Goal: Task Accomplishment & Management: Manage account settings

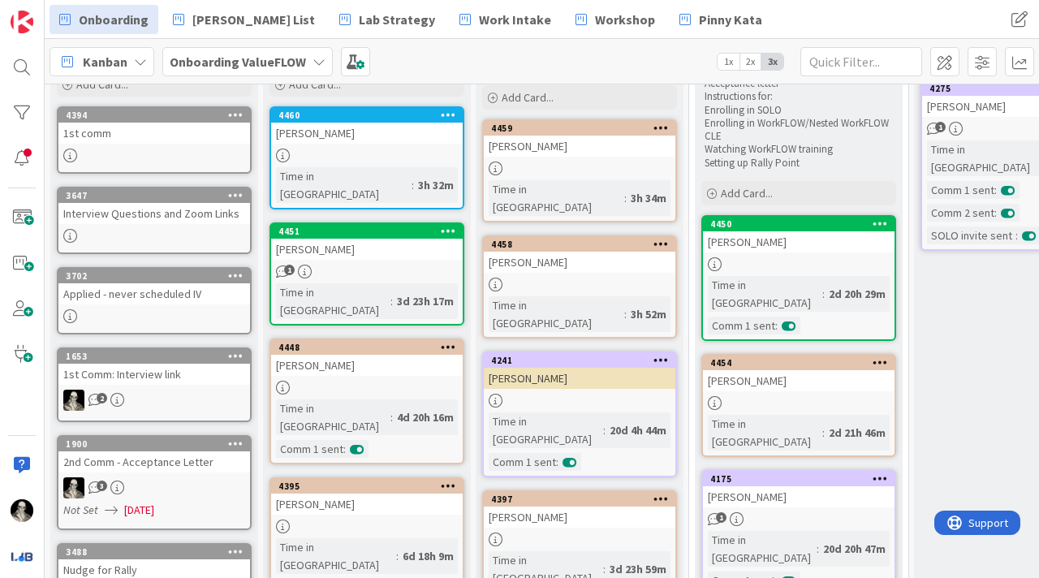
scroll to position [99, 0]
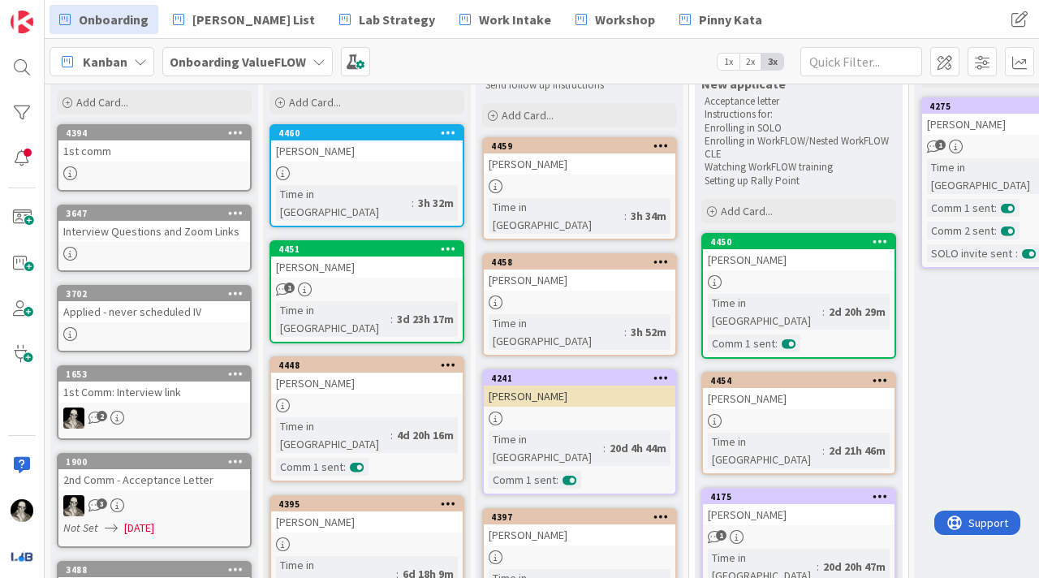
click at [390, 156] on div "[PERSON_NAME]" at bounding box center [366, 150] width 191 height 21
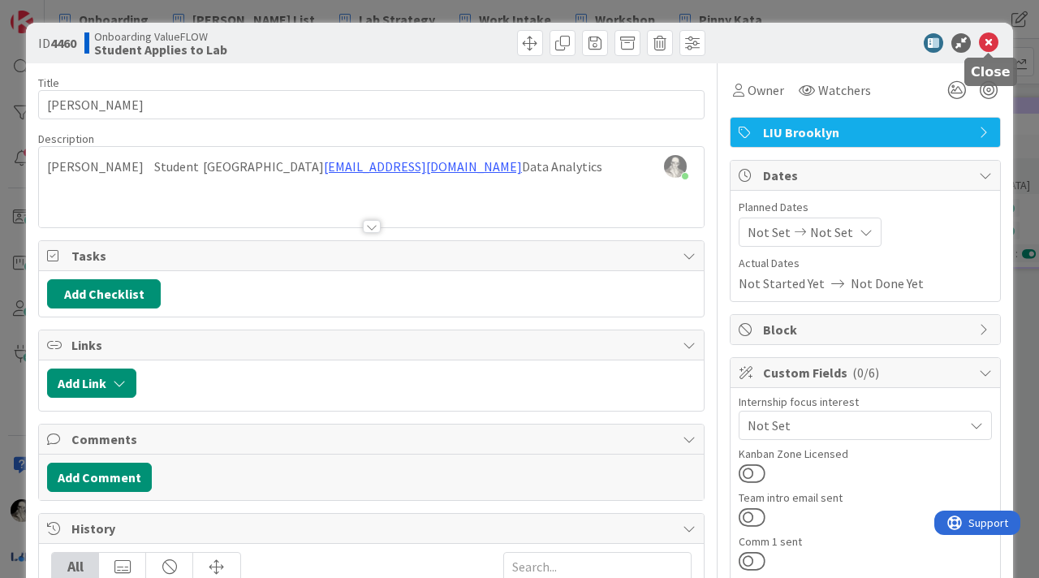
click at [984, 42] on icon at bounding box center [988, 42] width 19 height 19
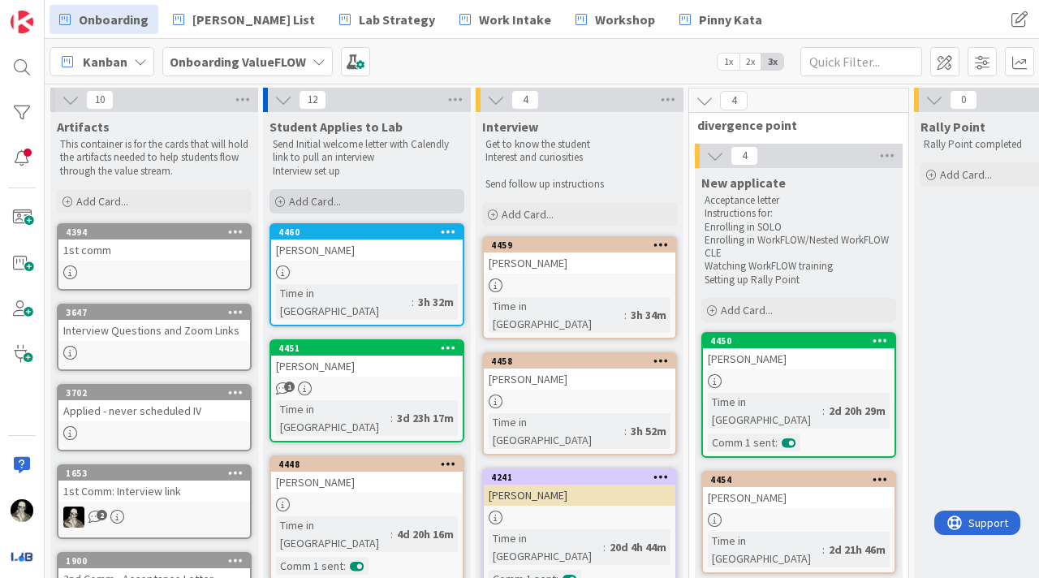
click at [324, 196] on span "Add Card..." at bounding box center [315, 201] width 52 height 15
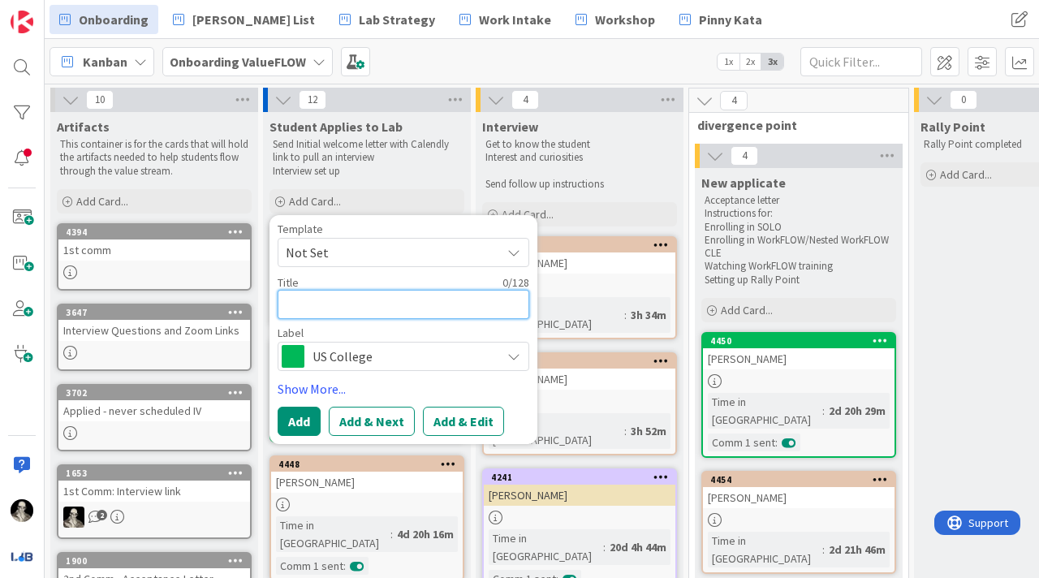
type textarea "x"
type textarea "A"
type textarea "x"
type textarea "Al"
type textarea "x"
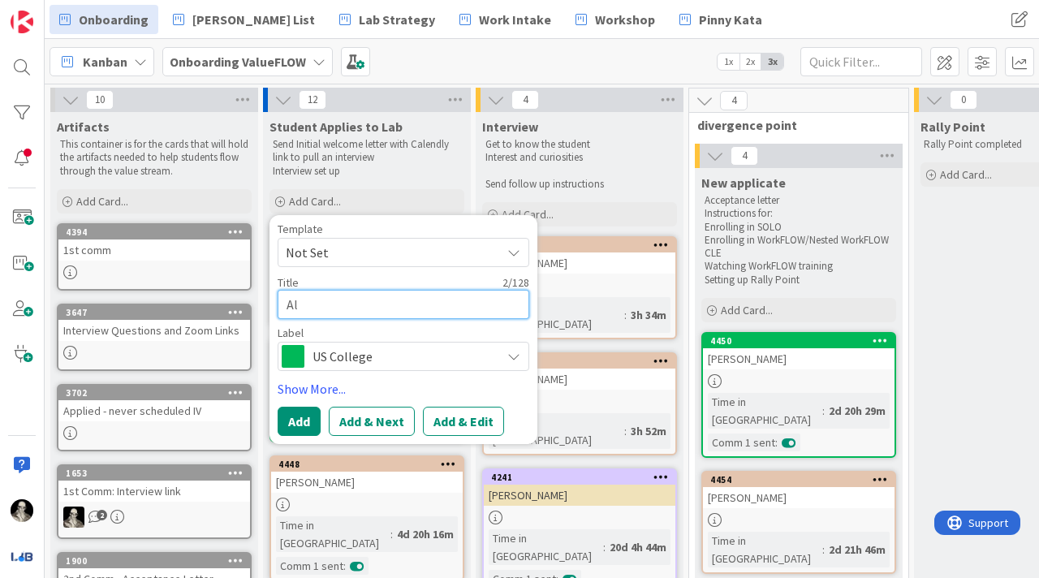
type textarea "All"
type textarea "x"
type textarea "Ally"
type textarea "x"
type textarea "Ally R"
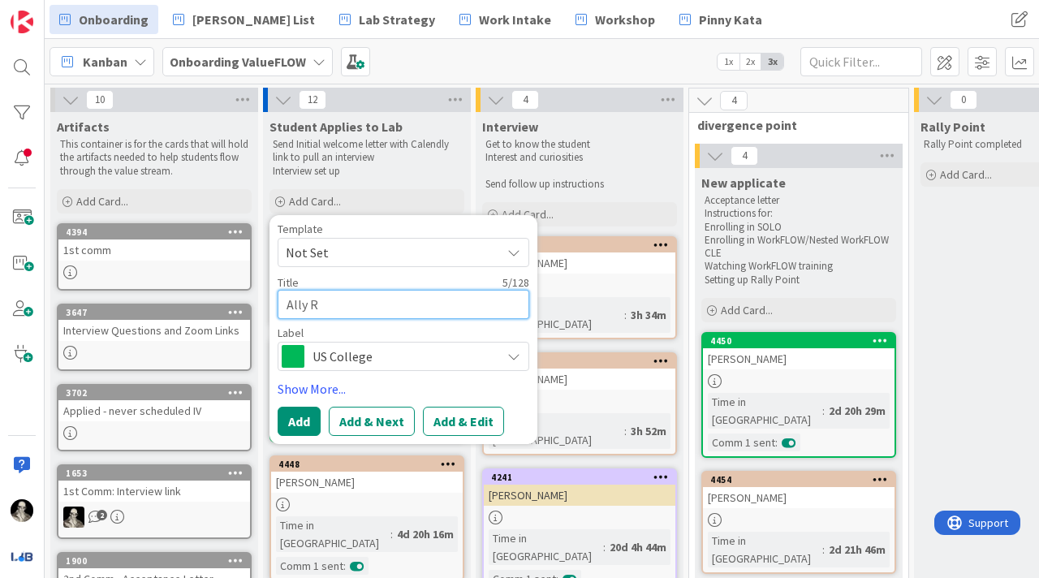
type textarea "x"
type textarea "Ally Ro"
type textarea "x"
type textarea "Ally Rog"
type textarea "x"
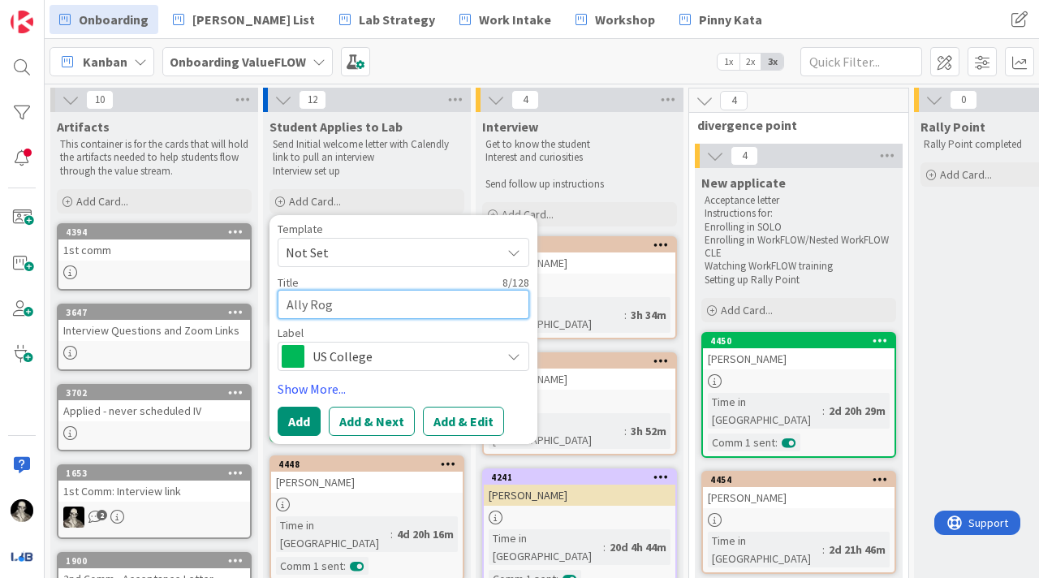
type textarea "Ally Roge"
type textarea "x"
type textarea "[PERSON_NAME]"
type textarea "x"
type textarea "[PERSON_NAME]"
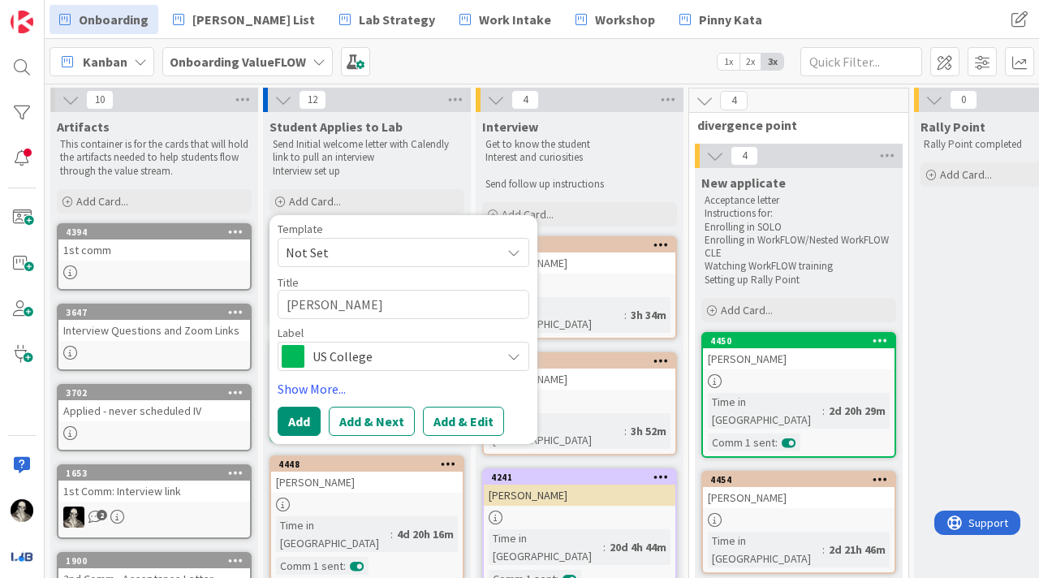
click at [377, 355] on span "US College" at bounding box center [402, 356] width 180 height 23
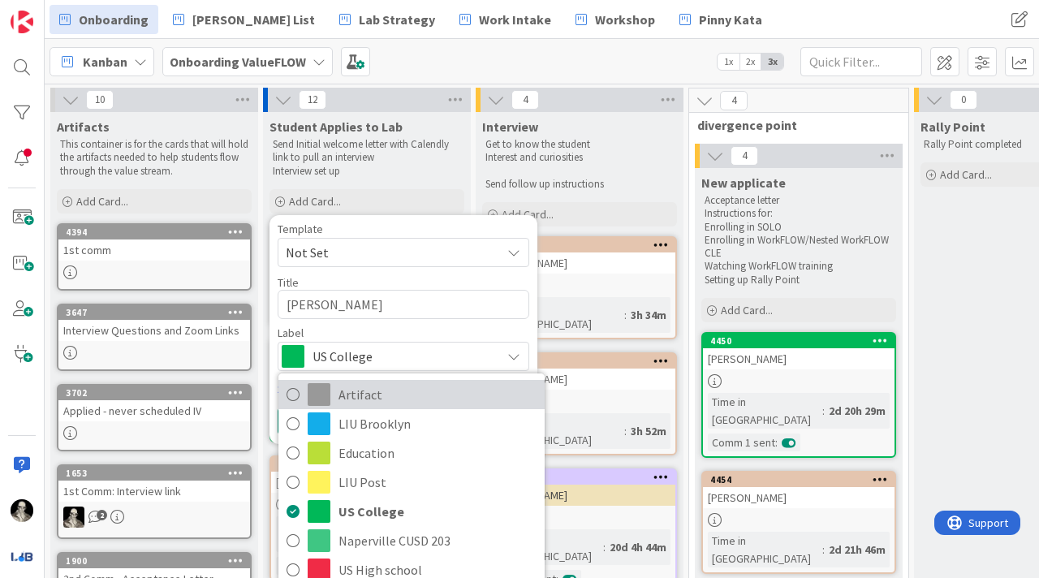
scroll to position [25, 0]
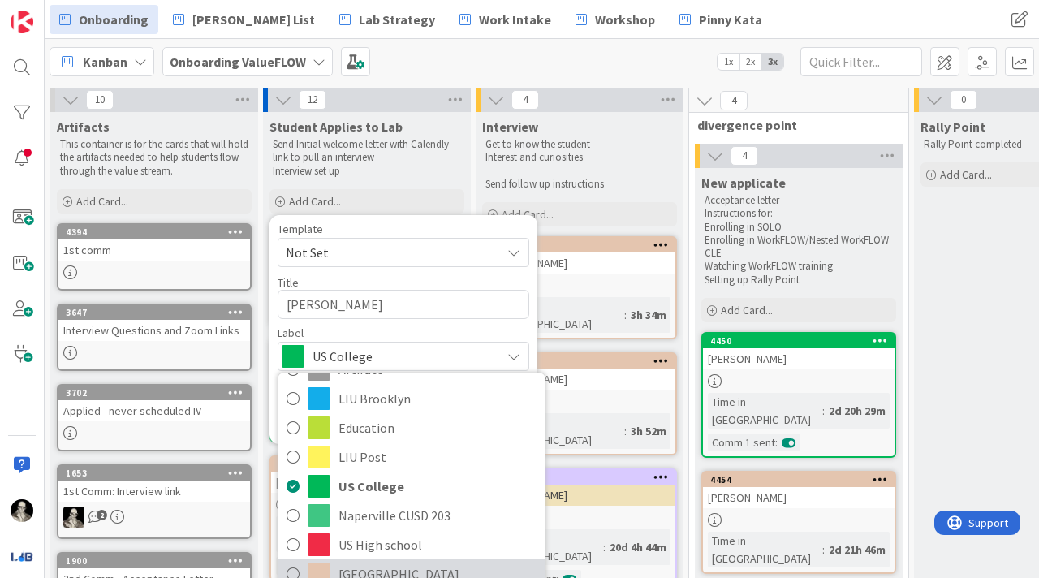
click at [381, 574] on span "[GEOGRAPHIC_DATA]" at bounding box center [437, 574] width 198 height 24
type textarea "x"
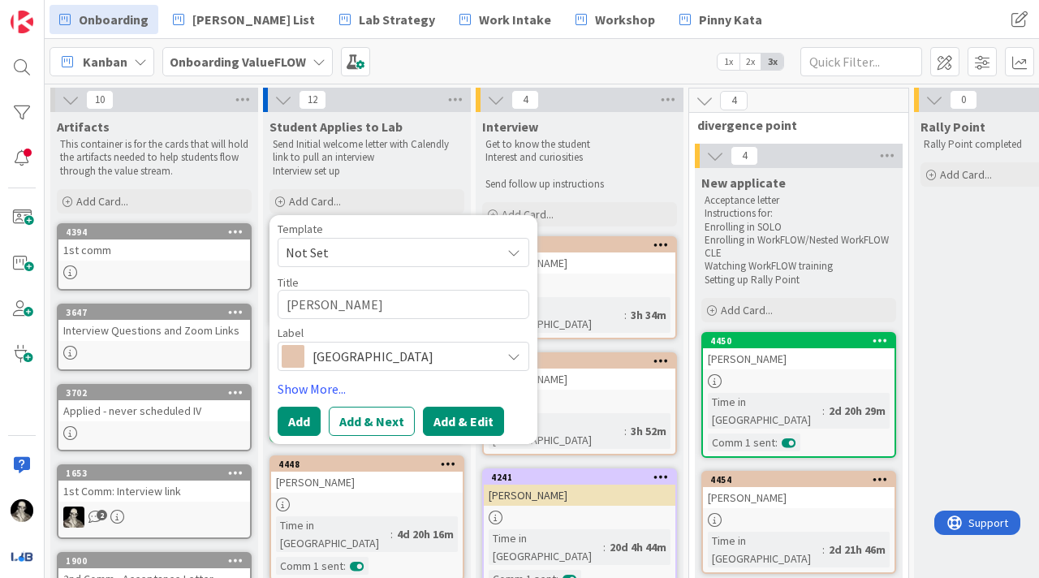
click at [453, 421] on button "Add & Edit" at bounding box center [463, 421] width 81 height 29
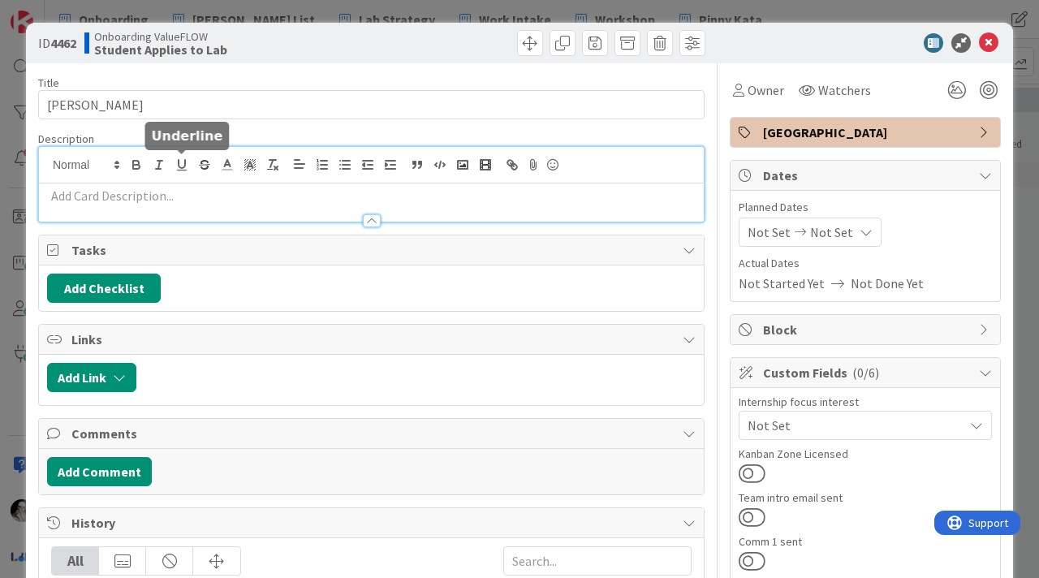
click at [173, 162] on div at bounding box center [371, 184] width 665 height 75
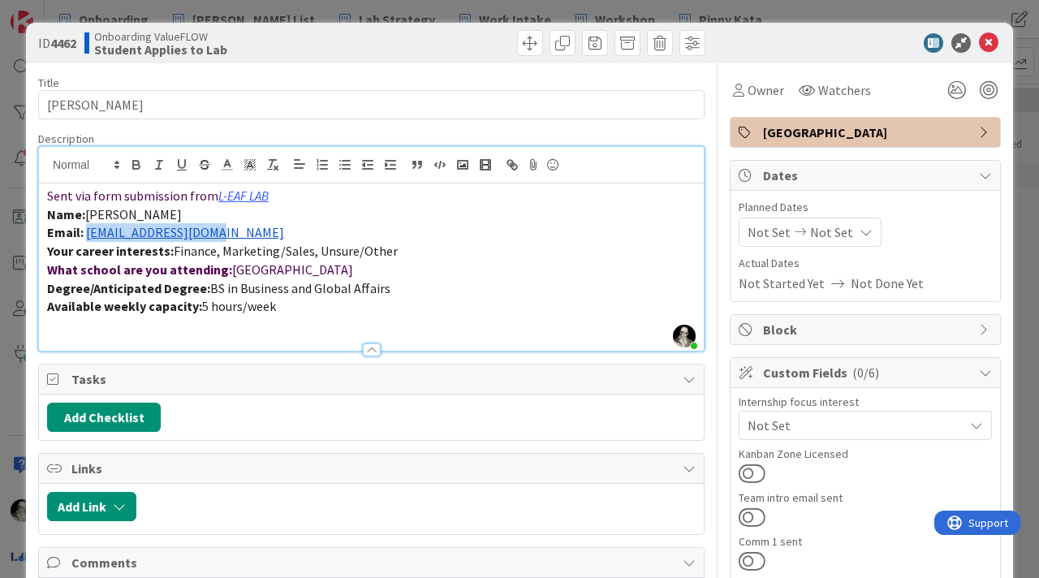
drag, startPoint x: 227, startPoint y: 235, endPoint x: 87, endPoint y: 235, distance: 140.4
click at [88, 235] on p "Email: [EMAIL_ADDRESS][DOMAIN_NAME]" at bounding box center [371, 232] width 648 height 19
copy link "[EMAIL_ADDRESS][DOMAIN_NAME]"
click at [747, 553] on button at bounding box center [751, 560] width 27 height 21
click at [992, 35] on icon at bounding box center [988, 42] width 19 height 19
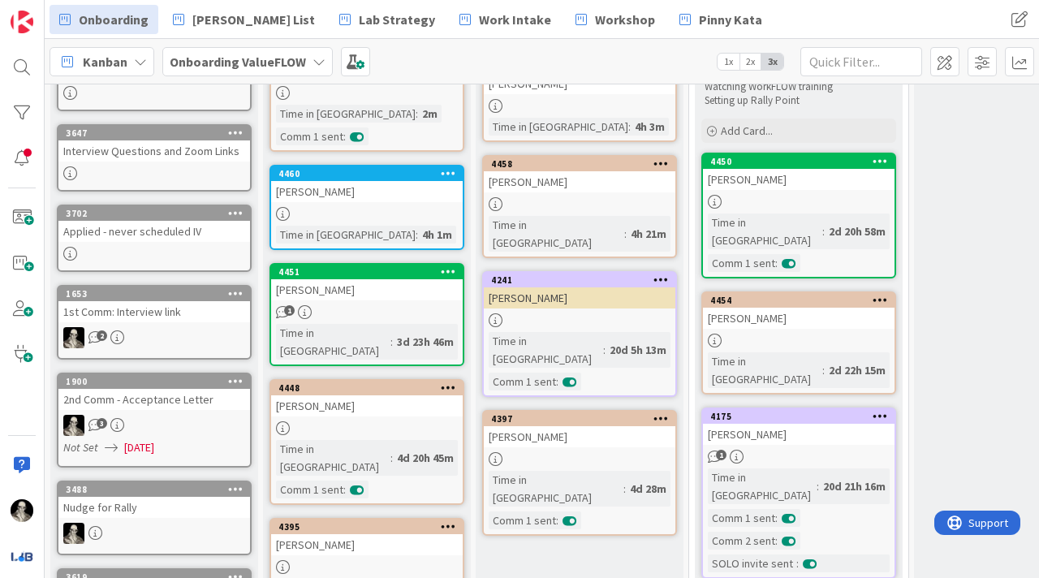
scroll to position [178, 0]
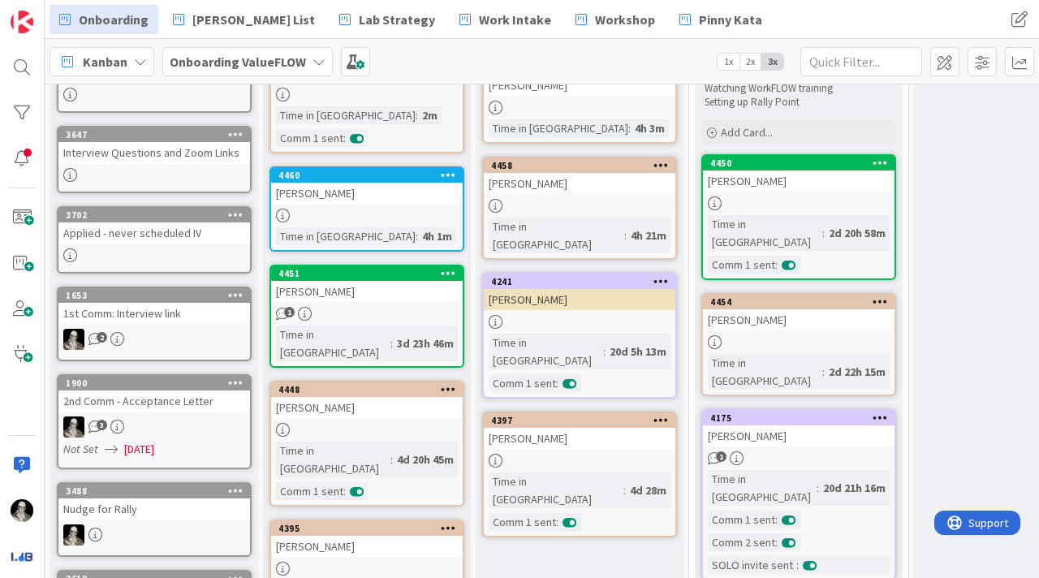
click at [411, 292] on div "[PERSON_NAME]" at bounding box center [366, 291] width 191 height 21
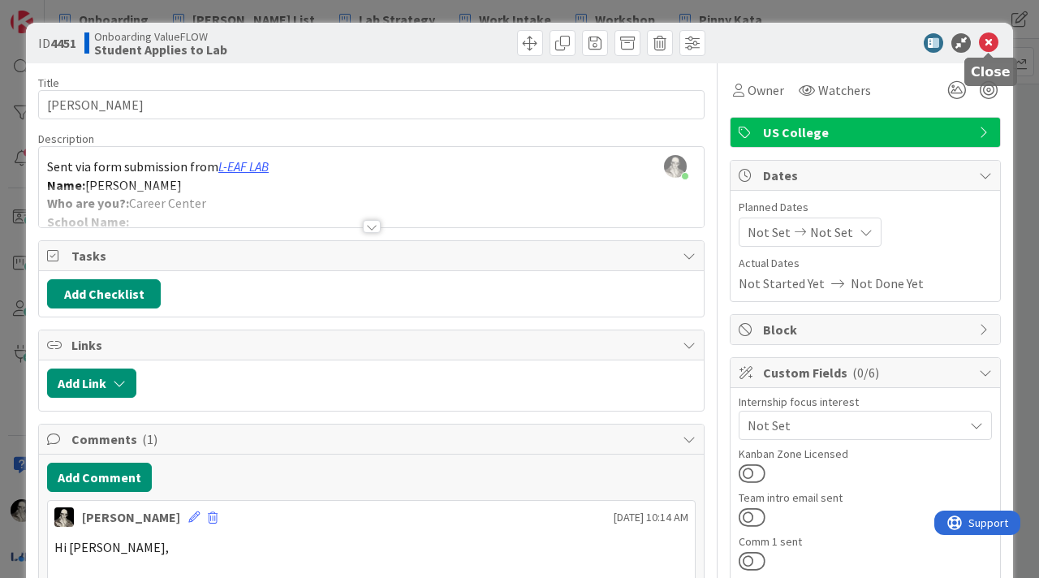
click at [987, 39] on icon at bounding box center [988, 42] width 19 height 19
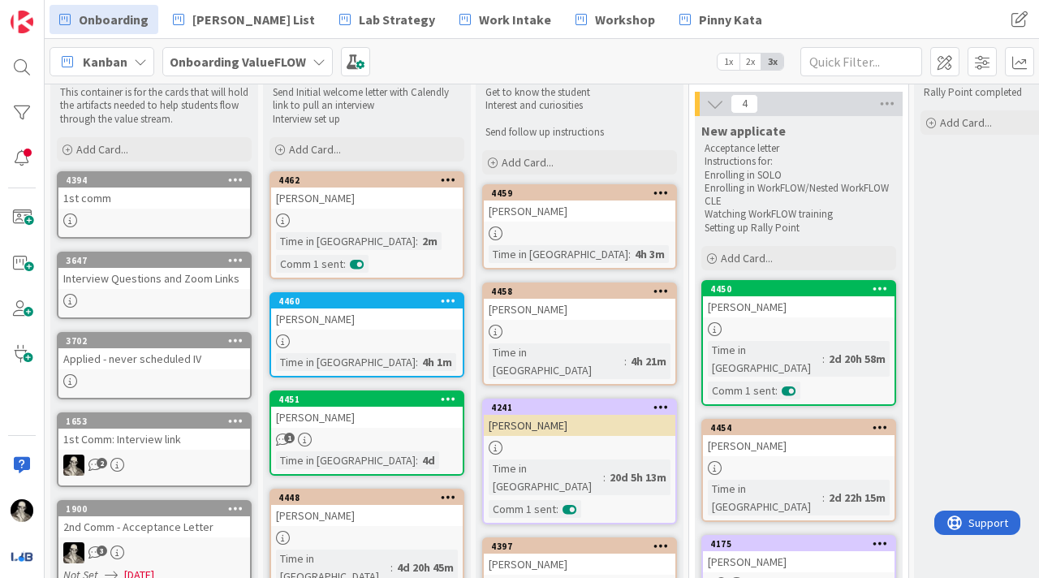
scroll to position [91, 0]
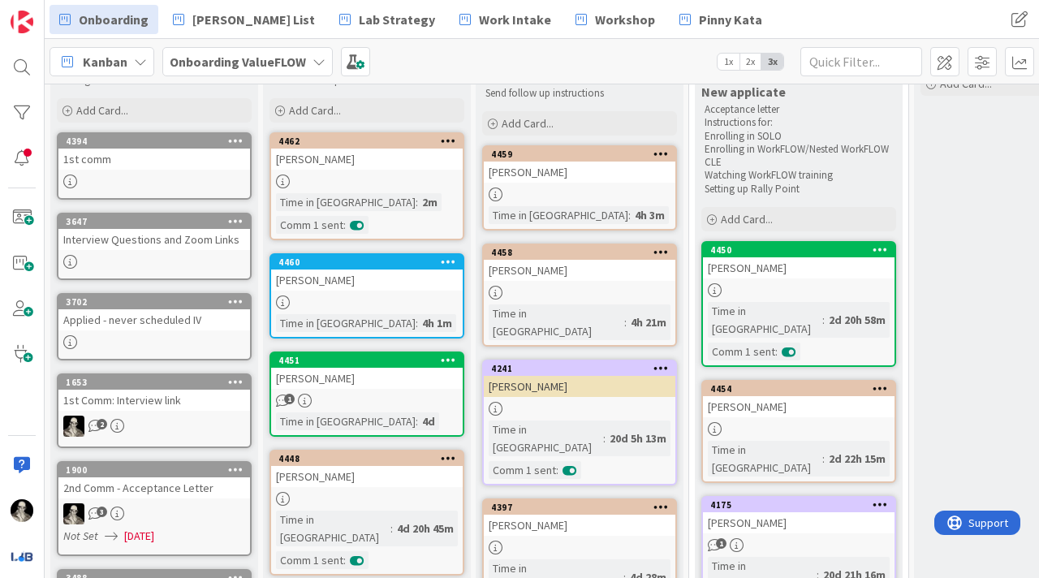
click at [381, 279] on div "[PERSON_NAME]" at bounding box center [366, 279] width 191 height 21
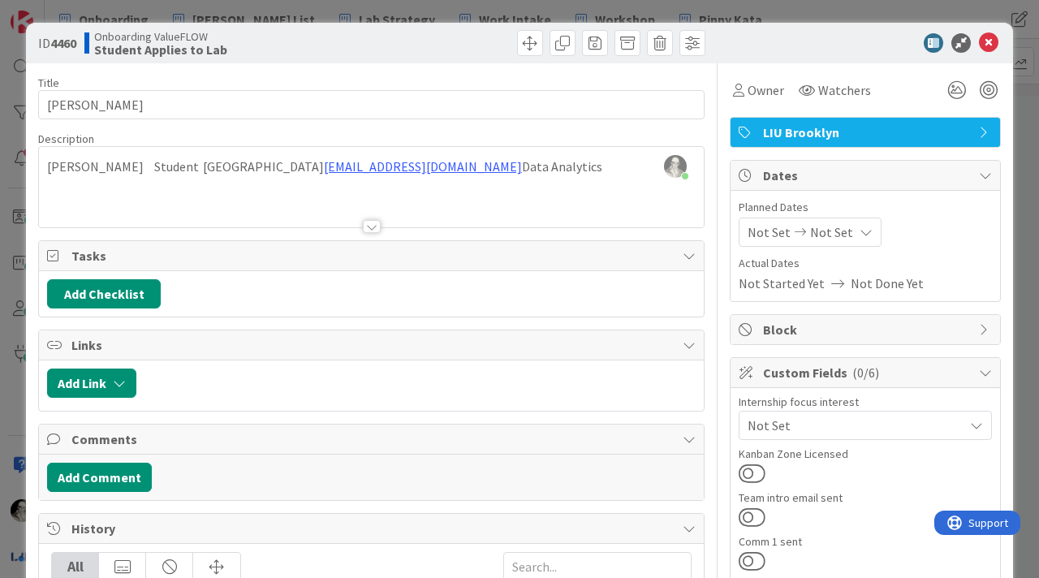
click at [369, 223] on div at bounding box center [372, 226] width 18 height 13
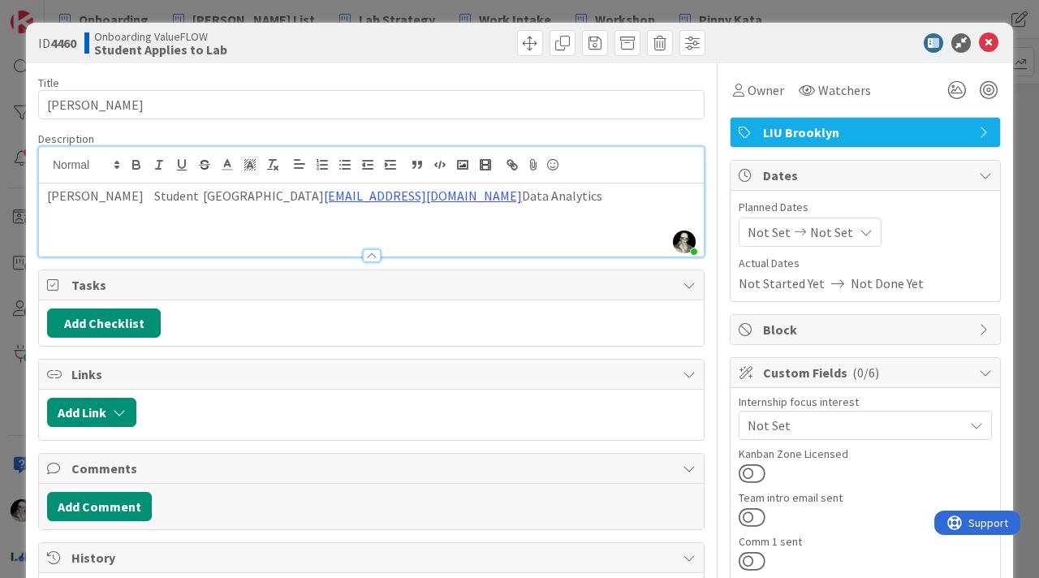
drag, startPoint x: 306, startPoint y: 199, endPoint x: 490, endPoint y: 192, distance: 184.3
click at [490, 192] on p "[PERSON_NAME] Student [GEOGRAPHIC_DATA] [EMAIL_ADDRESS][DOMAIN_NAME] Data Analy…" at bounding box center [371, 196] width 648 height 19
copy link "[EMAIL_ADDRESS][DOMAIN_NAME]"
click at [746, 550] on button at bounding box center [751, 560] width 27 height 21
click at [988, 45] on icon at bounding box center [988, 42] width 19 height 19
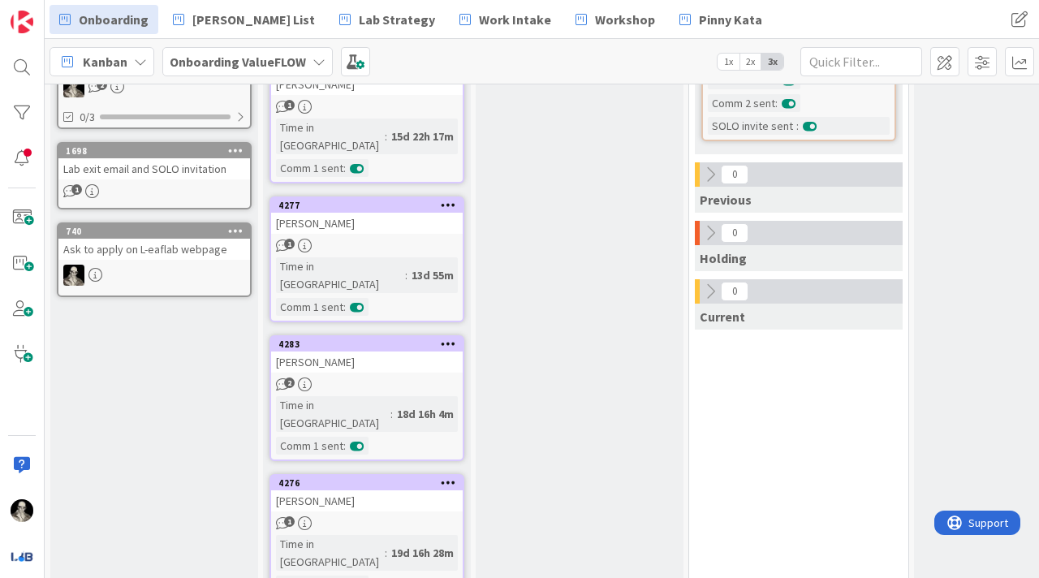
scroll to position [852, 0]
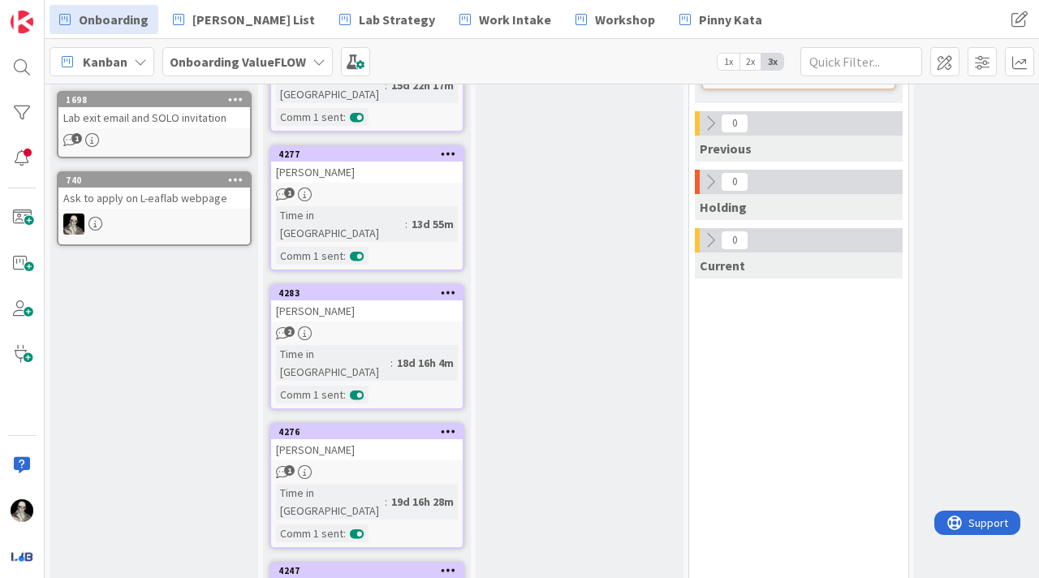
click at [404, 300] on div "[PERSON_NAME]" at bounding box center [366, 310] width 191 height 21
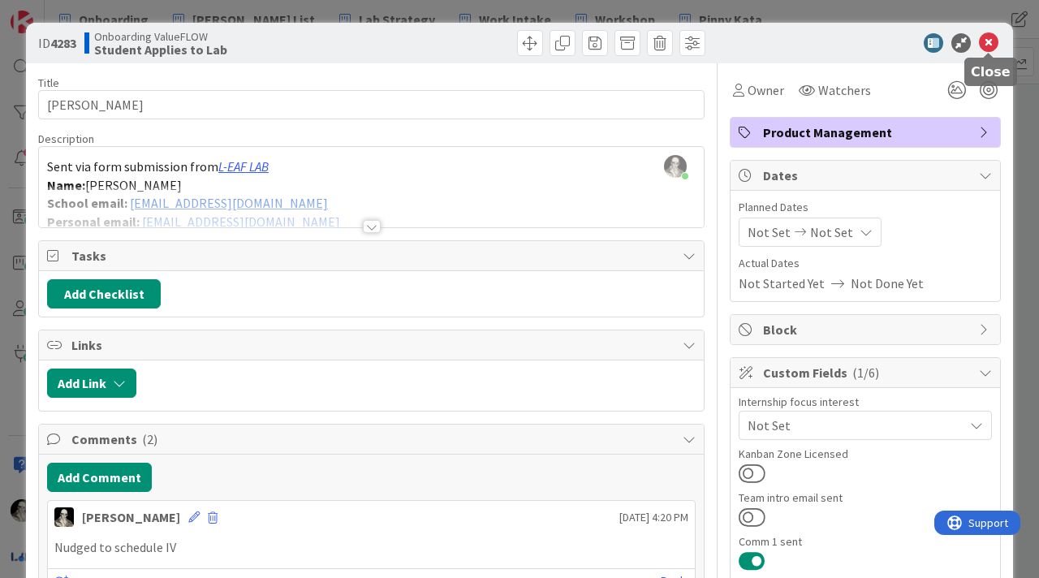
click at [990, 37] on icon at bounding box center [988, 42] width 19 height 19
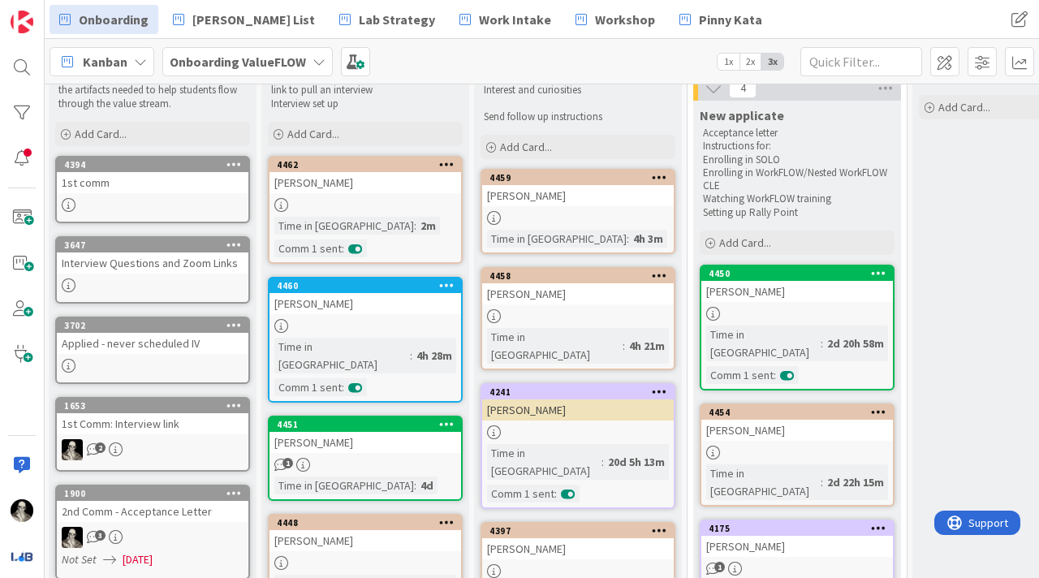
scroll to position [67, 2]
click at [829, 297] on div "[PERSON_NAME]" at bounding box center [795, 291] width 191 height 21
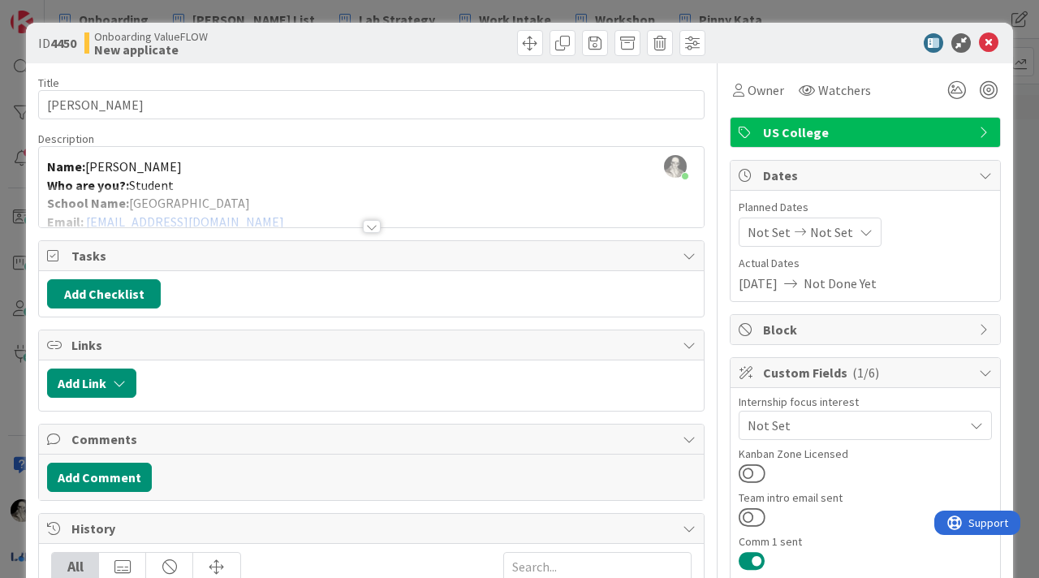
click at [370, 220] on div at bounding box center [372, 226] width 18 height 13
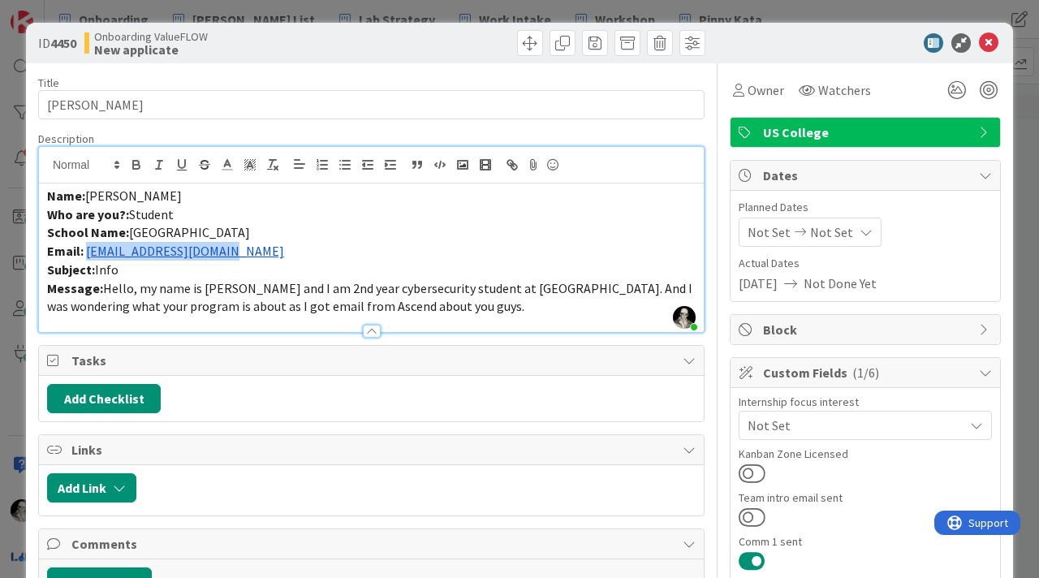
drag, startPoint x: 250, startPoint y: 259, endPoint x: 90, endPoint y: 248, distance: 160.2
click at [90, 247] on p "Email: [EMAIL_ADDRESS][DOMAIN_NAME]" at bounding box center [371, 251] width 648 height 19
copy link "[EMAIL_ADDRESS][DOMAIN_NAME]"
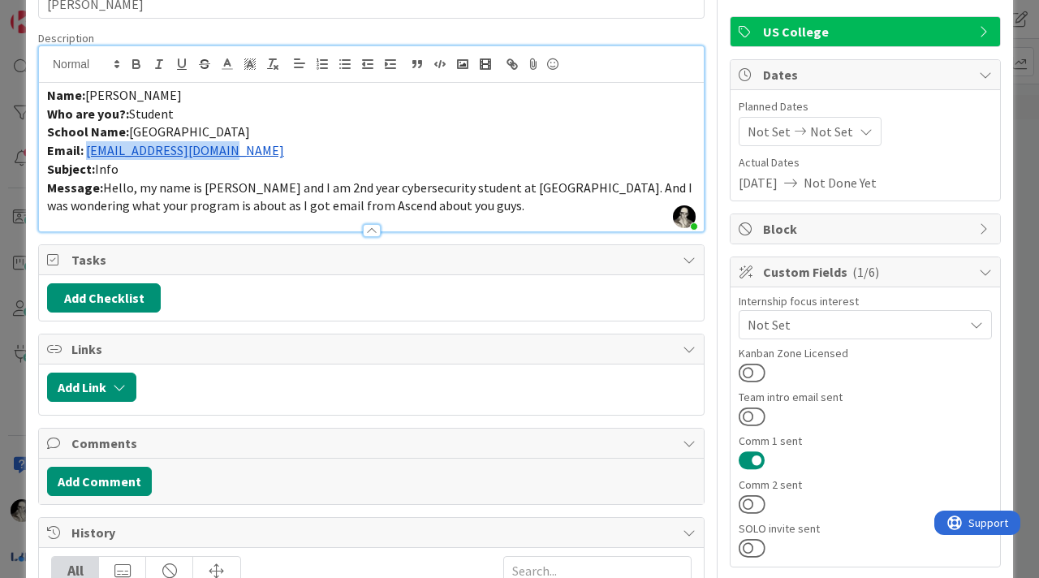
scroll to position [133, 0]
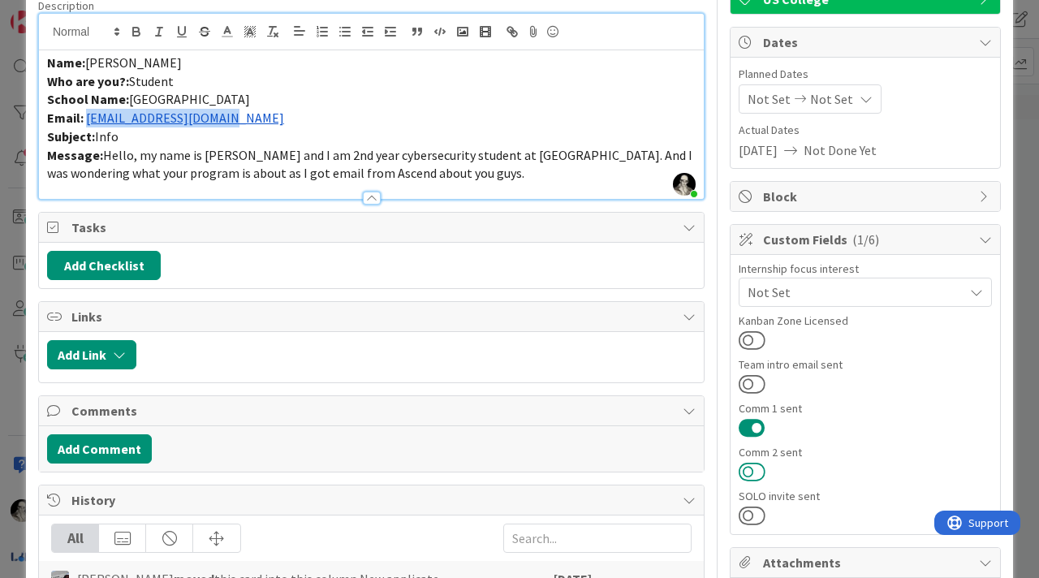
click at [752, 467] on button at bounding box center [751, 471] width 27 height 21
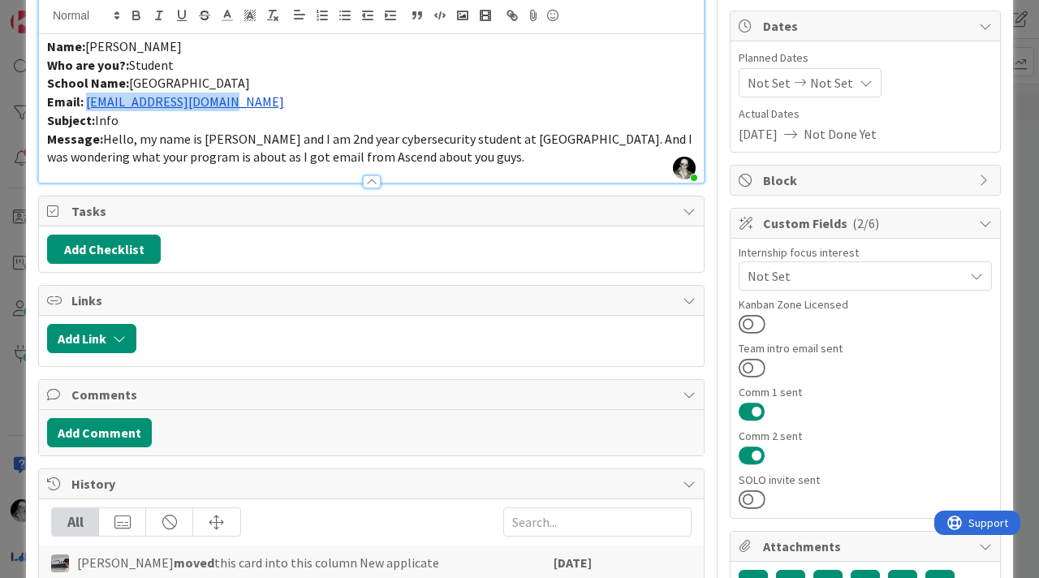
scroll to position [165, 0]
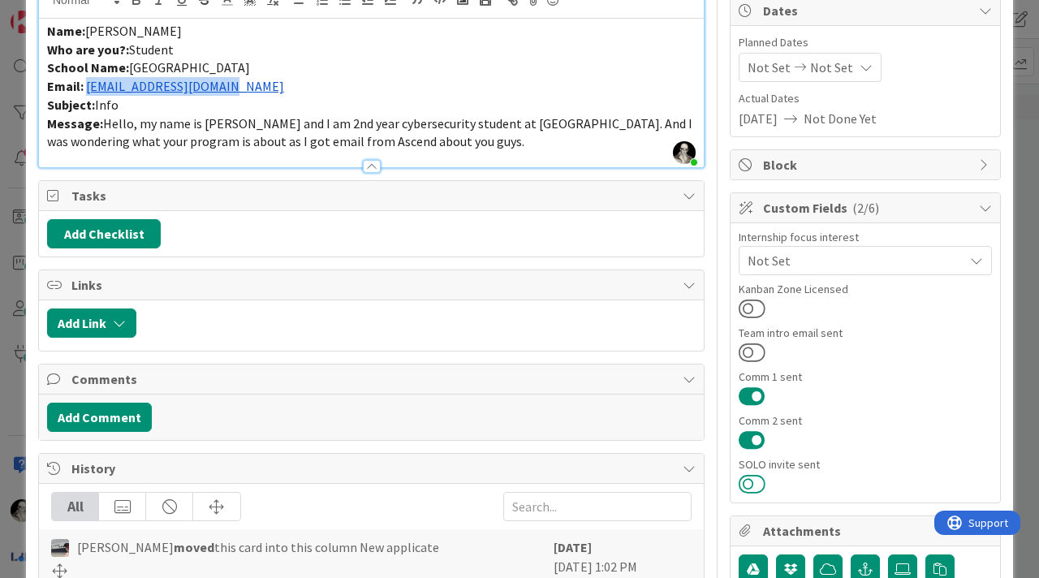
click at [755, 479] on button at bounding box center [751, 483] width 27 height 21
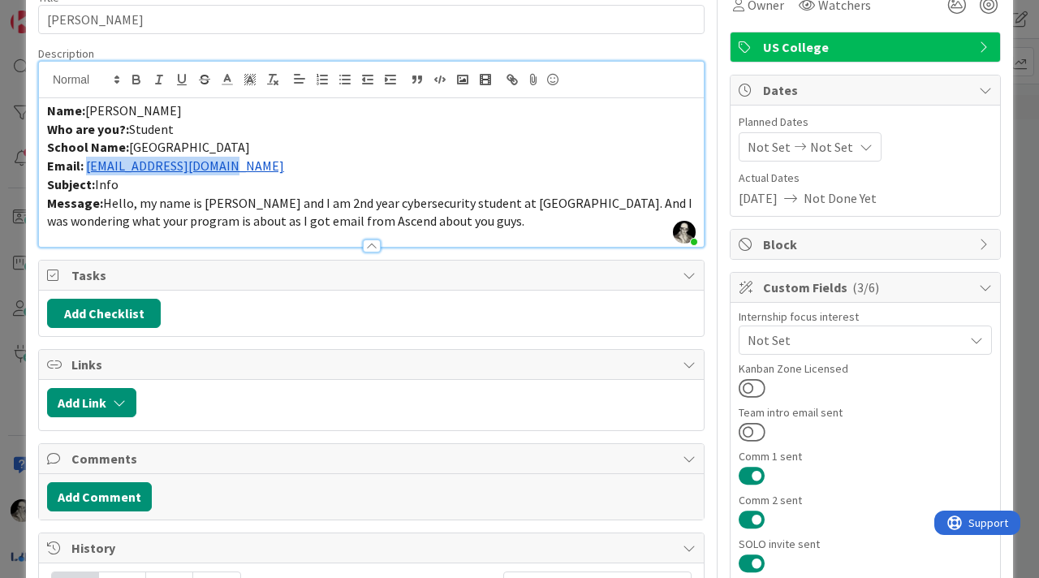
scroll to position [0, 0]
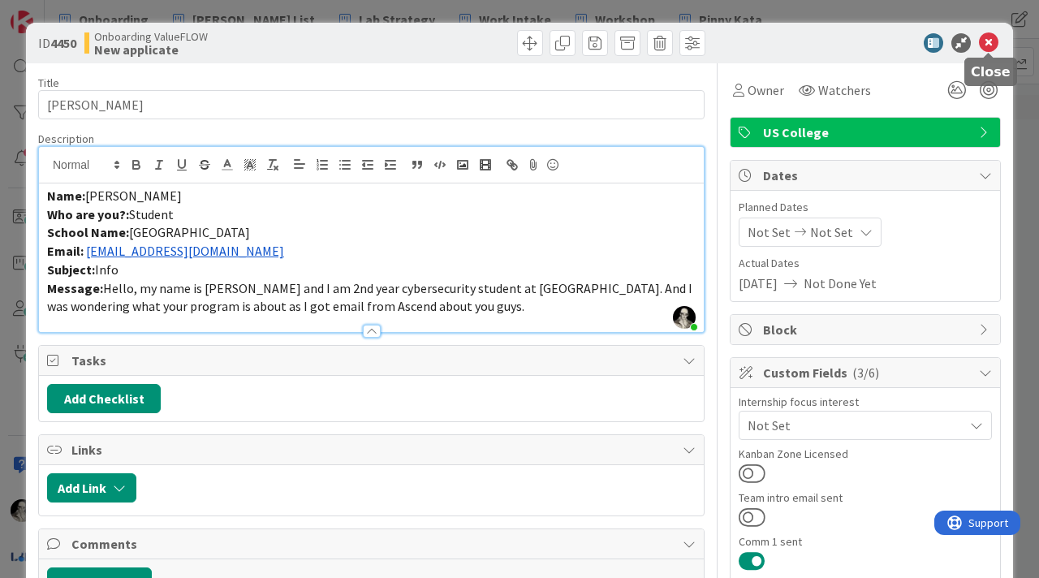
click at [985, 40] on icon at bounding box center [988, 42] width 19 height 19
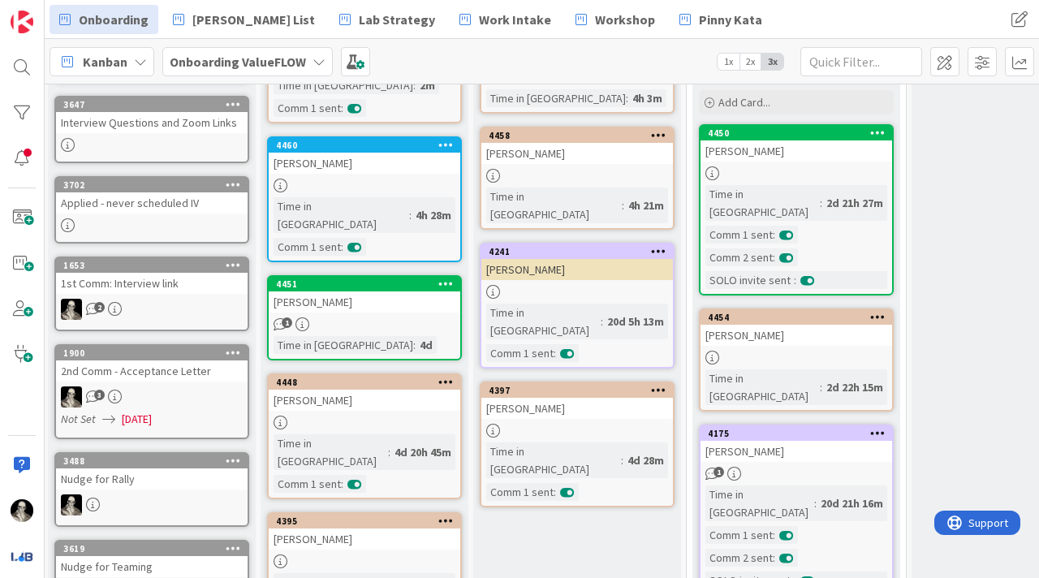
scroll to position [209, 2]
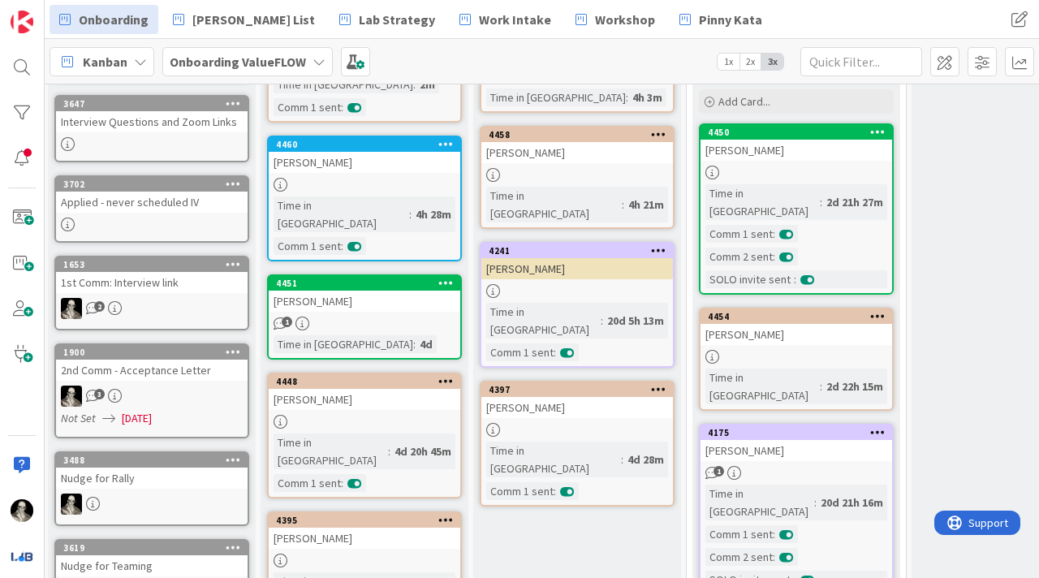
click at [798, 324] on div "[PERSON_NAME]" at bounding box center [795, 334] width 191 height 21
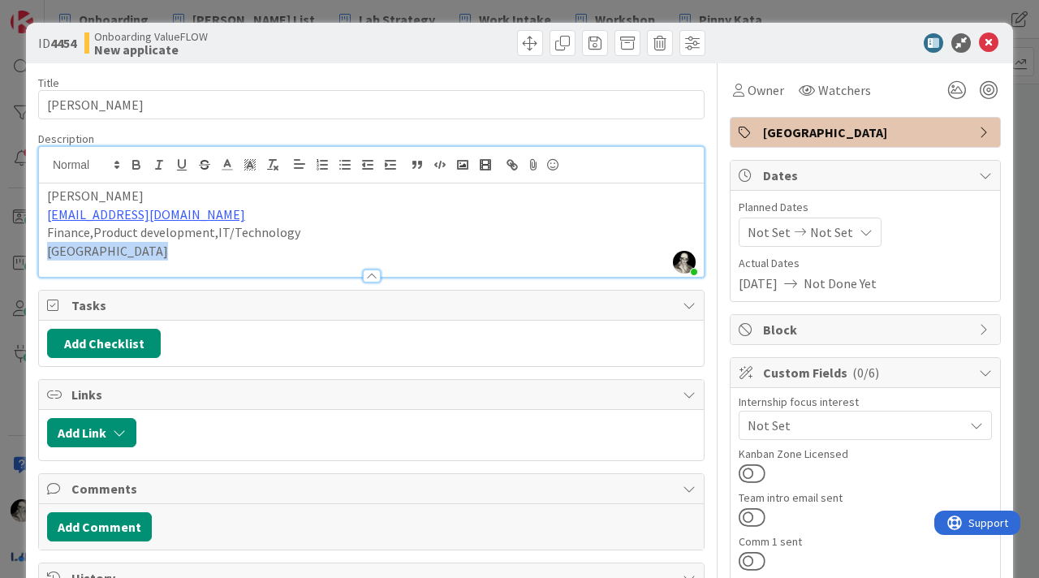
drag, startPoint x: 187, startPoint y: 186, endPoint x: 129, endPoint y: 185, distance: 58.4
click at [129, 185] on div "Description [PERSON_NAME] just joined [PERSON_NAME] [EMAIL_ADDRESS][DOMAIN_NAME…" at bounding box center [371, 204] width 666 height 146
drag, startPoint x: 183, startPoint y: 211, endPoint x: 48, endPoint y: 216, distance: 134.8
click at [48, 216] on p "[EMAIL_ADDRESS][DOMAIN_NAME]" at bounding box center [371, 214] width 648 height 19
copy link "[EMAIL_ADDRESS][DOMAIN_NAME]"
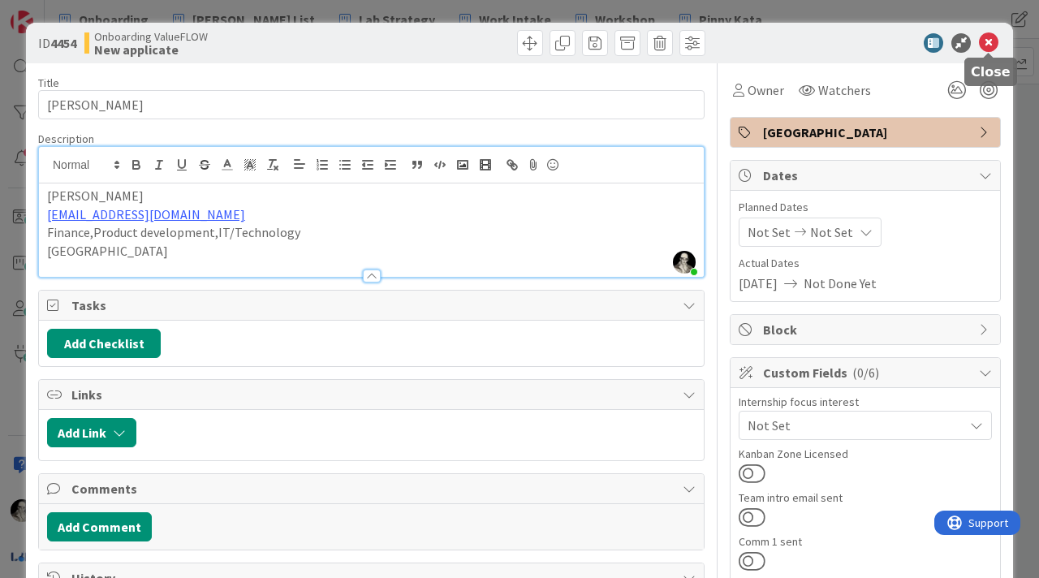
click at [986, 41] on icon at bounding box center [988, 42] width 19 height 19
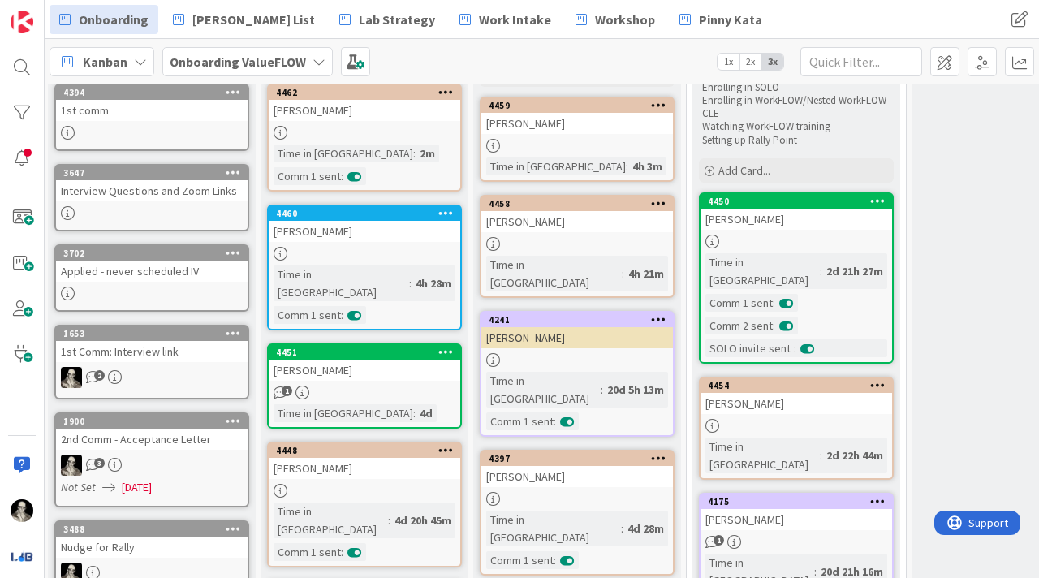
scroll to position [151, 2]
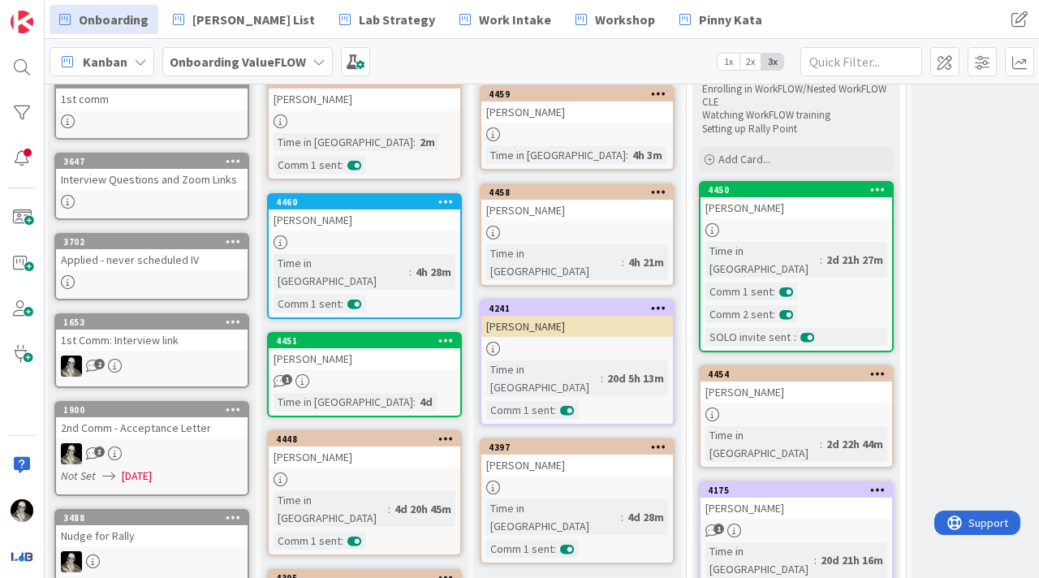
click at [765, 381] on div "[PERSON_NAME]" at bounding box center [795, 391] width 191 height 21
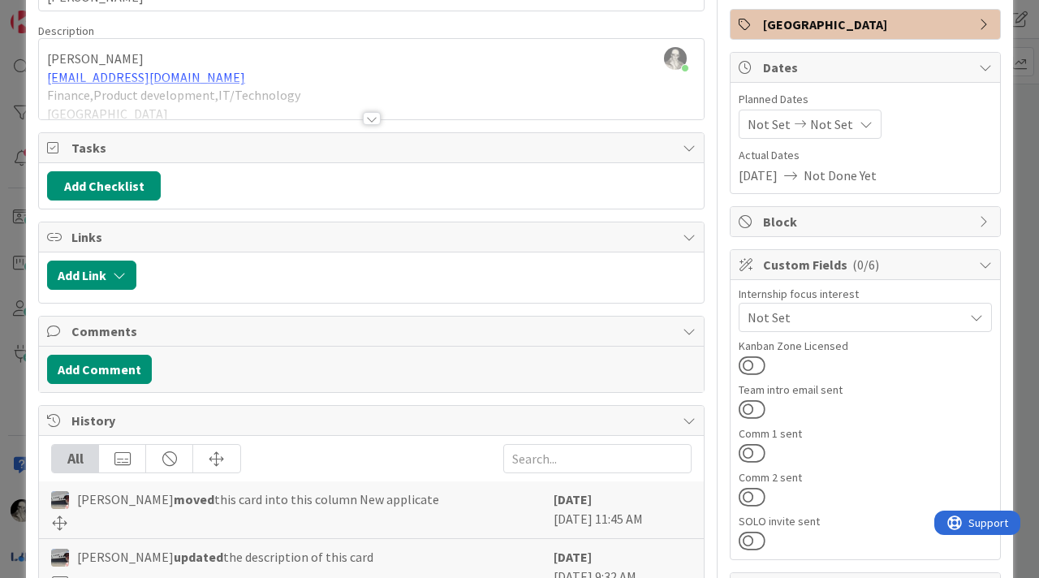
scroll to position [124, 0]
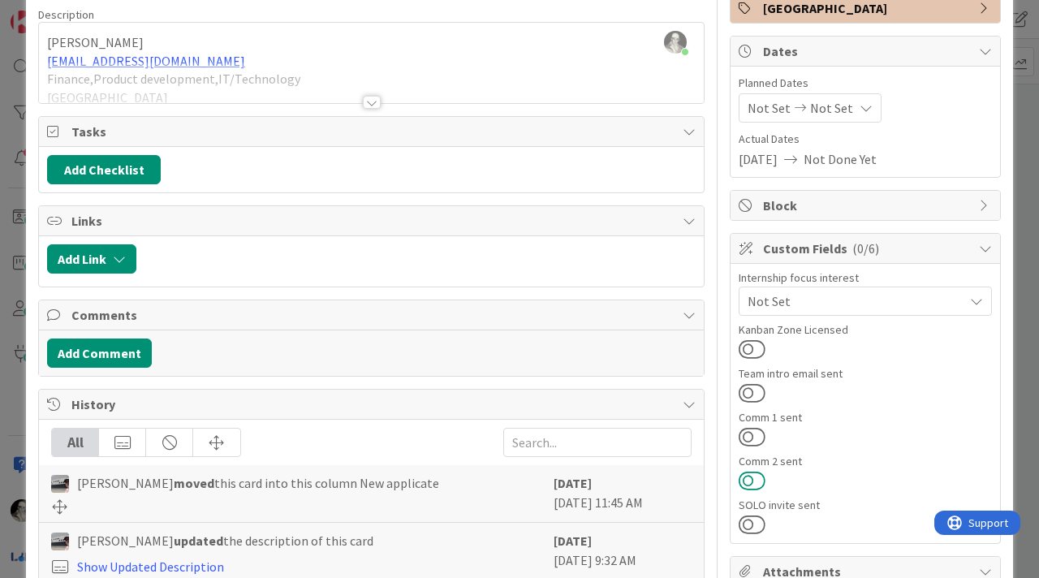
click at [755, 475] on button at bounding box center [751, 480] width 27 height 21
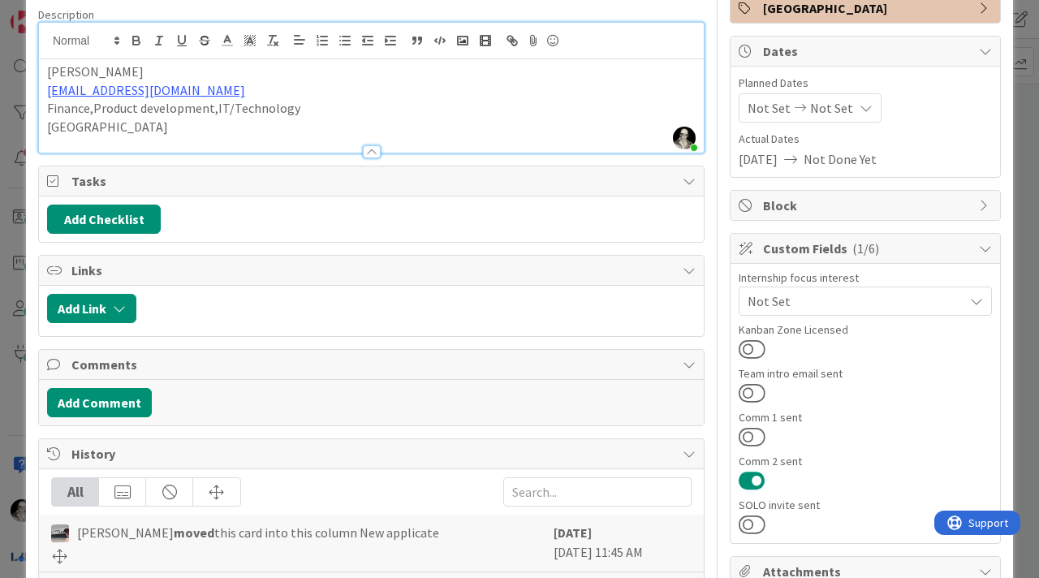
drag, startPoint x: 185, startPoint y: 59, endPoint x: 133, endPoint y: 62, distance: 52.0
click at [133, 62] on div "[PERSON_NAME] [EMAIL_ADDRESS][DOMAIN_NAME] Finance,Product development,IT/Techn…" at bounding box center [371, 105] width 665 height 93
drag, startPoint x: 191, startPoint y: 88, endPoint x: 48, endPoint y: 98, distance: 144.0
click at [48, 98] on p "[EMAIL_ADDRESS][DOMAIN_NAME]" at bounding box center [371, 90] width 648 height 19
copy link "[EMAIL_ADDRESS][DOMAIN_NAME]"
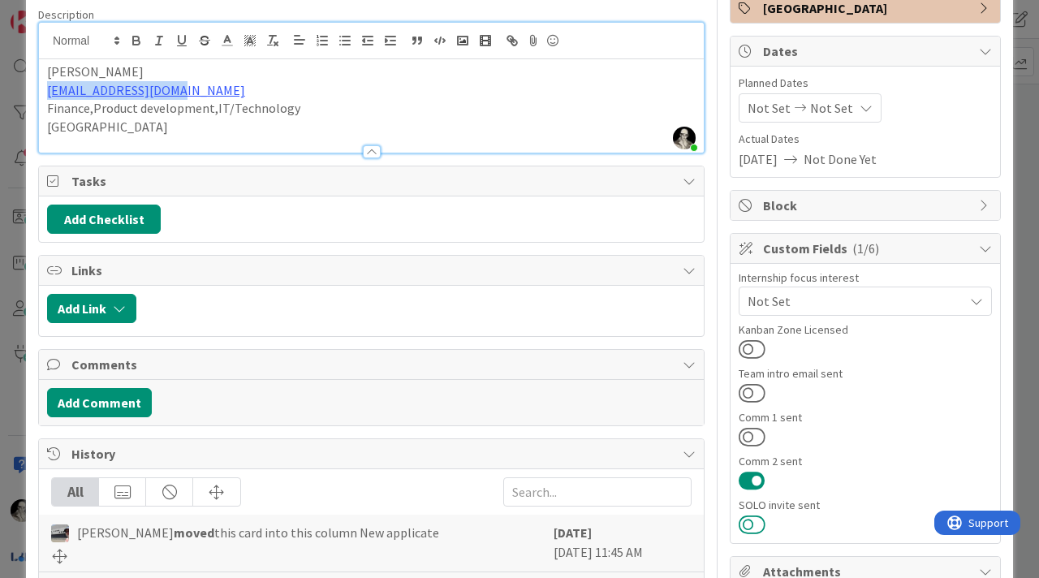
click at [754, 525] on button at bounding box center [751, 524] width 27 height 21
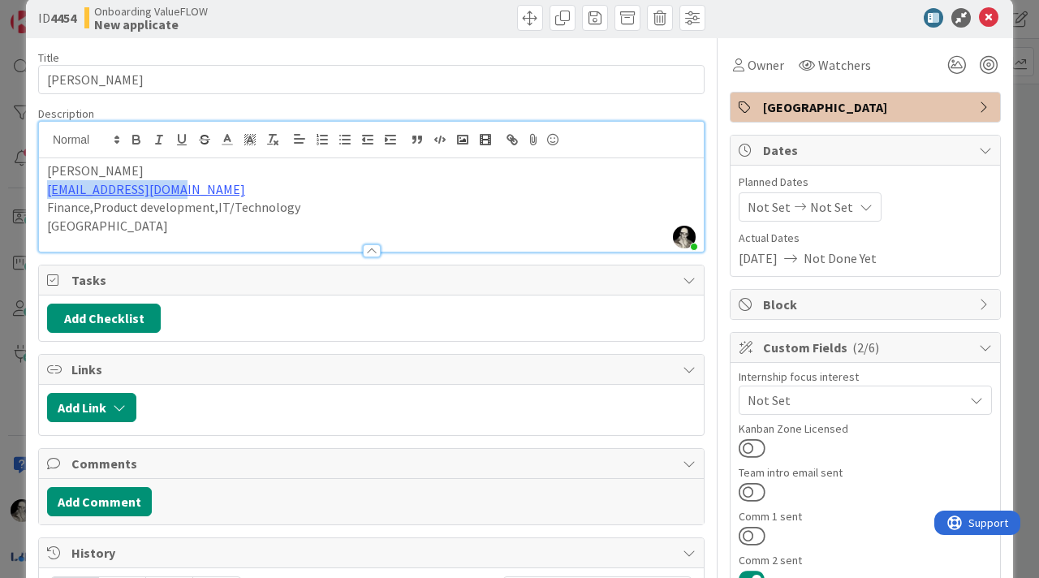
scroll to position [0, 0]
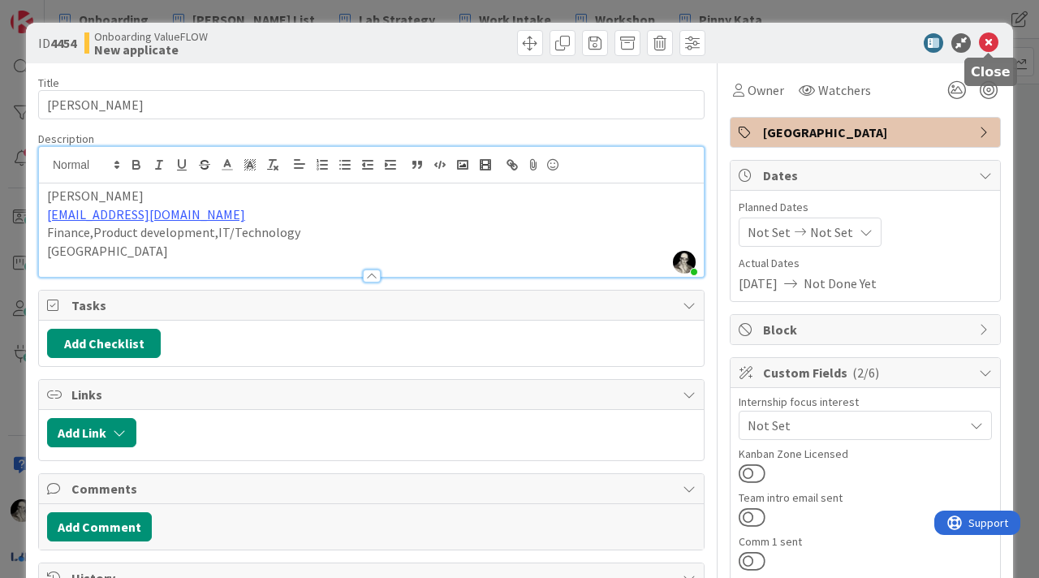
click at [983, 43] on icon at bounding box center [988, 42] width 19 height 19
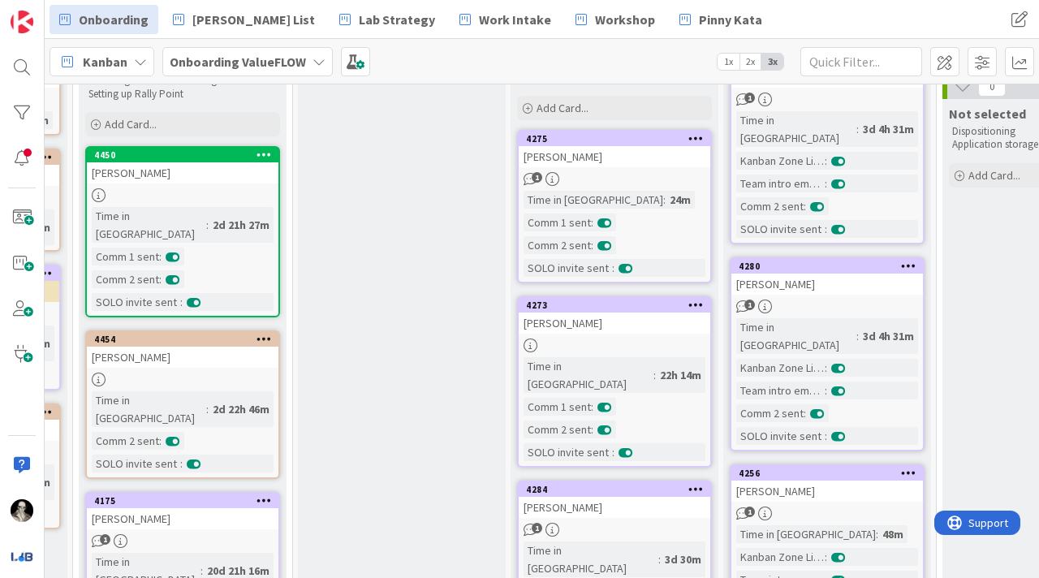
scroll to position [191, 616]
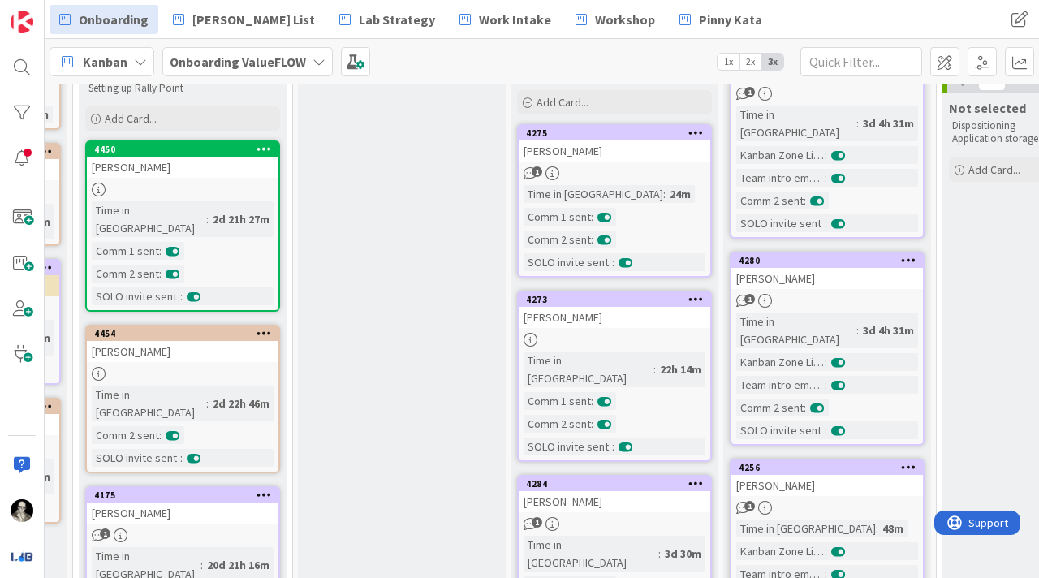
click at [648, 316] on div "[PERSON_NAME]" at bounding box center [614, 317] width 191 height 21
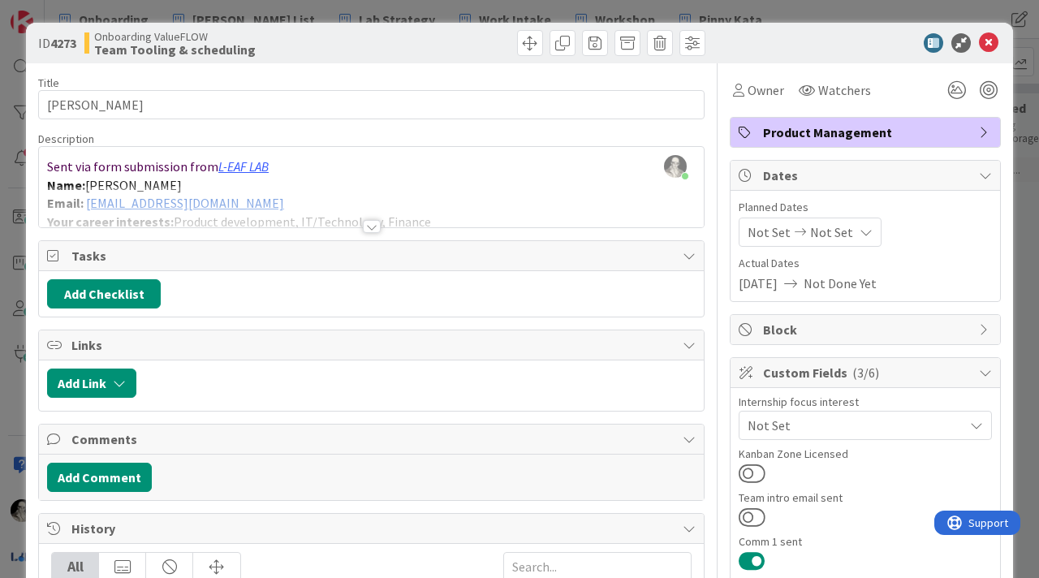
click at [368, 222] on div at bounding box center [372, 226] width 18 height 13
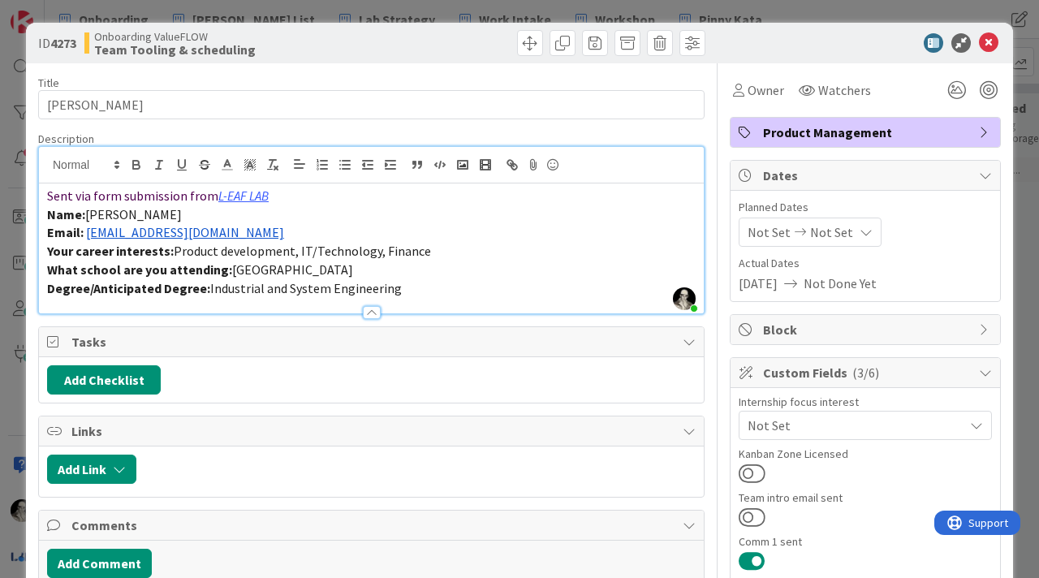
drag, startPoint x: 255, startPoint y: 239, endPoint x: 222, endPoint y: 239, distance: 33.3
click at [222, 239] on p "Email: [EMAIL_ADDRESS][DOMAIN_NAME]" at bounding box center [371, 232] width 648 height 19
drag, startPoint x: 237, startPoint y: 239, endPoint x: 88, endPoint y: 234, distance: 149.4
click at [88, 234] on p "Email: [EMAIL_ADDRESS][DOMAIN_NAME]" at bounding box center [371, 232] width 648 height 19
copy link "[EMAIL_ADDRESS][DOMAIN_NAME]"
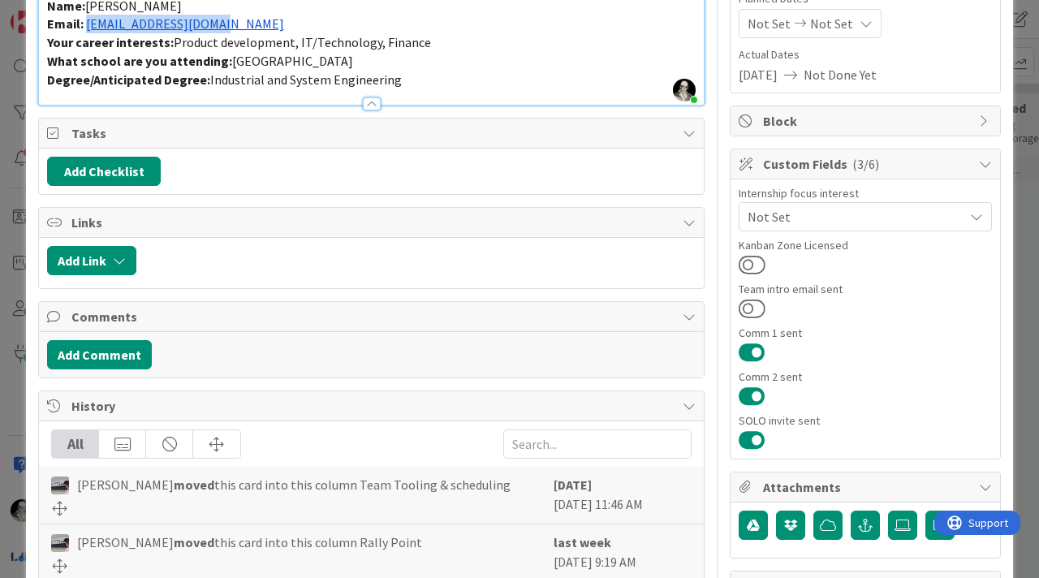
scroll to position [228, 0]
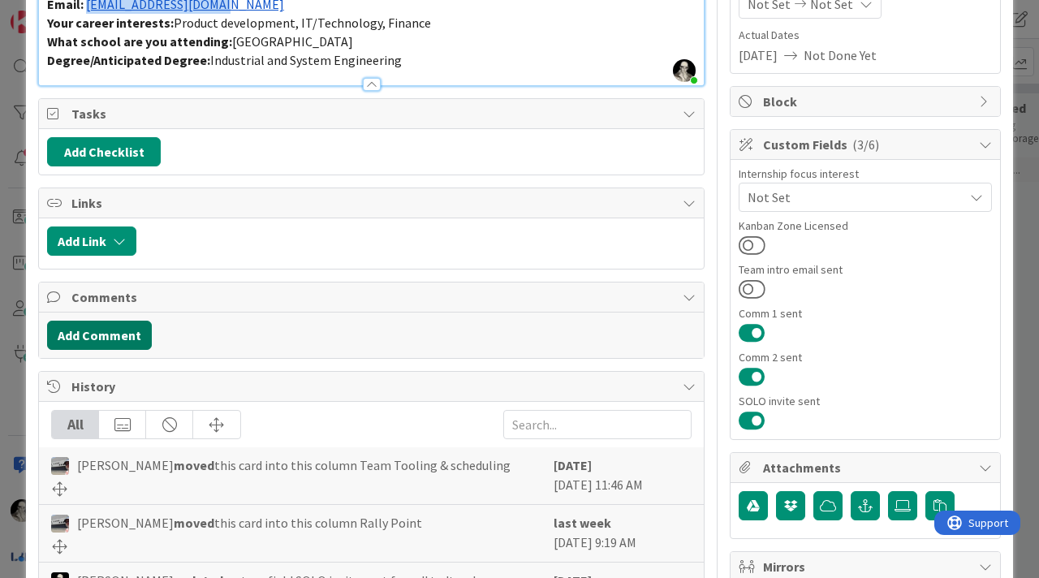
click at [128, 321] on button "Add Comment" at bounding box center [99, 335] width 105 height 29
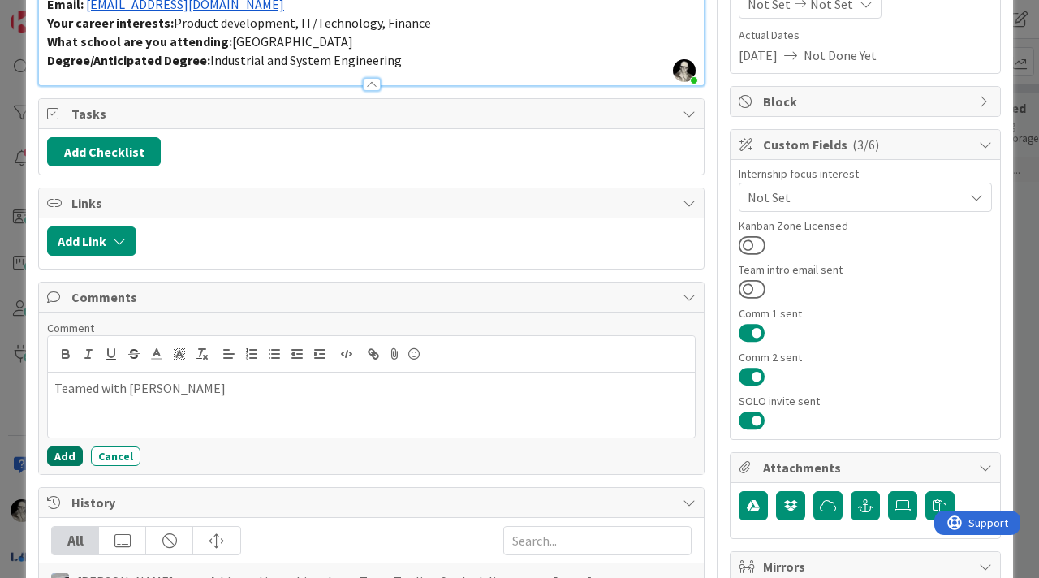
click at [70, 458] on button "Add" at bounding box center [65, 455] width 36 height 19
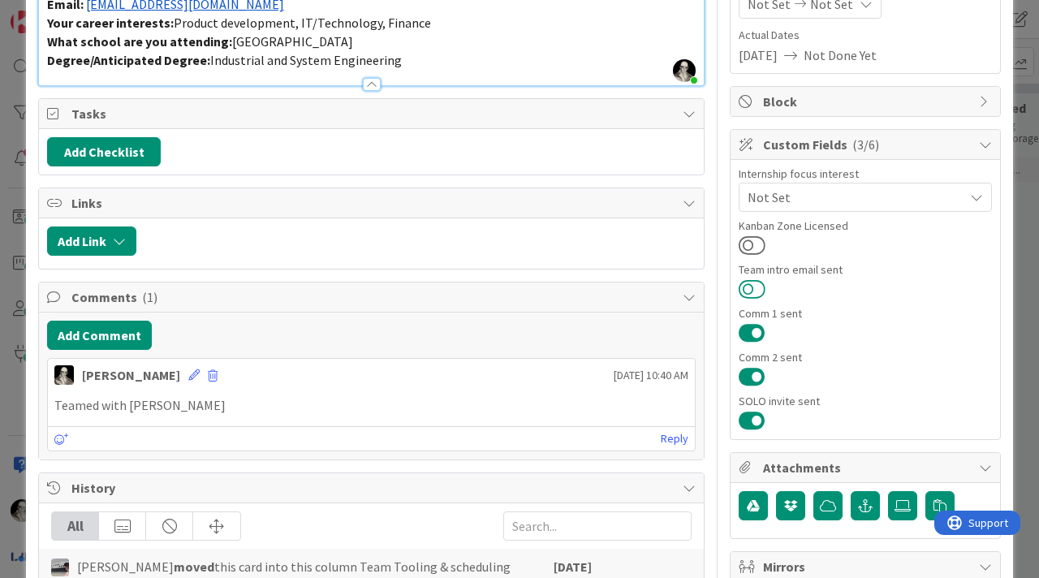
click at [751, 281] on button at bounding box center [751, 288] width 27 height 21
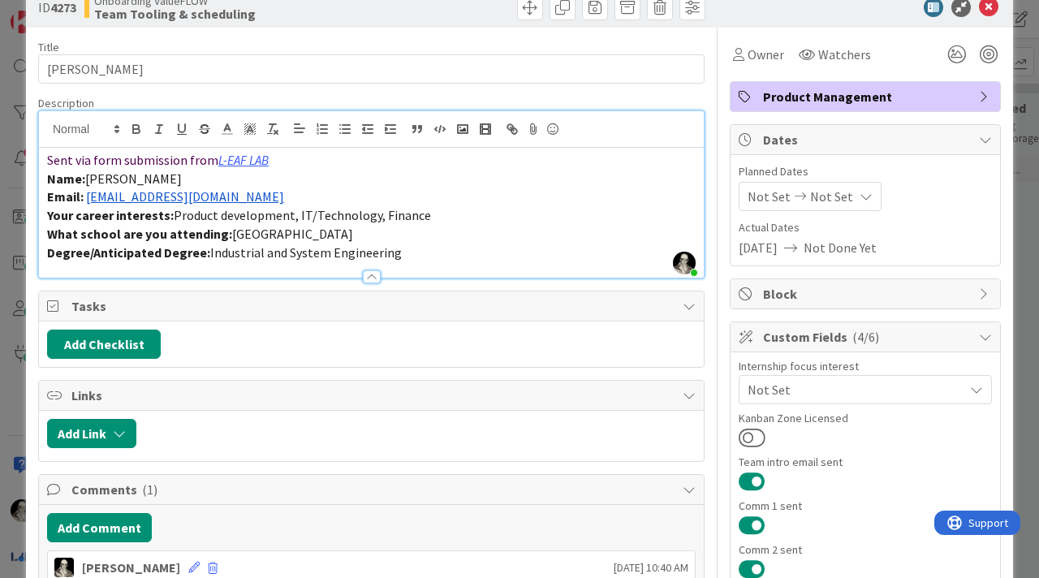
scroll to position [27, 0]
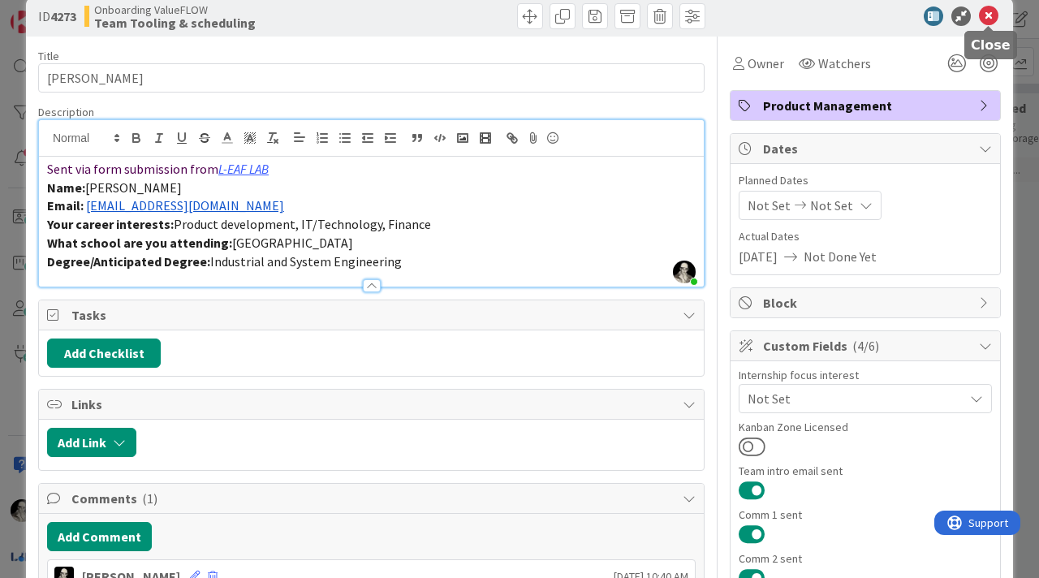
click at [990, 17] on icon at bounding box center [988, 15] width 19 height 19
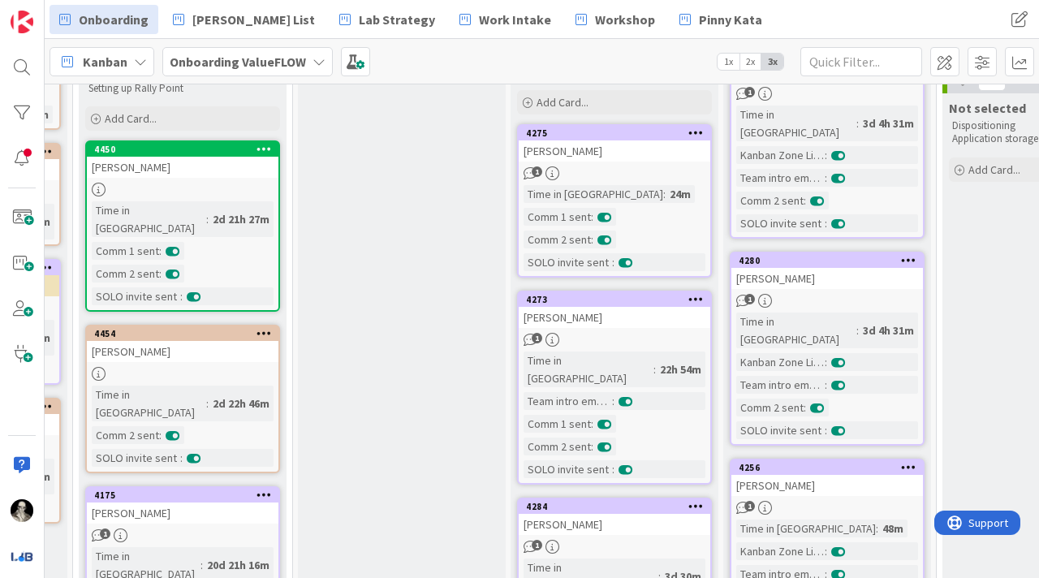
click at [659, 169] on div "1" at bounding box center [614, 173] width 191 height 14
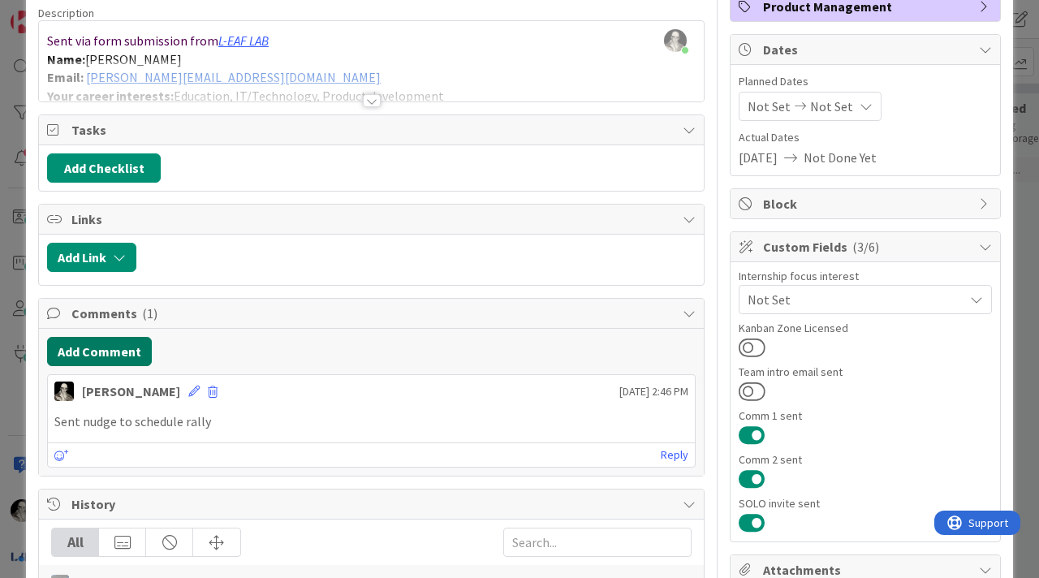
click at [134, 350] on button "Add Comment" at bounding box center [99, 351] width 105 height 29
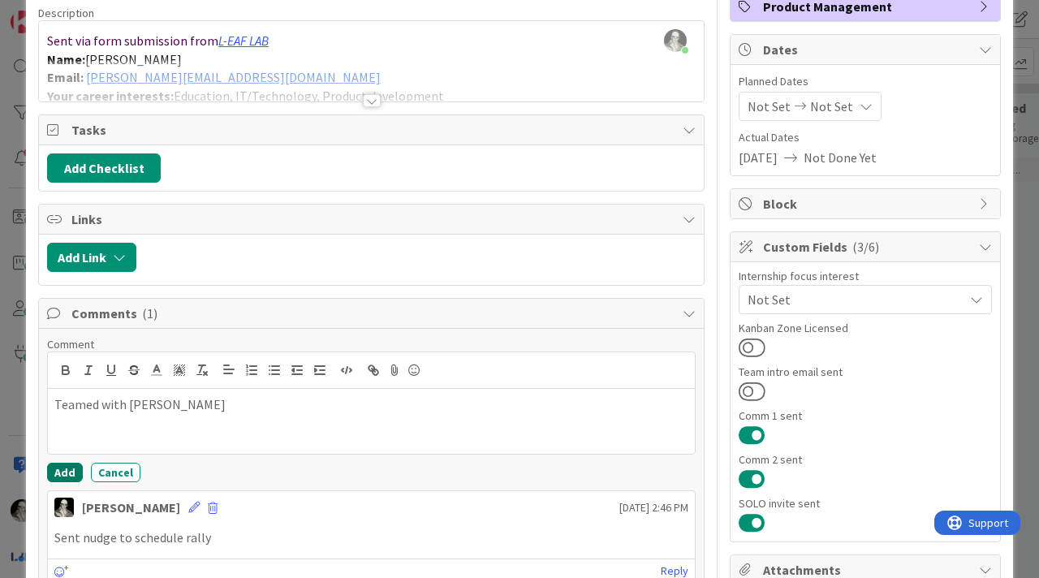
click at [66, 473] on button "Add" at bounding box center [65, 472] width 36 height 19
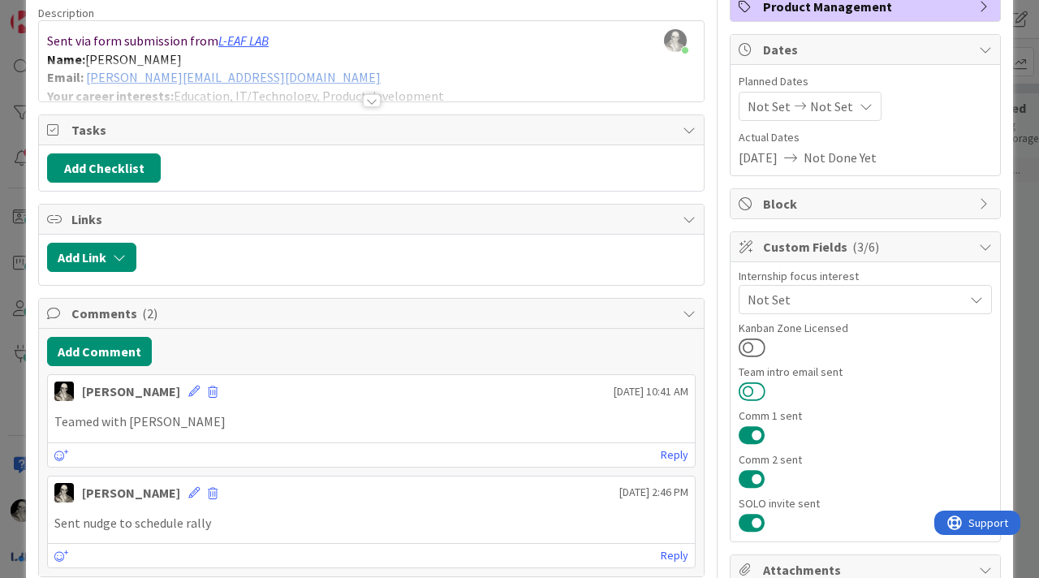
click at [749, 386] on button at bounding box center [751, 391] width 27 height 21
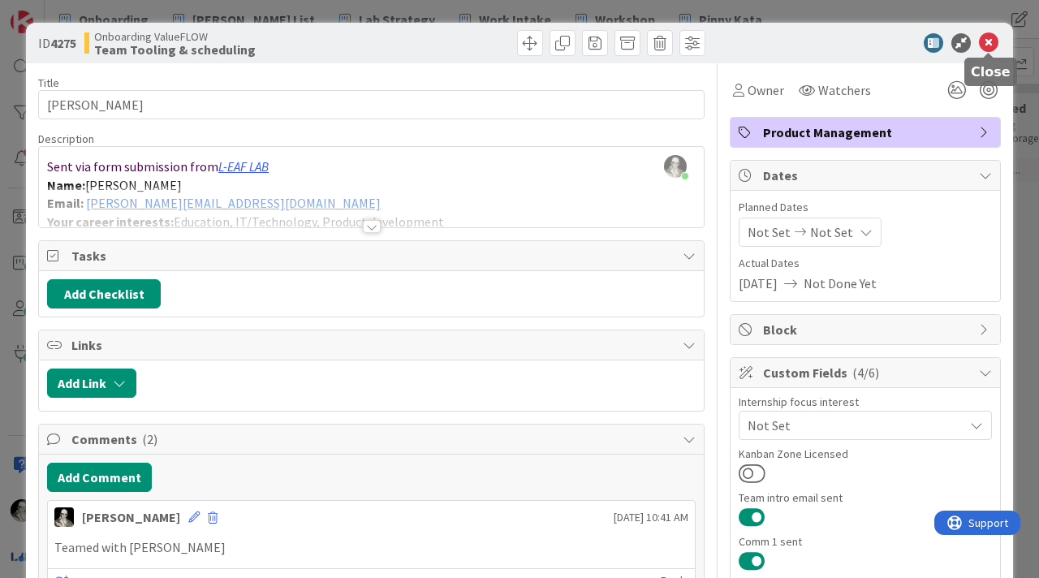
click at [991, 42] on icon at bounding box center [988, 42] width 19 height 19
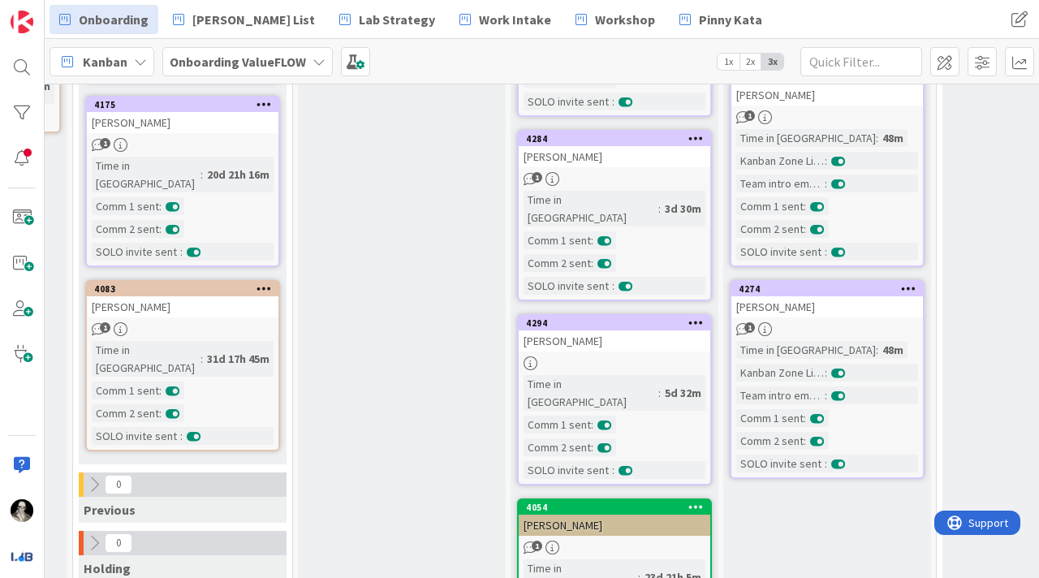
scroll to position [584, 616]
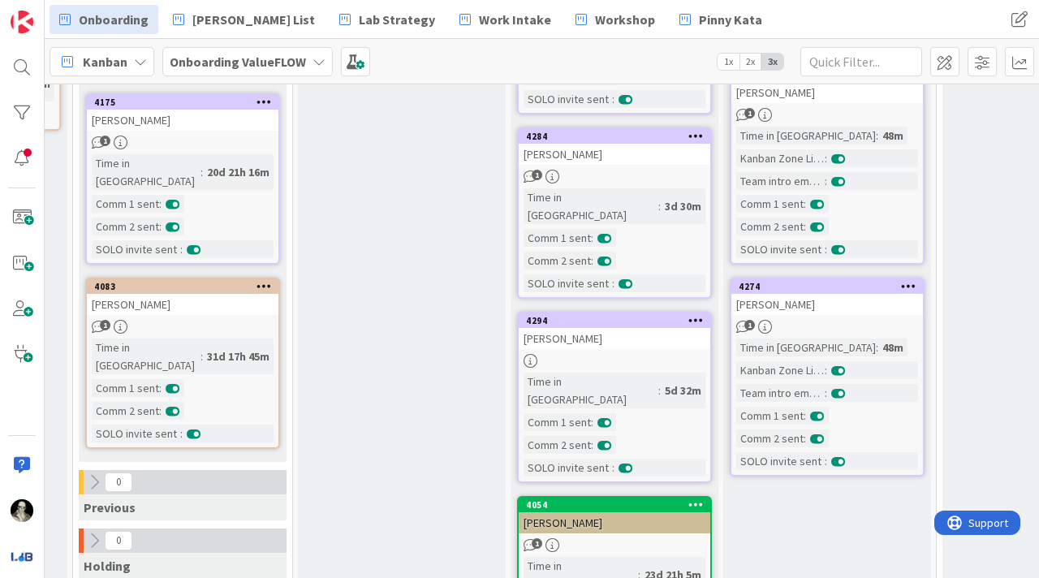
click at [665, 170] on div "1" at bounding box center [614, 177] width 191 height 14
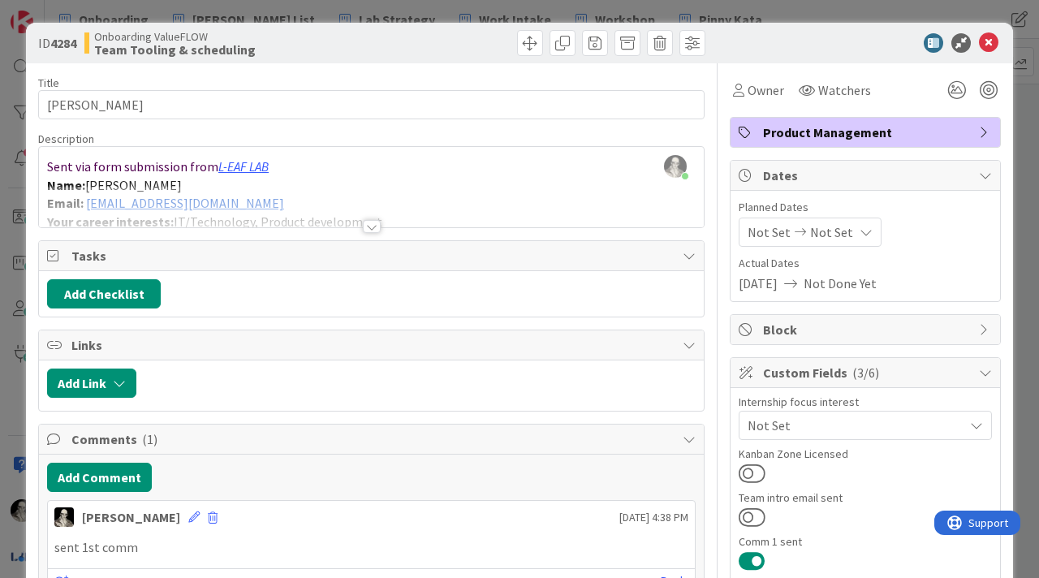
click at [299, 191] on div at bounding box center [371, 206] width 665 height 41
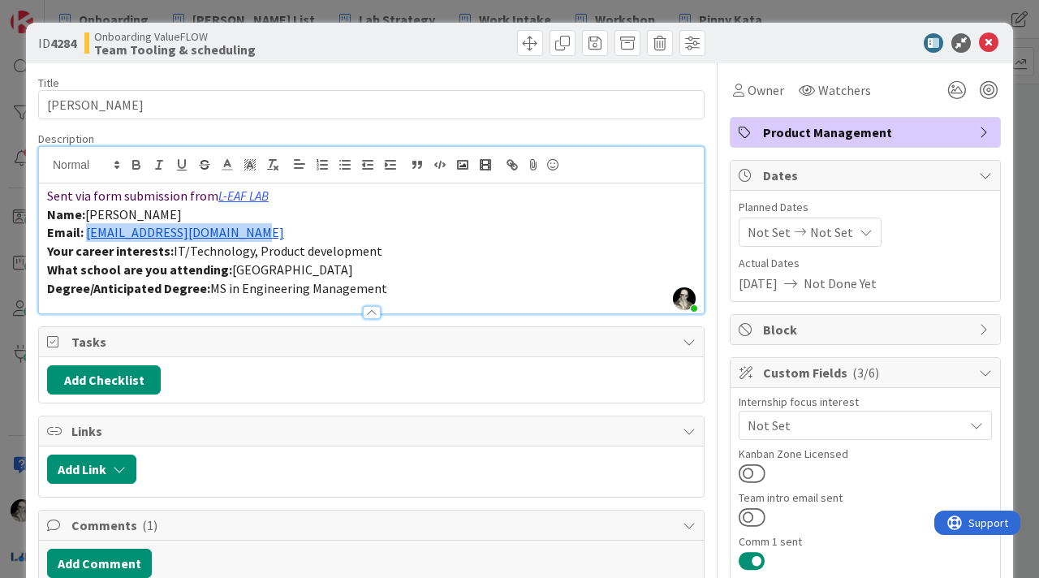
drag, startPoint x: 267, startPoint y: 239, endPoint x: 87, endPoint y: 237, distance: 180.1
click at [87, 235] on p "Email: [EMAIL_ADDRESS][DOMAIN_NAME]" at bounding box center [371, 232] width 648 height 19
copy link "[EMAIL_ADDRESS][DOMAIN_NAME]"
click at [992, 41] on icon at bounding box center [988, 42] width 19 height 19
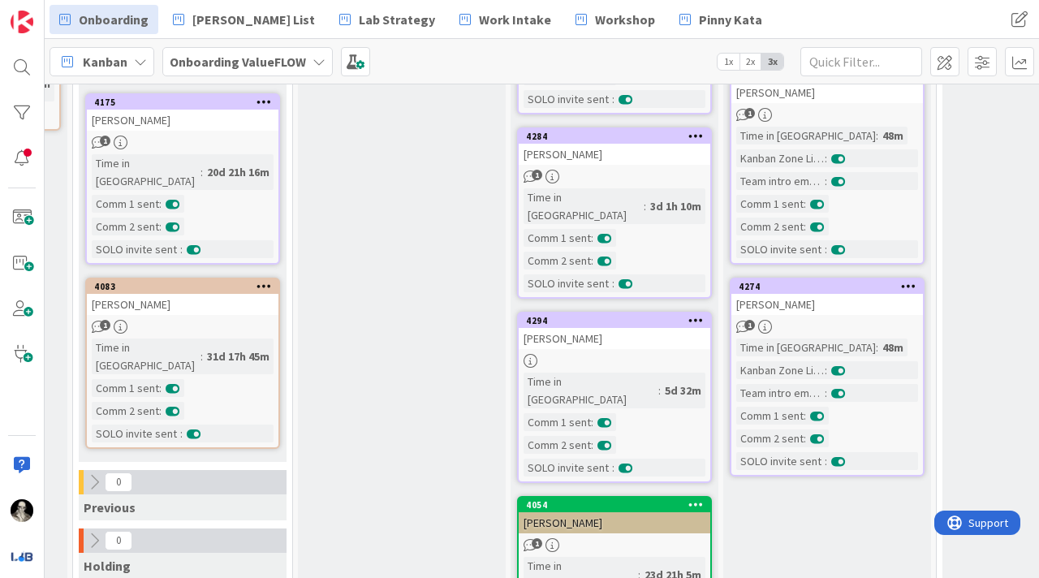
scroll to position [583, 616]
click at [611, 329] on div "[PERSON_NAME]" at bounding box center [614, 339] width 191 height 21
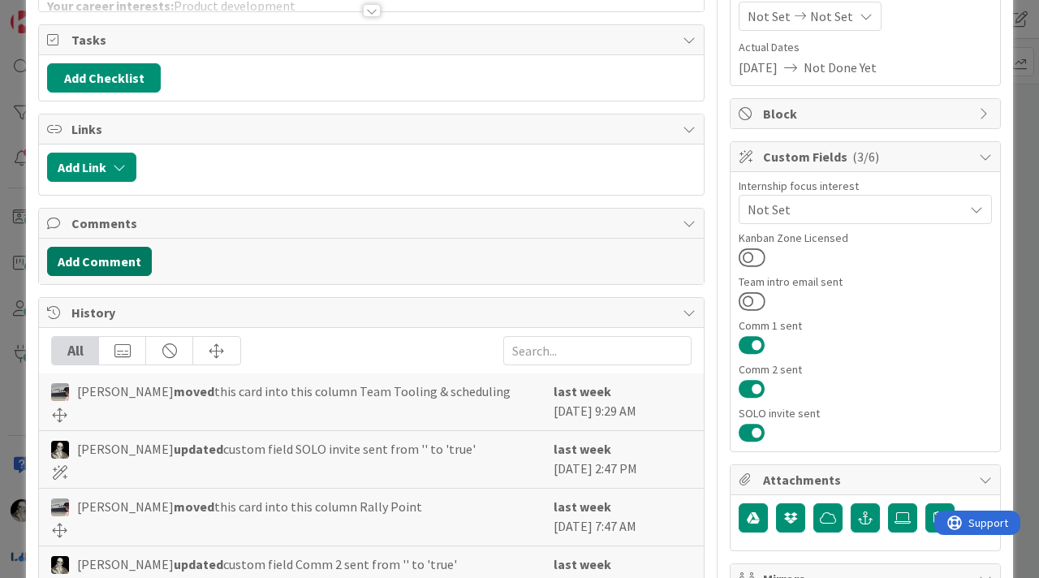
click at [115, 260] on button "Add Comment" at bounding box center [99, 261] width 105 height 29
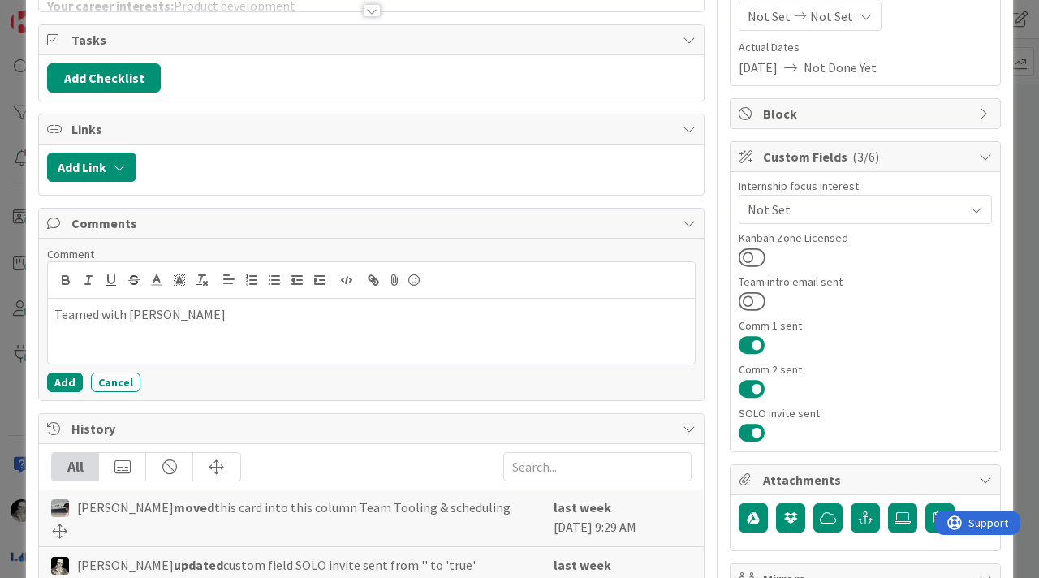
drag, startPoint x: 138, startPoint y: 321, endPoint x: 138, endPoint y: 252, distance: 69.0
click at [138, 320] on p "Teamed with [PERSON_NAME]" at bounding box center [371, 314] width 634 height 19
click at [63, 377] on button "Add" at bounding box center [65, 381] width 36 height 19
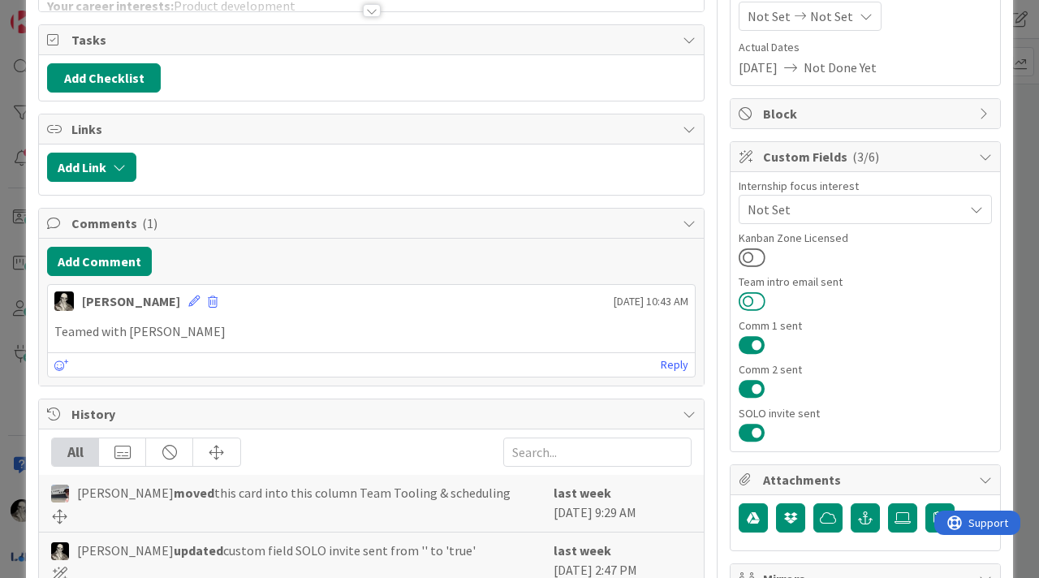
click at [747, 299] on button at bounding box center [751, 300] width 27 height 21
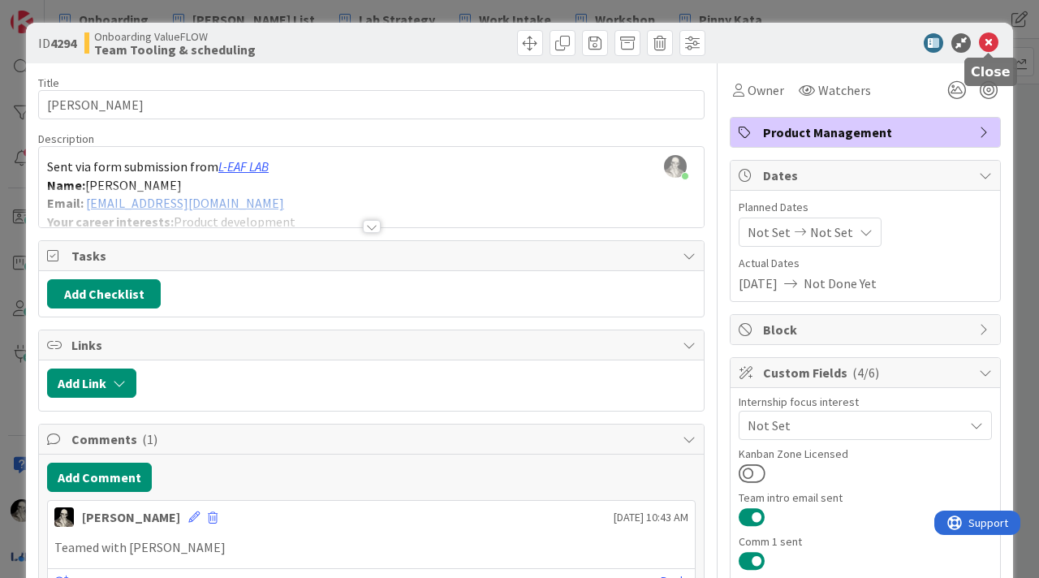
click at [990, 39] on icon at bounding box center [988, 42] width 19 height 19
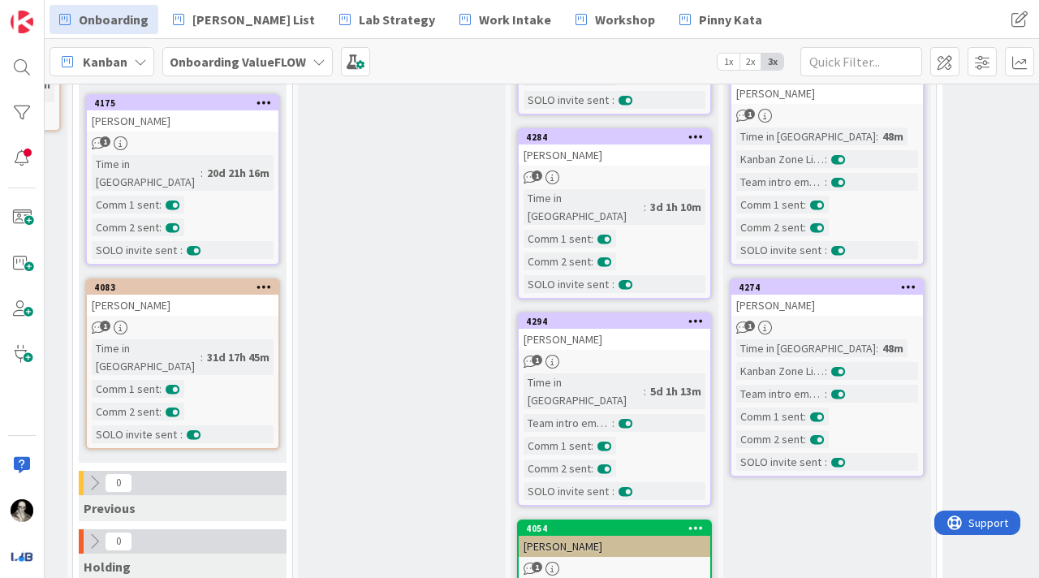
click at [660, 144] on div "[PERSON_NAME]" at bounding box center [614, 154] width 191 height 21
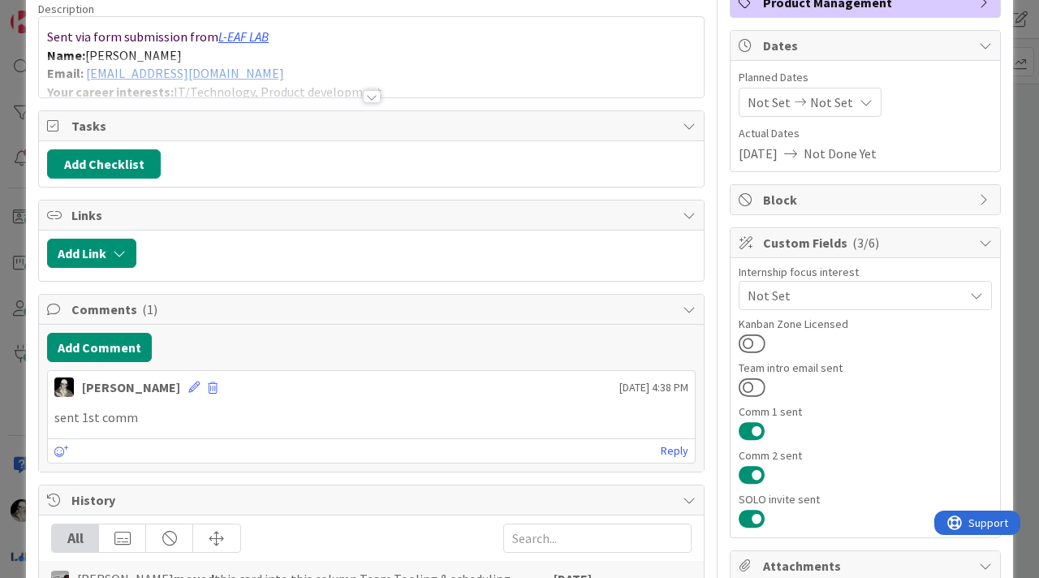
scroll to position [143, 0]
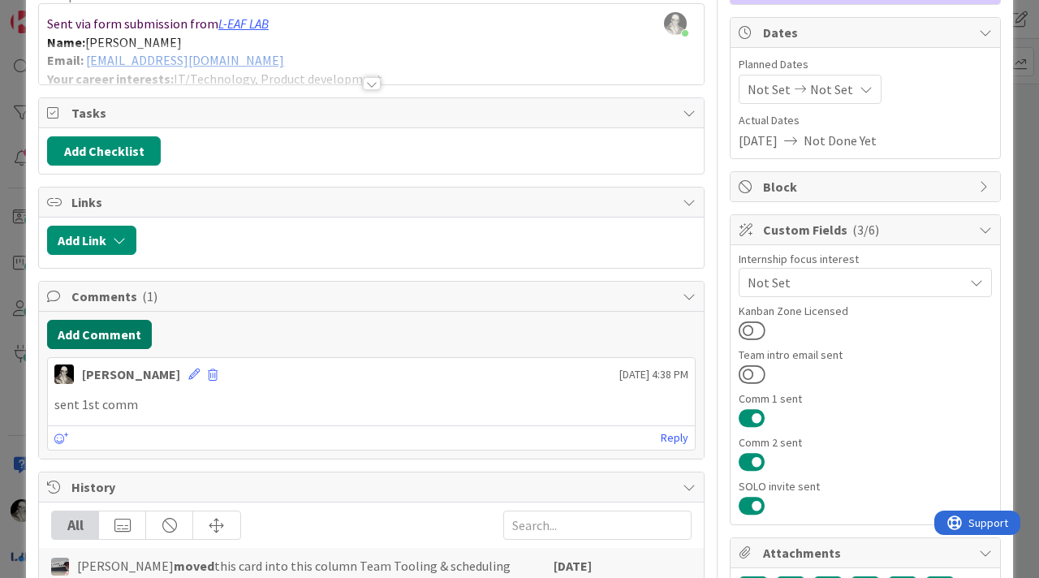
click at [129, 328] on button "Add Comment" at bounding box center [99, 334] width 105 height 29
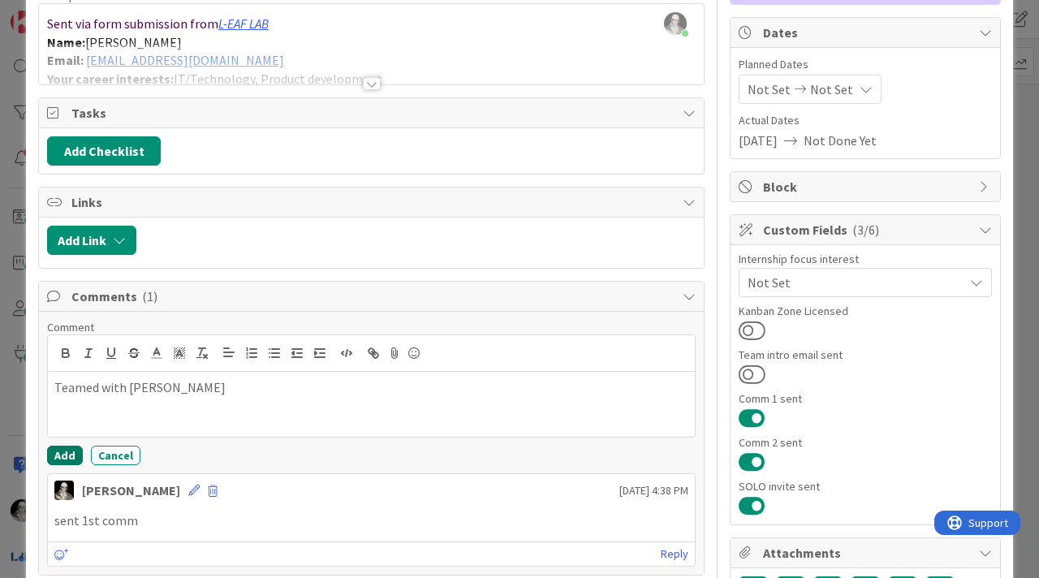
click at [67, 454] on button "Add" at bounding box center [65, 454] width 36 height 19
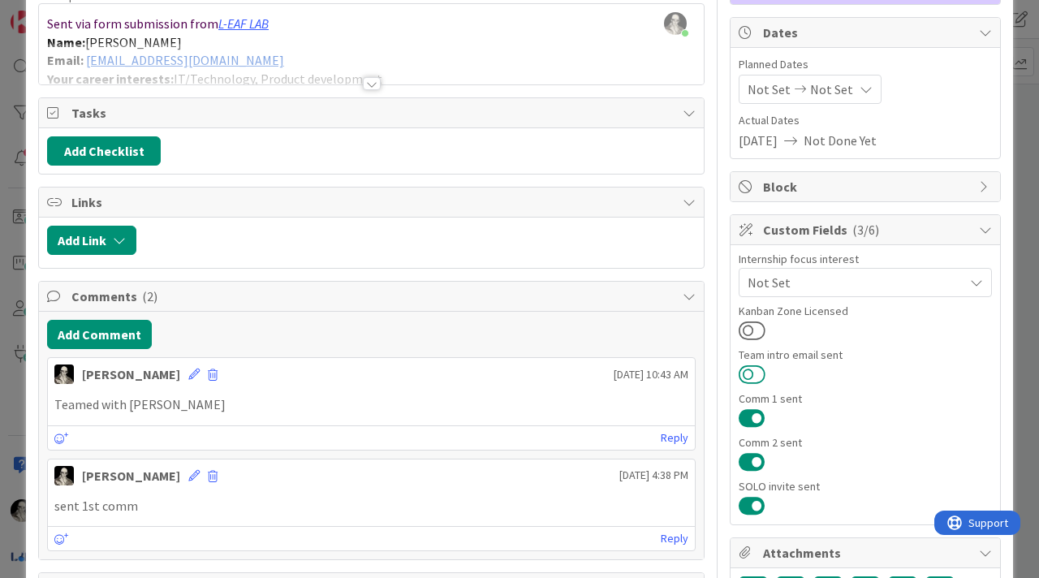
click at [751, 372] on button at bounding box center [751, 374] width 27 height 21
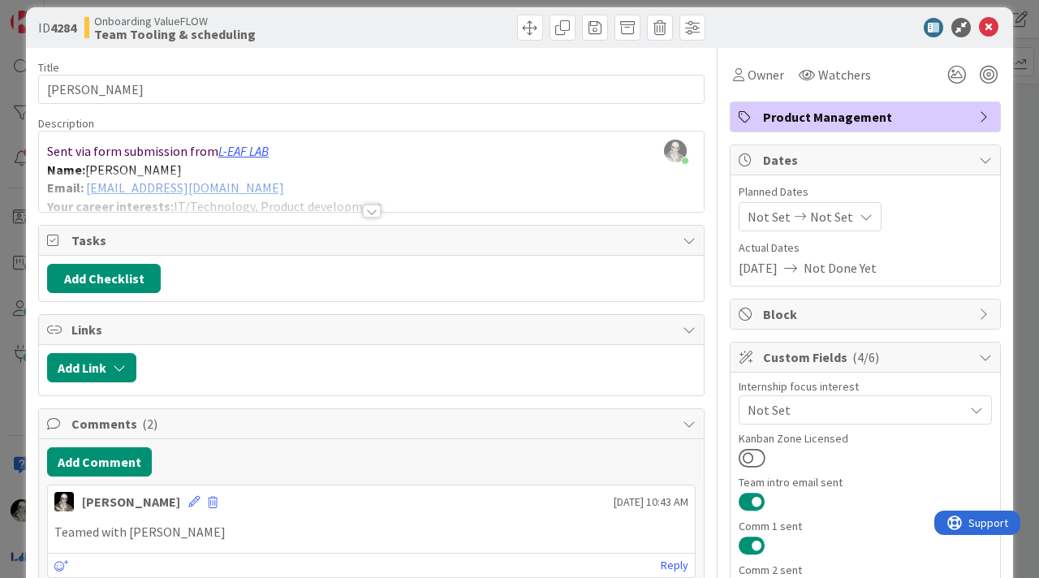
scroll to position [0, 0]
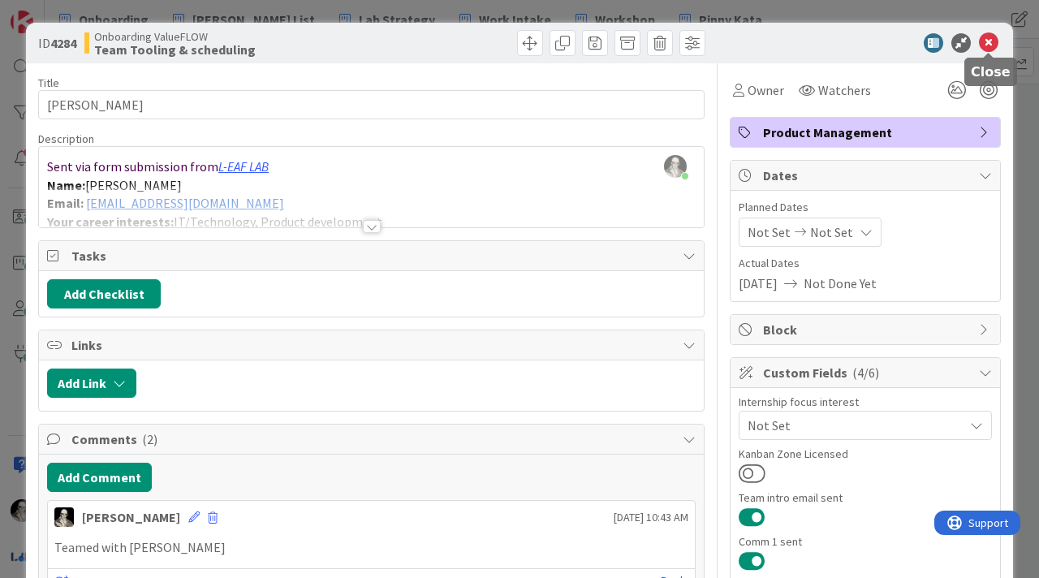
click at [991, 41] on icon at bounding box center [988, 42] width 19 height 19
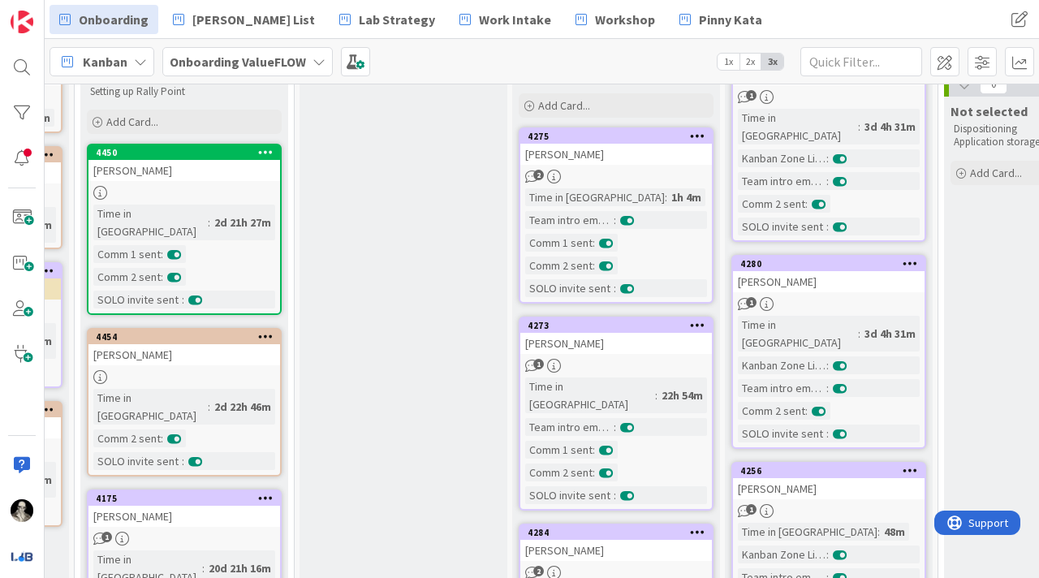
scroll to position [209, 614]
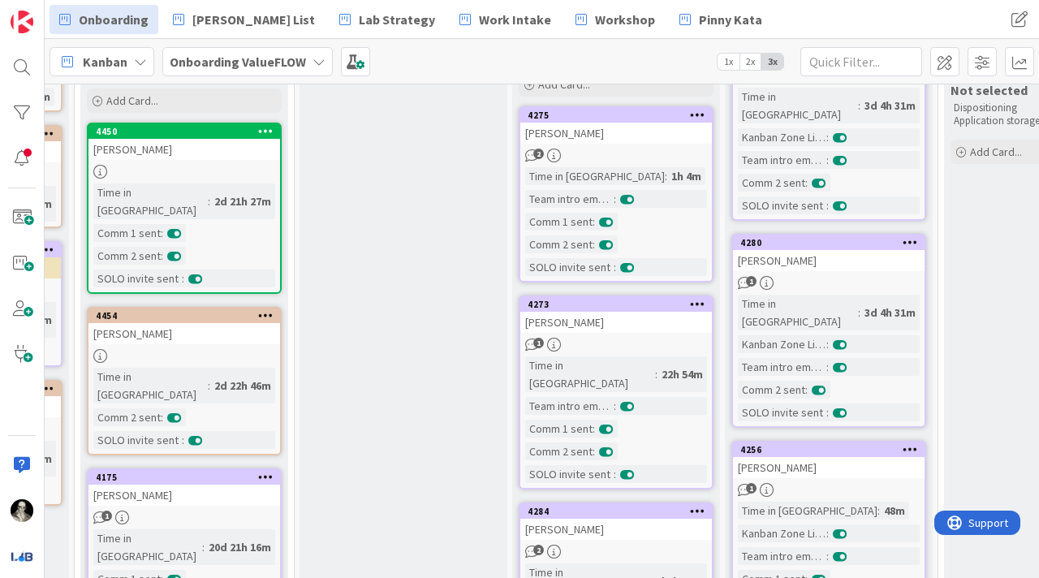
click at [655, 151] on div "2" at bounding box center [615, 155] width 191 height 14
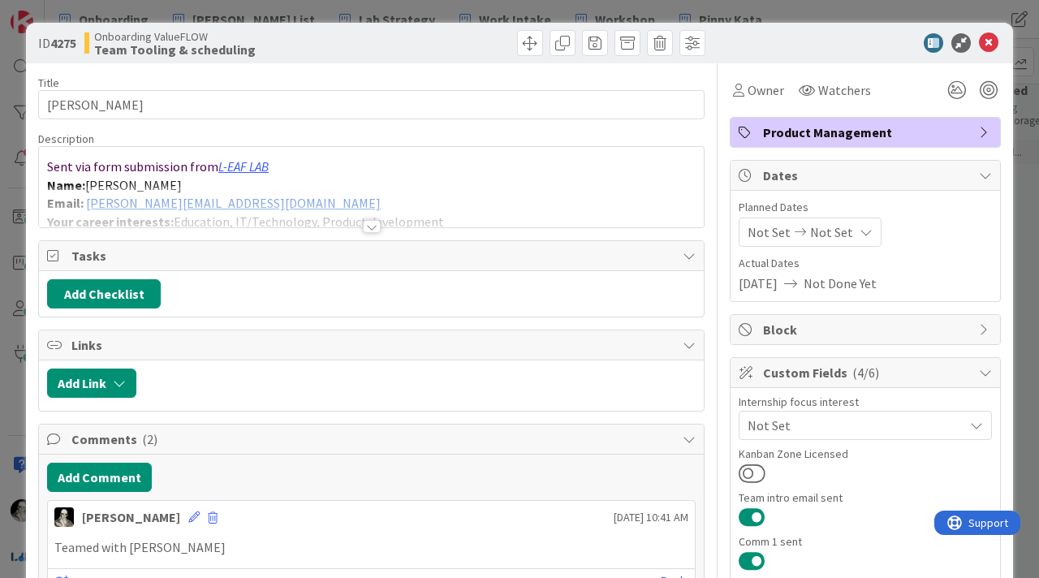
click at [279, 194] on div at bounding box center [371, 206] width 665 height 41
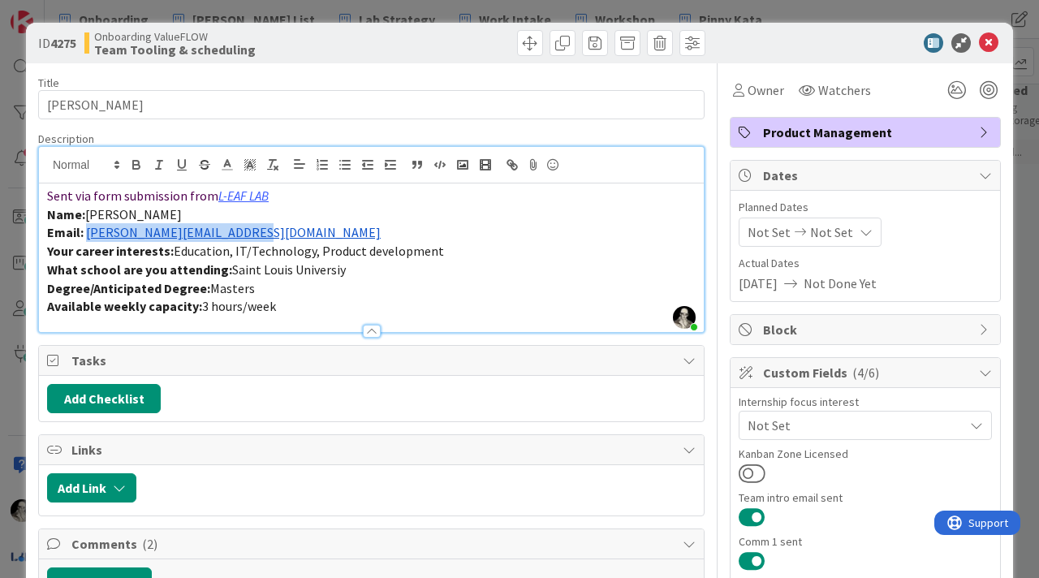
drag, startPoint x: 257, startPoint y: 237, endPoint x: 85, endPoint y: 239, distance: 172.0
click at [85, 239] on p "Email: [PERSON_NAME][EMAIL_ADDRESS][DOMAIN_NAME]" at bounding box center [371, 232] width 648 height 19
copy link "[PERSON_NAME][EMAIL_ADDRESS][DOMAIN_NAME]"
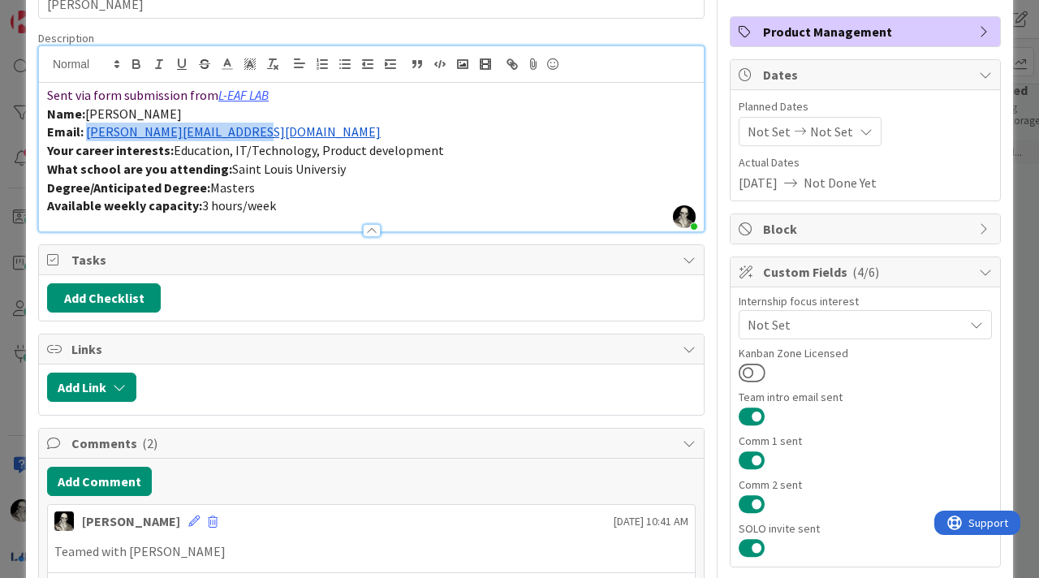
scroll to position [113, 0]
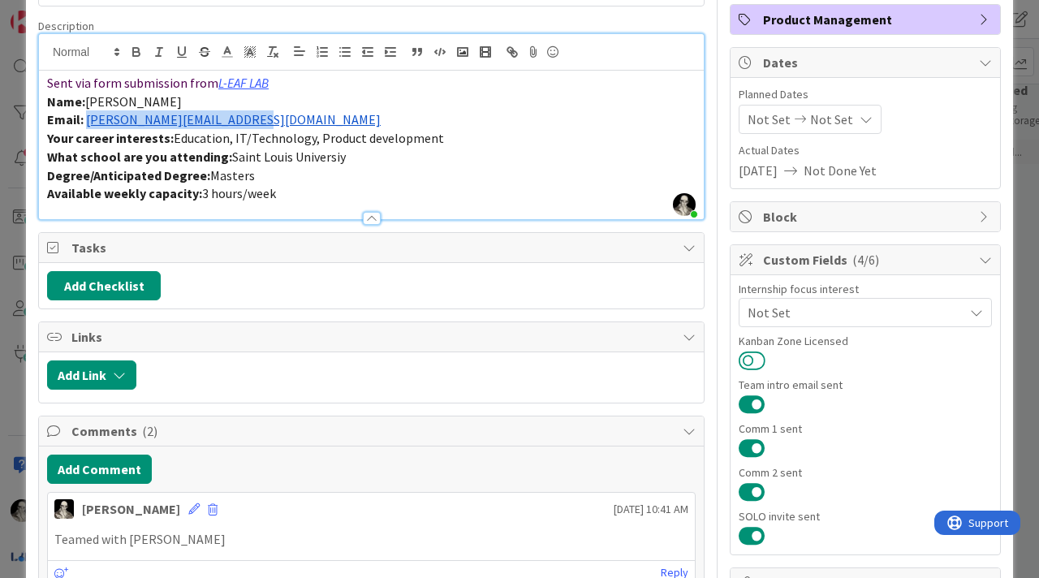
click at [751, 355] on button at bounding box center [751, 360] width 27 height 21
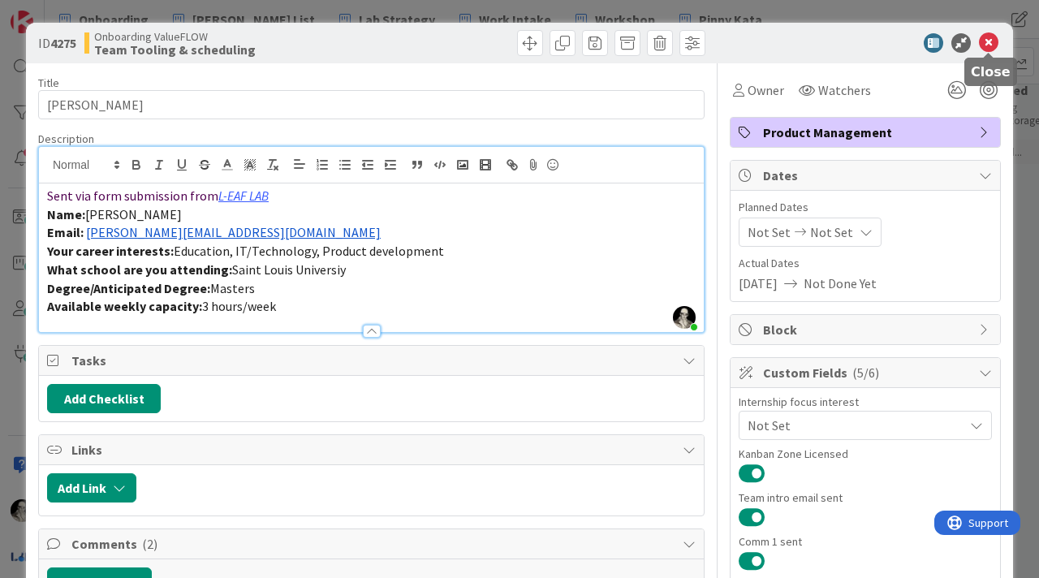
click at [992, 36] on icon at bounding box center [988, 42] width 19 height 19
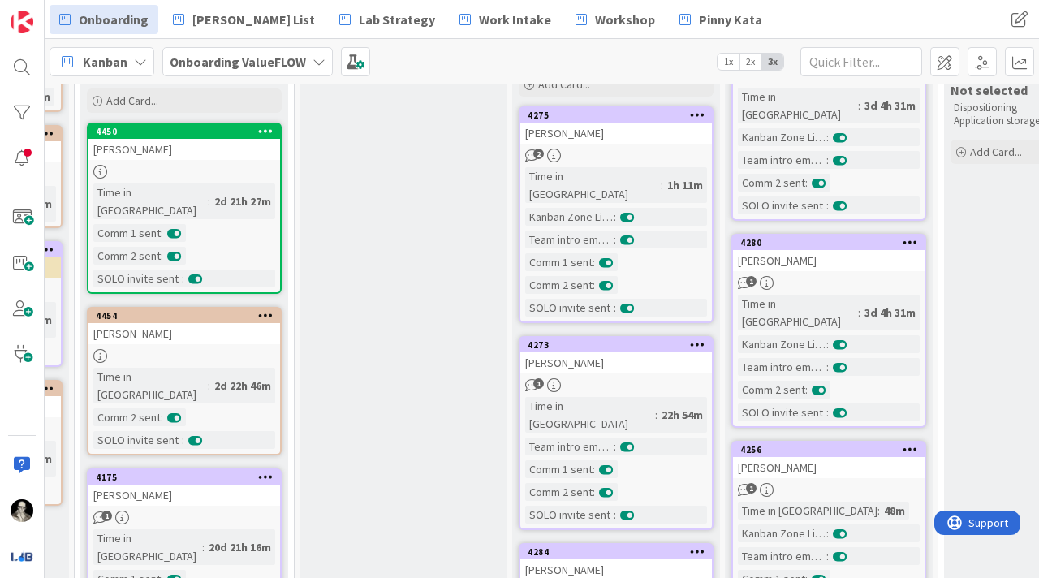
click at [642, 352] on div "[PERSON_NAME]" at bounding box center [615, 362] width 191 height 21
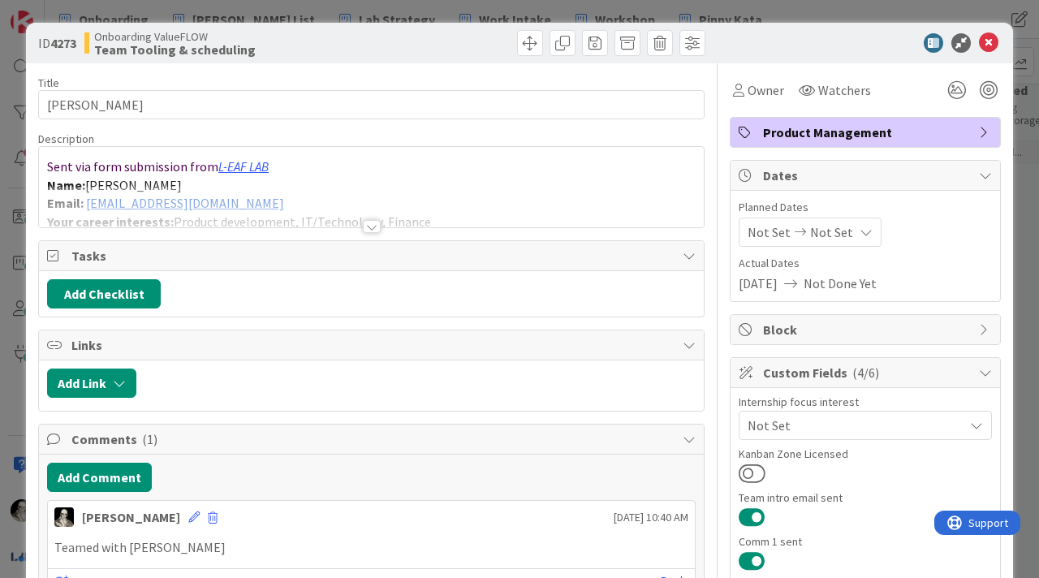
click at [369, 224] on div at bounding box center [372, 226] width 18 height 13
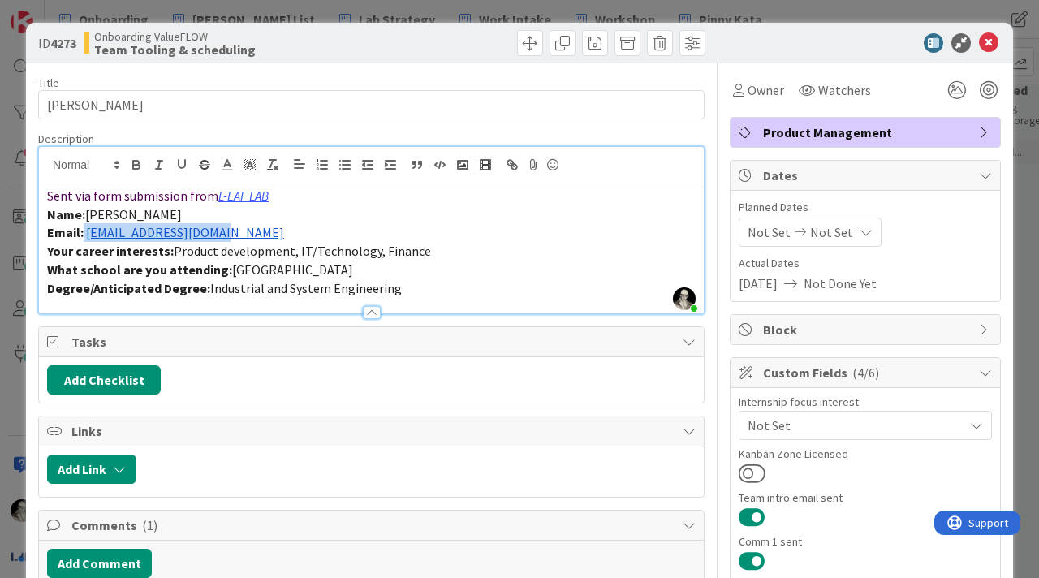
drag, startPoint x: 246, startPoint y: 234, endPoint x: 84, endPoint y: 235, distance: 162.3
click at [84, 235] on p "Email: [EMAIL_ADDRESS][DOMAIN_NAME]" at bounding box center [371, 232] width 648 height 19
copy p "[EMAIL_ADDRESS][DOMAIN_NAME]"
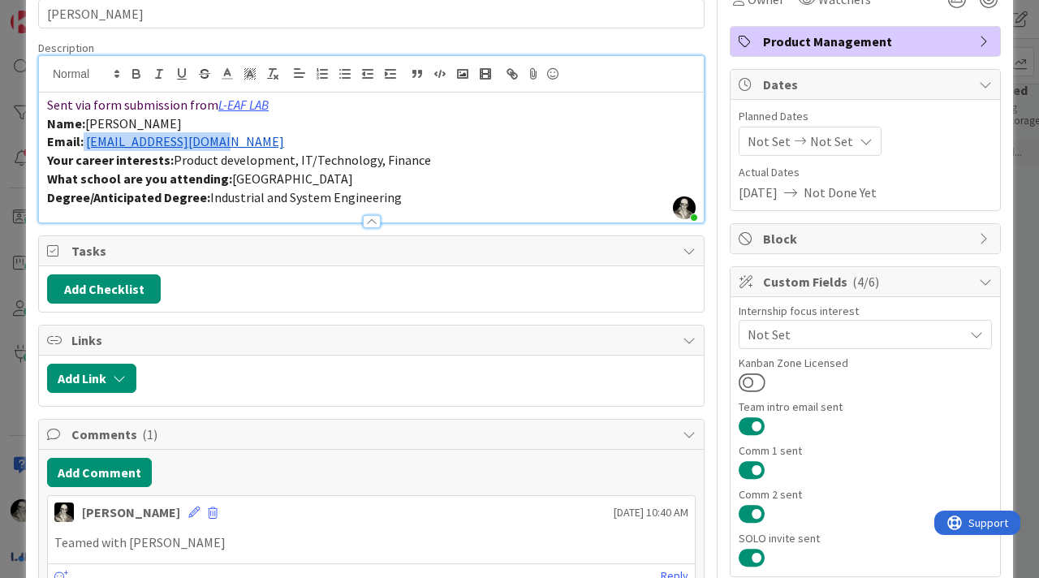
scroll to position [125, 0]
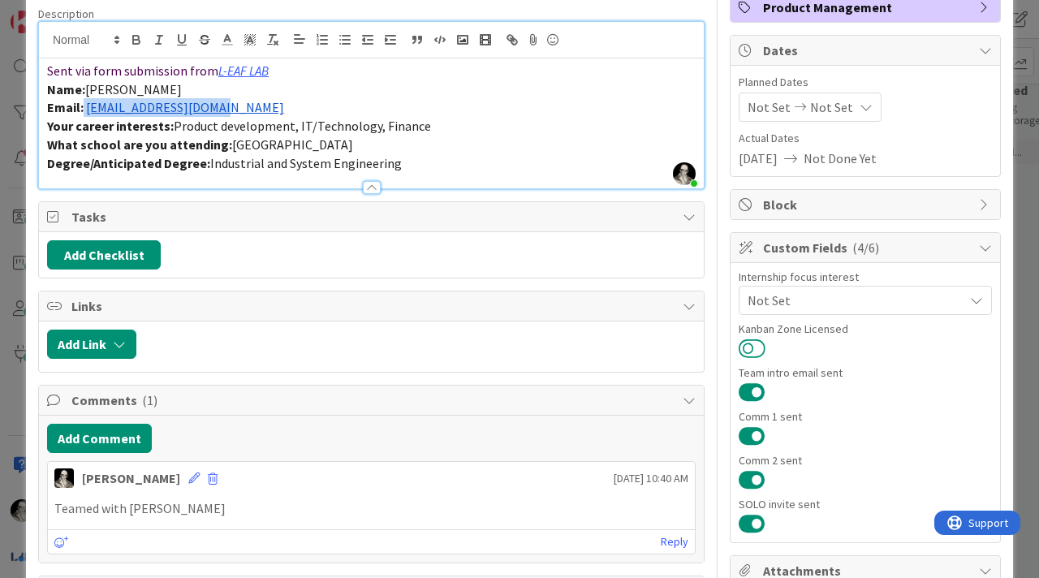
click at [750, 339] on button at bounding box center [751, 348] width 27 height 21
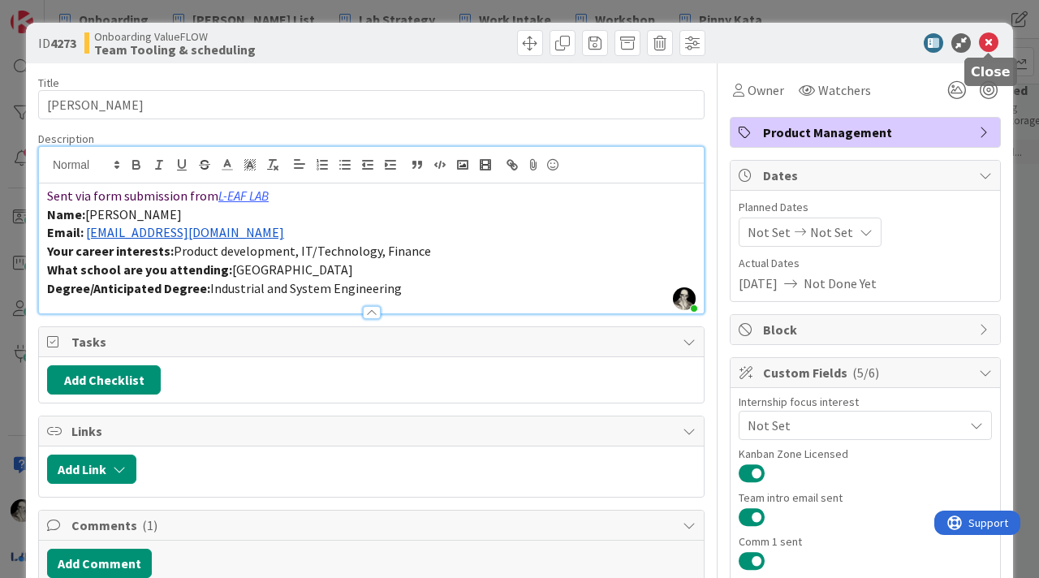
click at [990, 41] on icon at bounding box center [988, 42] width 19 height 19
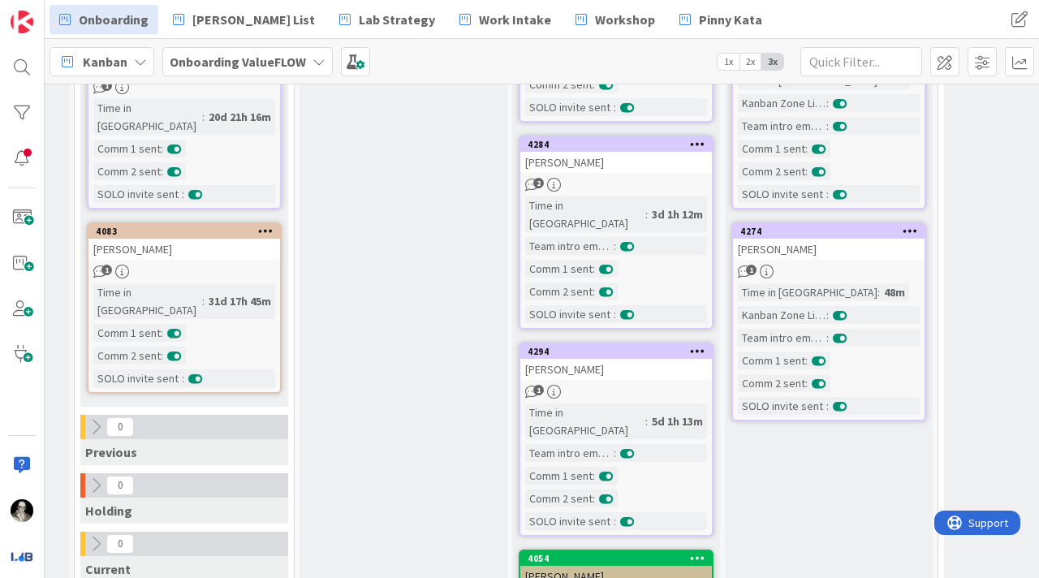
scroll to position [648, 614]
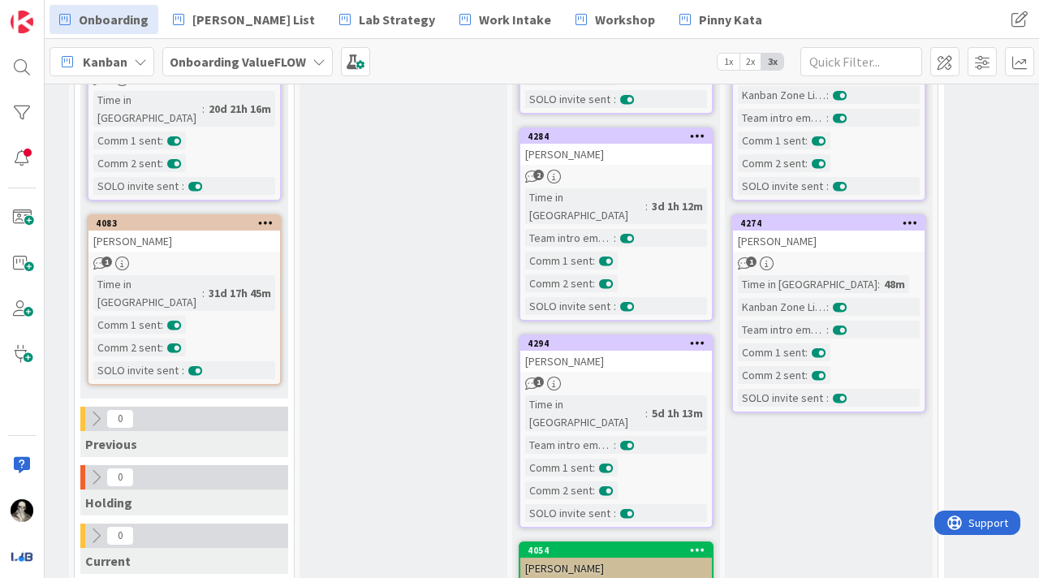
click at [635, 144] on div "[PERSON_NAME]" at bounding box center [615, 154] width 191 height 21
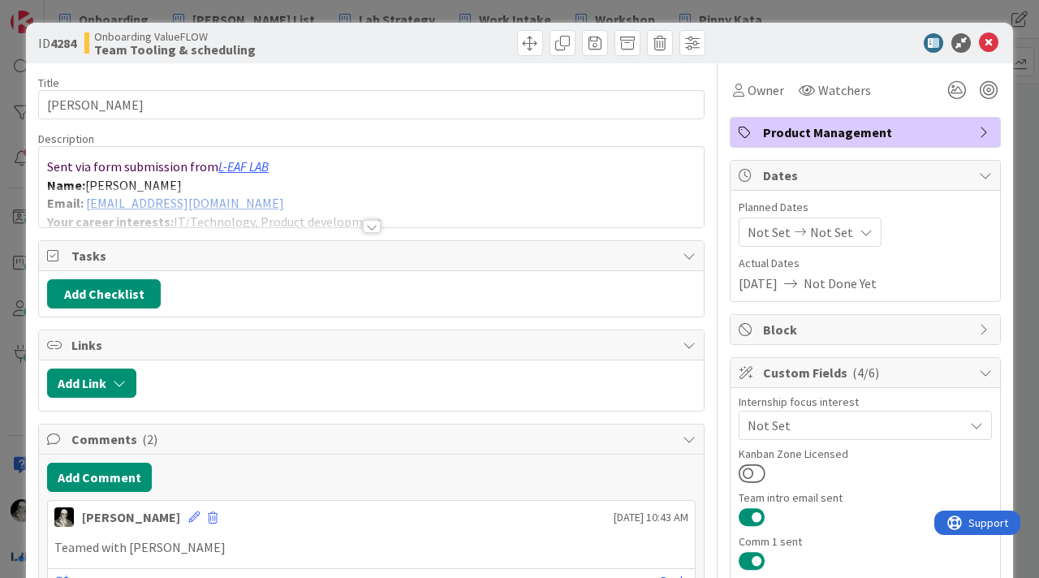
click at [372, 222] on div at bounding box center [372, 226] width 18 height 13
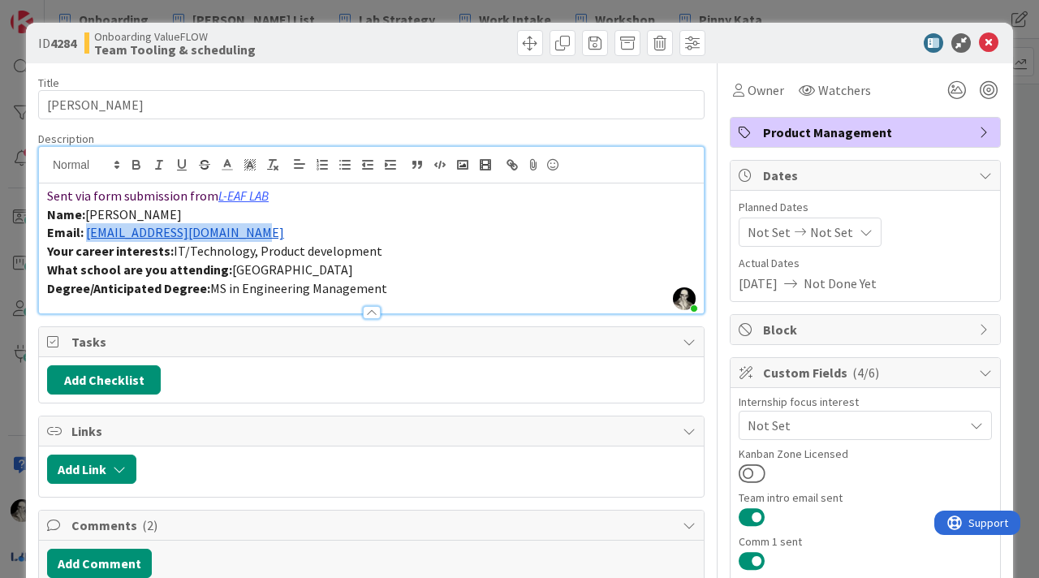
drag, startPoint x: 265, startPoint y: 235, endPoint x: 88, endPoint y: 238, distance: 176.9
click at [88, 237] on p "Email: [EMAIL_ADDRESS][DOMAIN_NAME]" at bounding box center [371, 232] width 648 height 19
copy link "[EMAIL_ADDRESS][DOMAIN_NAME]"
click at [750, 473] on button at bounding box center [751, 473] width 27 height 21
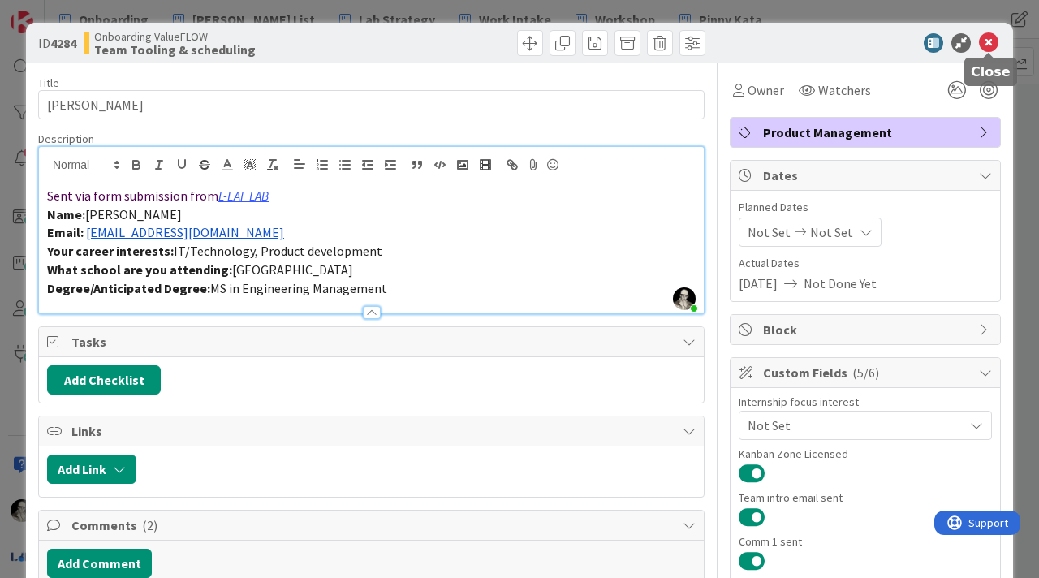
click at [989, 41] on icon at bounding box center [988, 42] width 19 height 19
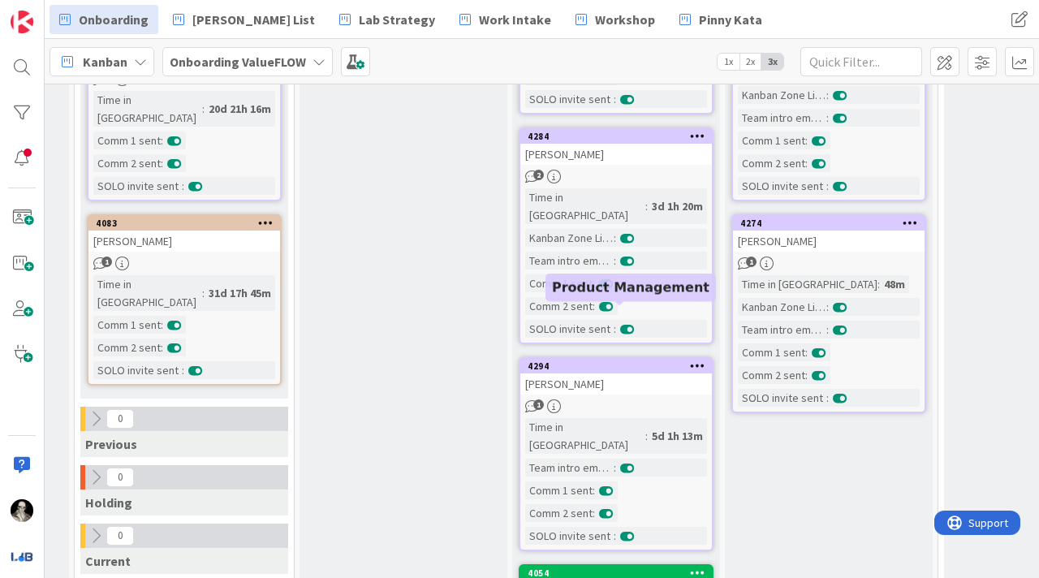
click at [639, 373] on div "[PERSON_NAME]" at bounding box center [615, 383] width 191 height 21
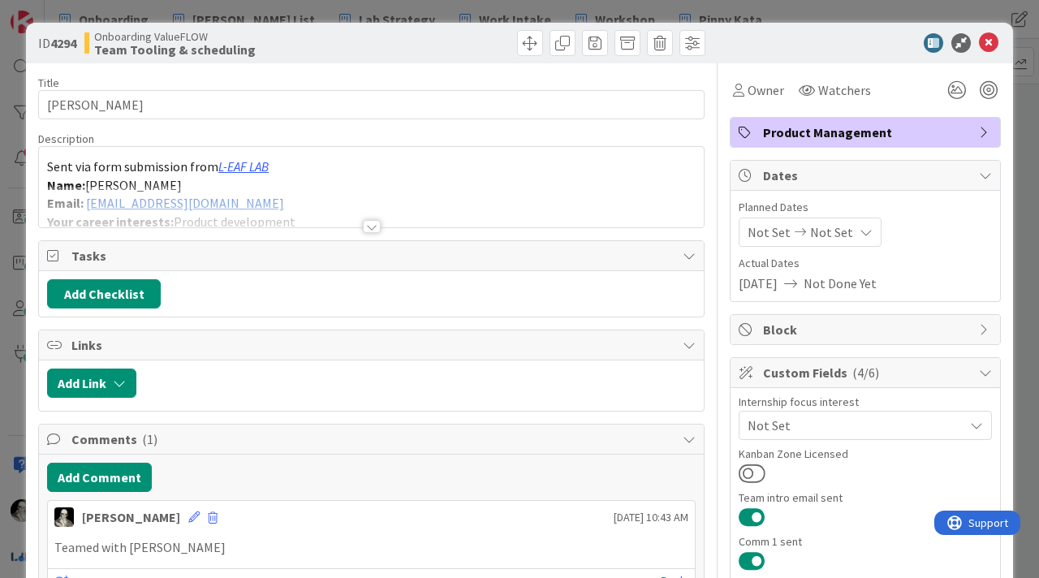
click at [372, 222] on div at bounding box center [372, 226] width 18 height 13
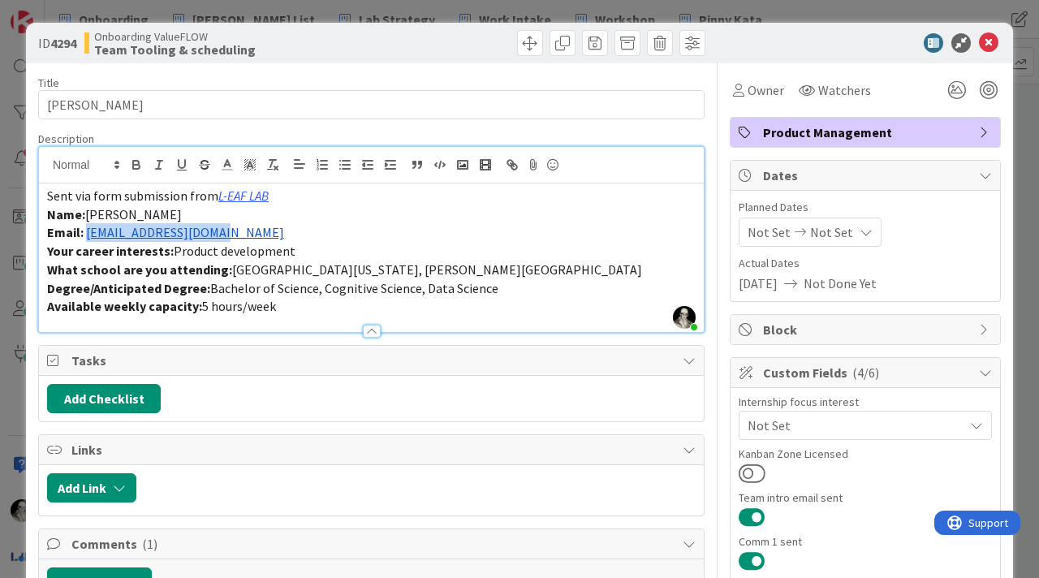
drag, startPoint x: 243, startPoint y: 239, endPoint x: 85, endPoint y: 236, distance: 157.5
click at [85, 236] on p "Email: [EMAIL_ADDRESS][DOMAIN_NAME]" at bounding box center [371, 232] width 648 height 19
click at [748, 468] on button at bounding box center [751, 473] width 27 height 21
click at [988, 38] on icon at bounding box center [988, 42] width 19 height 19
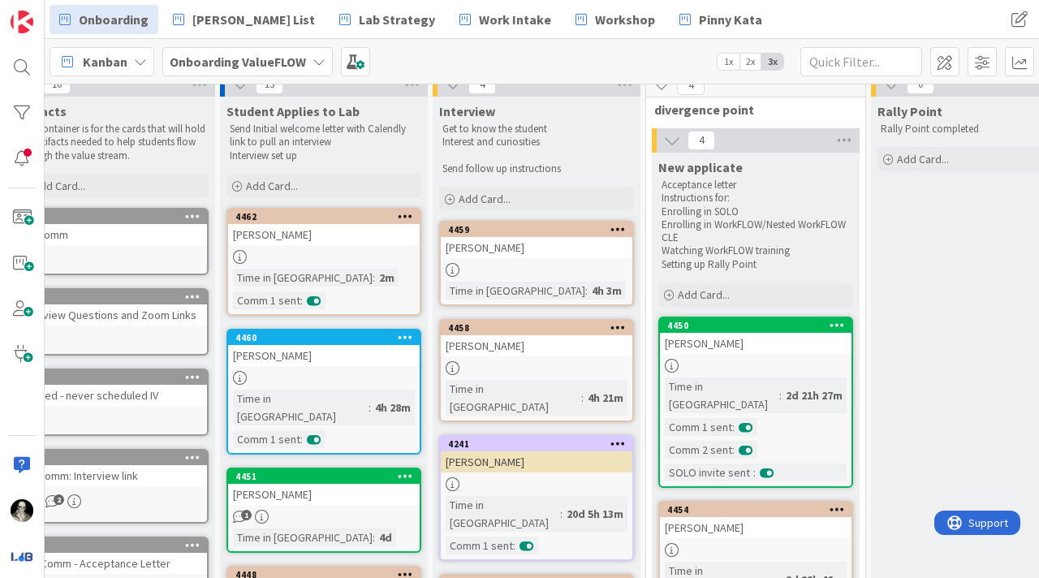
scroll to position [0, 43]
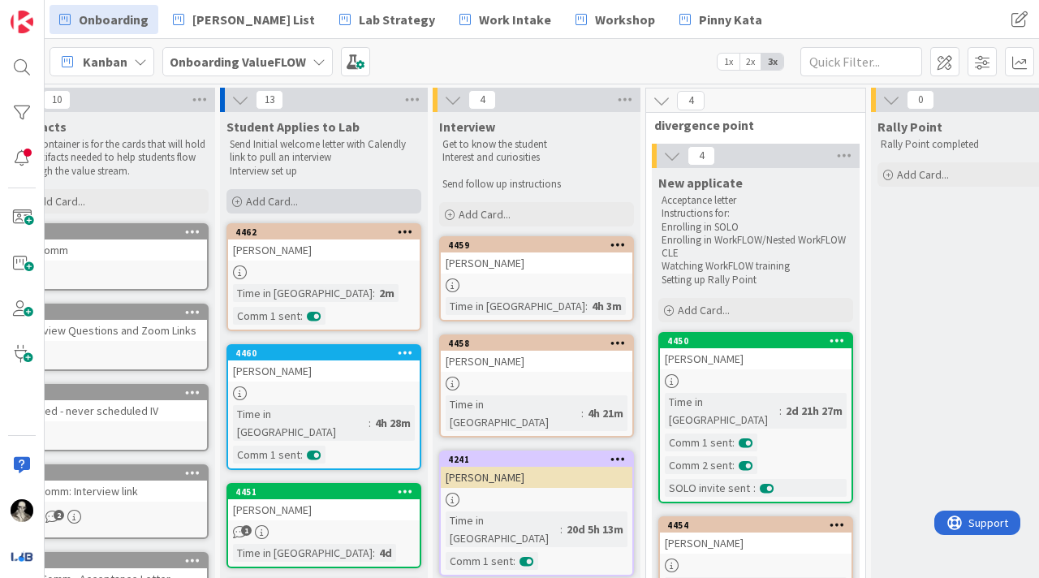
click at [282, 200] on span "Add Card..." at bounding box center [272, 201] width 52 height 15
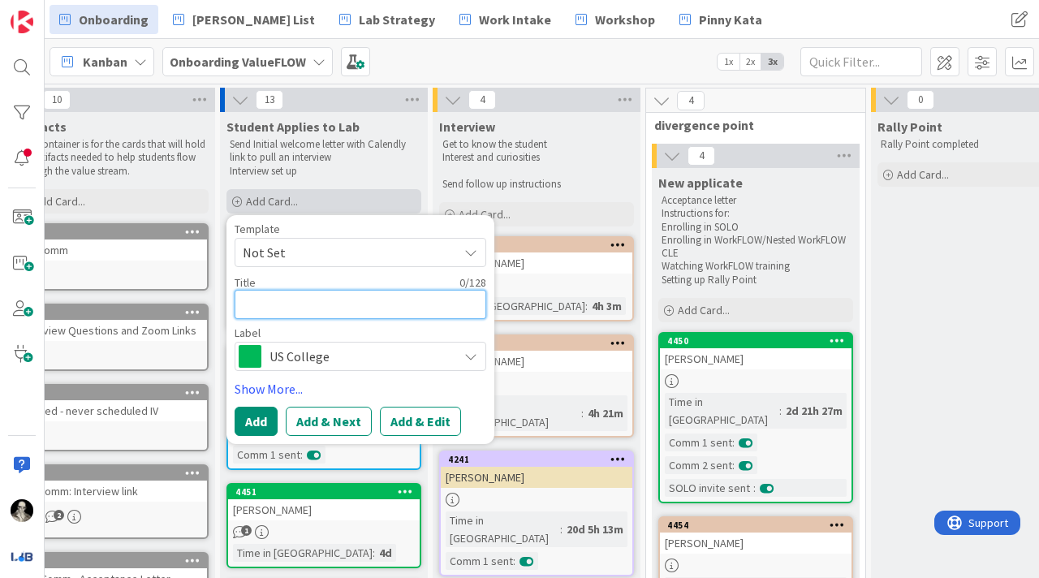
type textarea "x"
type textarea "C"
type textarea "x"
type textarea "Co"
type textarea "x"
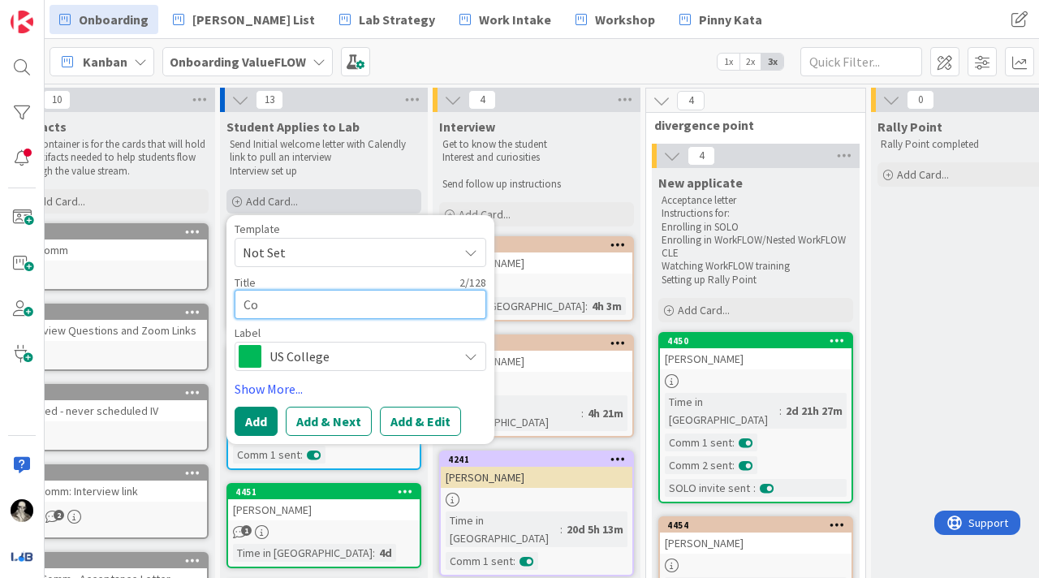
type textarea "Con"
type textarea "x"
type textarea "Cons"
type textarea "x"
type textarea "Const"
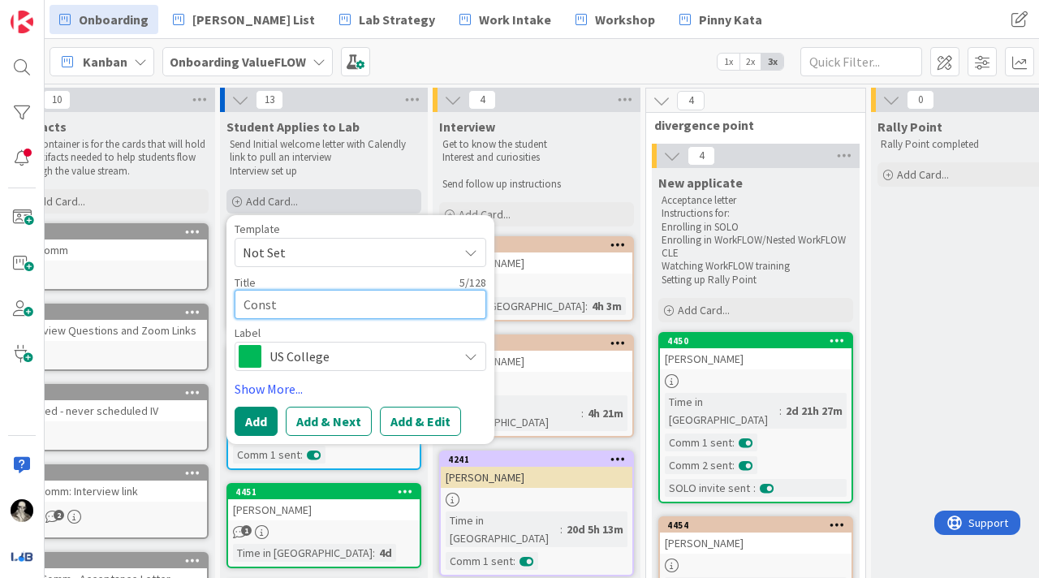
type textarea "x"
type textarea "Consta"
type textarea "x"
type textarea "Constan"
type textarea "x"
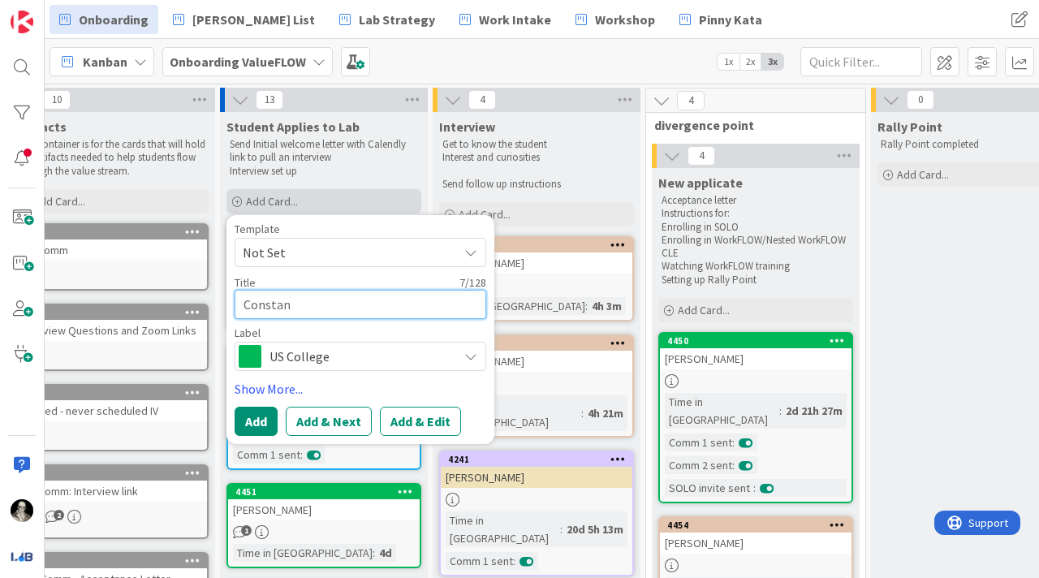
type textarea "Constant"
type textarea "x"
type textarea "Constanti"
type textarea "x"
type textarea "[PERSON_NAME]"
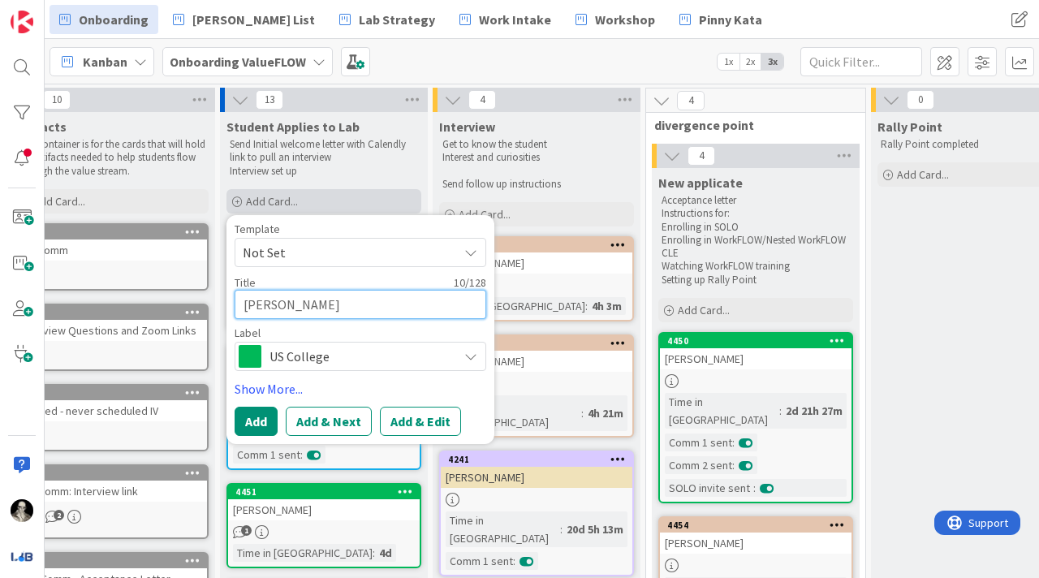
type textarea "x"
type textarea "[PERSON_NAME]"
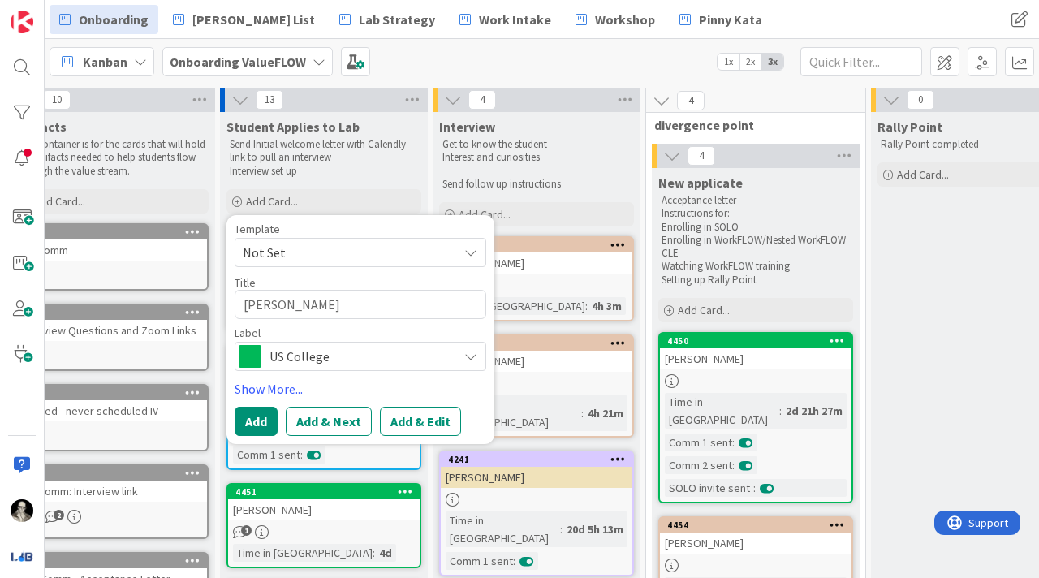
click at [367, 349] on span "US College" at bounding box center [359, 356] width 180 height 23
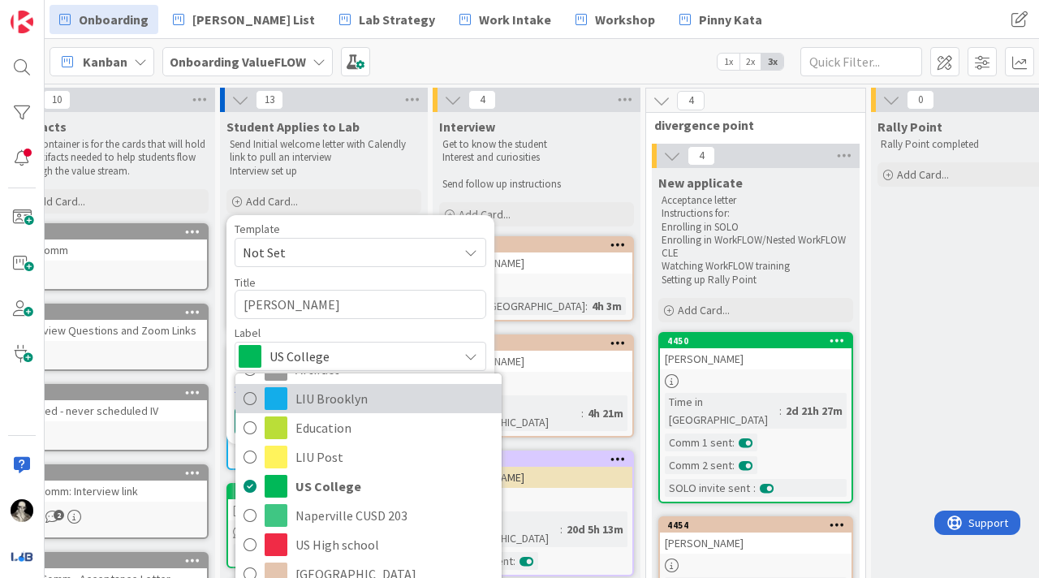
click at [355, 399] on span "LIU Brooklyn" at bounding box center [394, 398] width 198 height 24
type textarea "x"
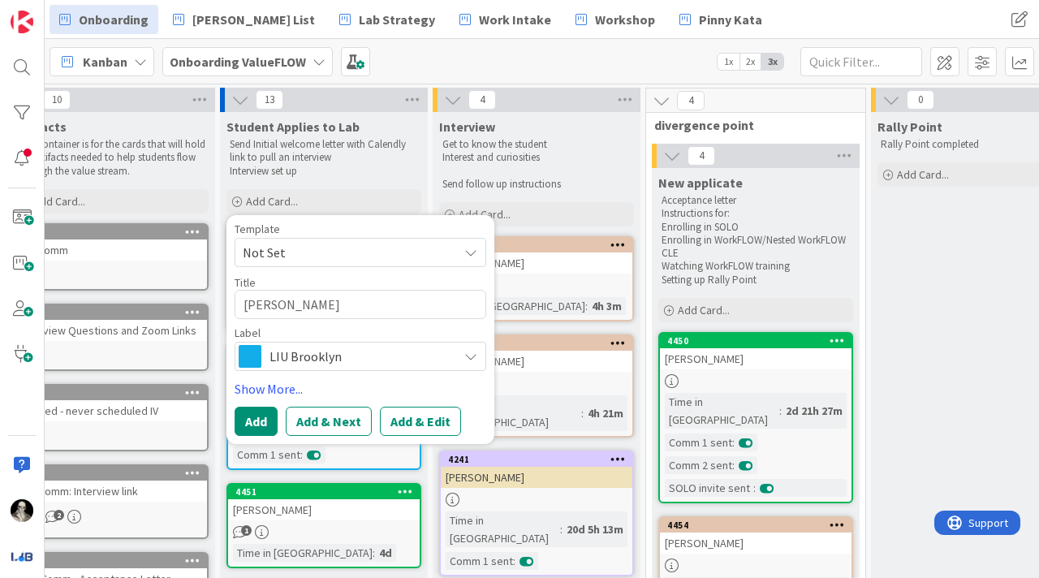
click at [396, 358] on span "LIU Brooklyn" at bounding box center [359, 356] width 180 height 23
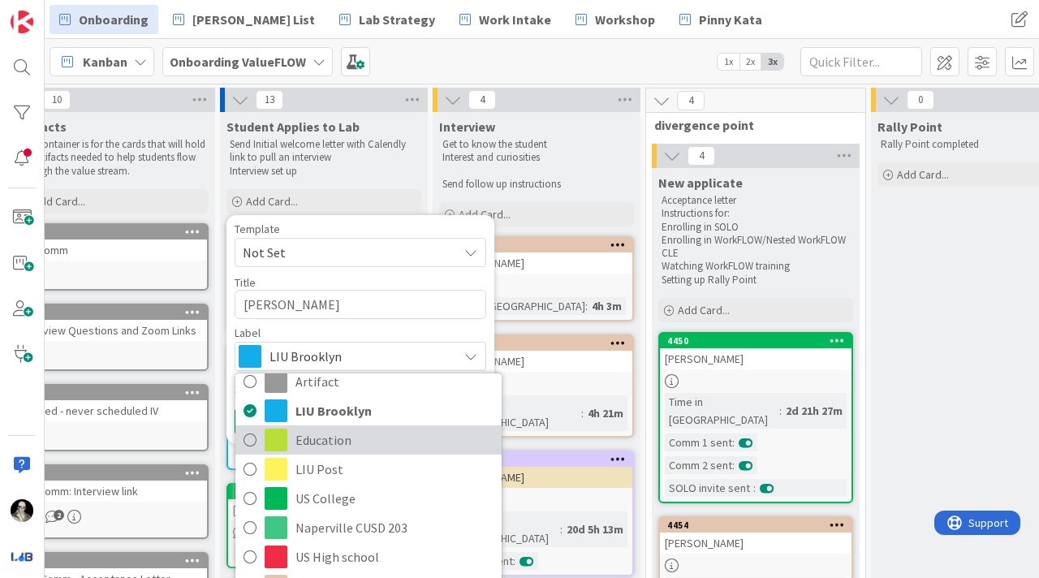
scroll to position [19, 0]
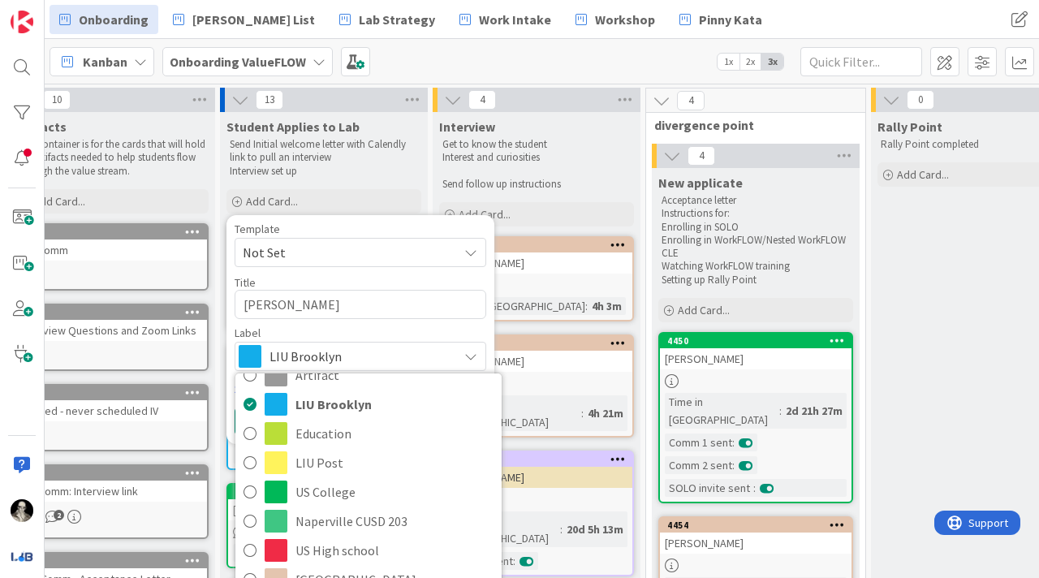
click at [604, 175] on p at bounding box center [536, 171] width 188 height 13
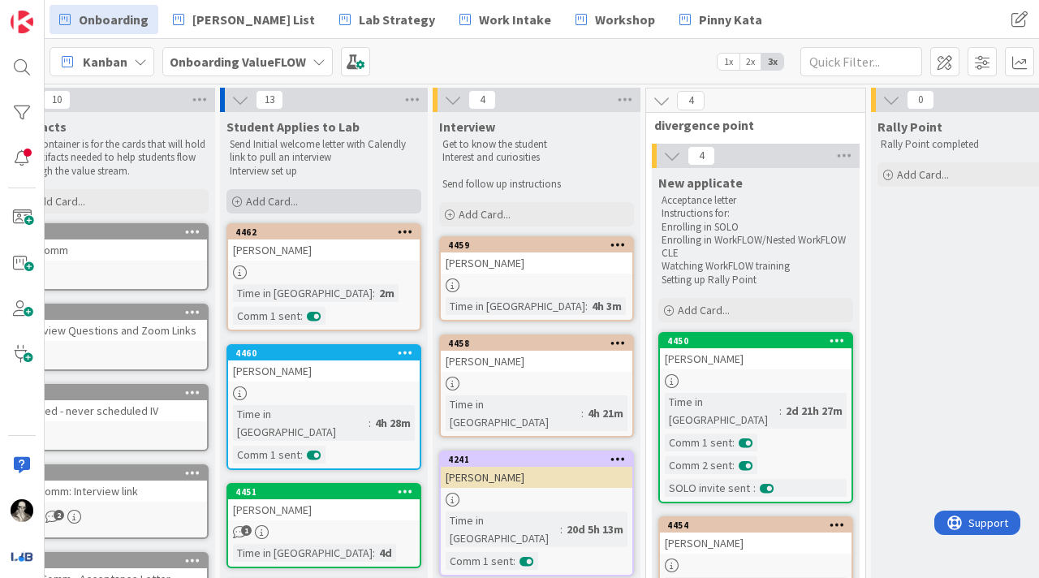
click at [276, 195] on span "Add Card..." at bounding box center [272, 201] width 52 height 15
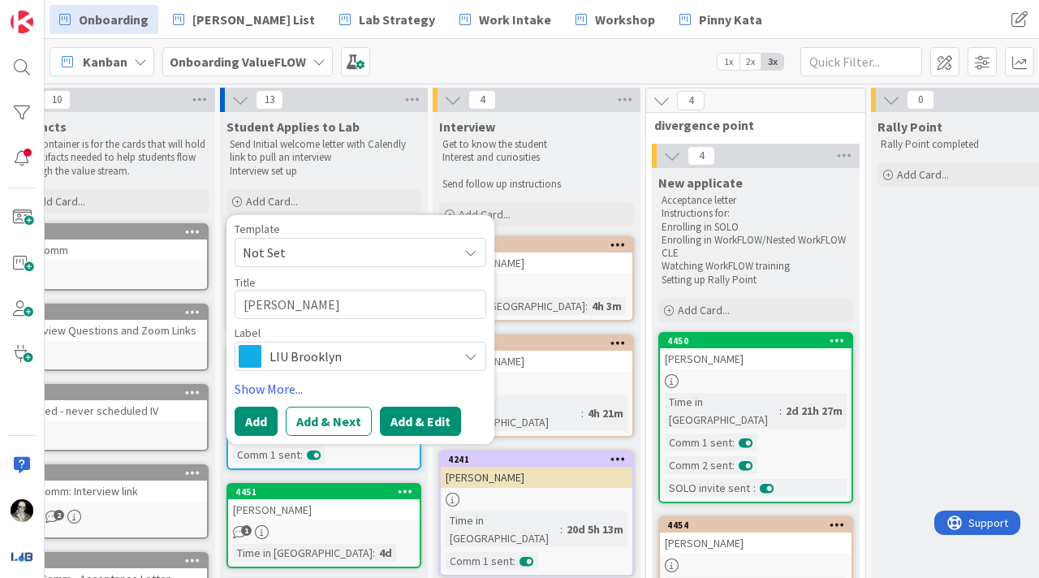
click at [414, 411] on button "Add & Edit" at bounding box center [420, 421] width 81 height 29
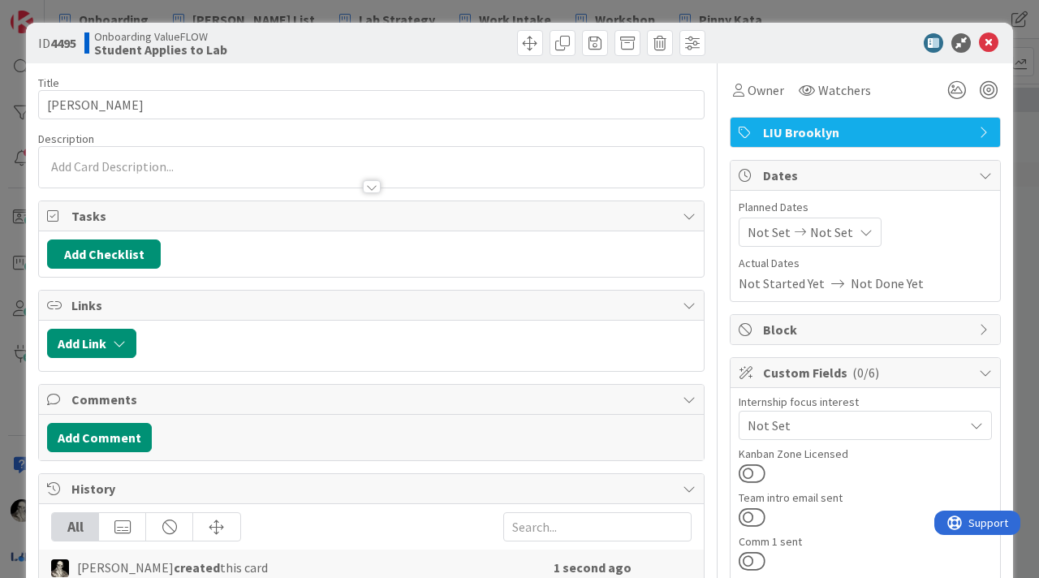
click at [166, 163] on div at bounding box center [371, 167] width 665 height 41
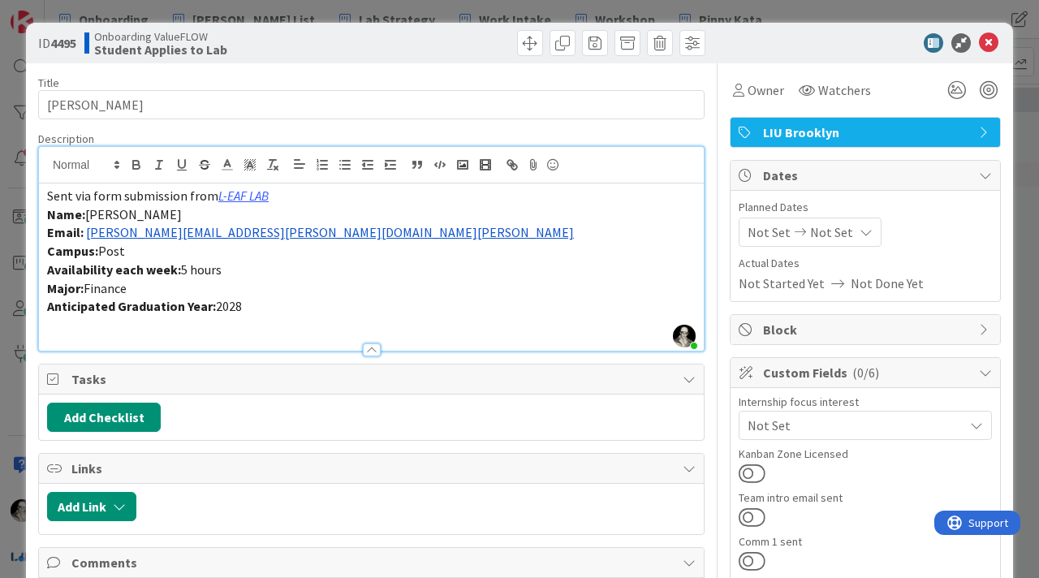
drag, startPoint x: 222, startPoint y: 212, endPoint x: 89, endPoint y: 215, distance: 133.1
click at [89, 215] on p "Name: [PERSON_NAME]" at bounding box center [371, 214] width 648 height 19
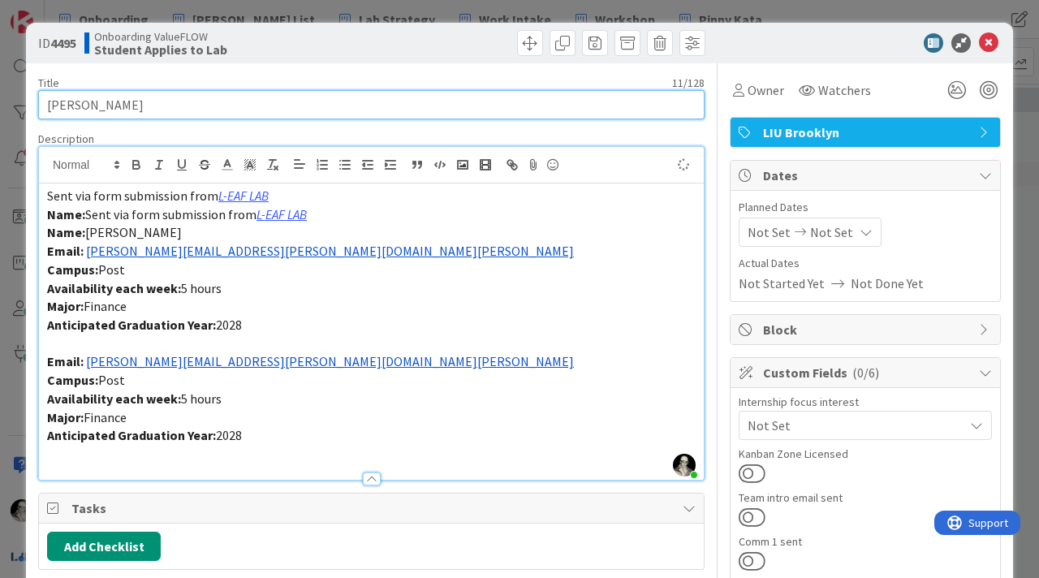
drag, startPoint x: 133, startPoint y: 106, endPoint x: 0, endPoint y: 107, distance: 133.1
click at [0, 107] on div "ID 4495 Onboarding ValueFLOW Student Applies to Lab Title 11 / 128 [PERSON_NAME…" at bounding box center [519, 289] width 1039 height 578
paste input "Sent via form submission from L-EAF LAB Name: [PERSON_NAME] Email: [PERSON_NAME…"
type input "Sent via form submission from L-EAF LAB Name: [PERSON_NAME] Email: [PERSON_NAME…"
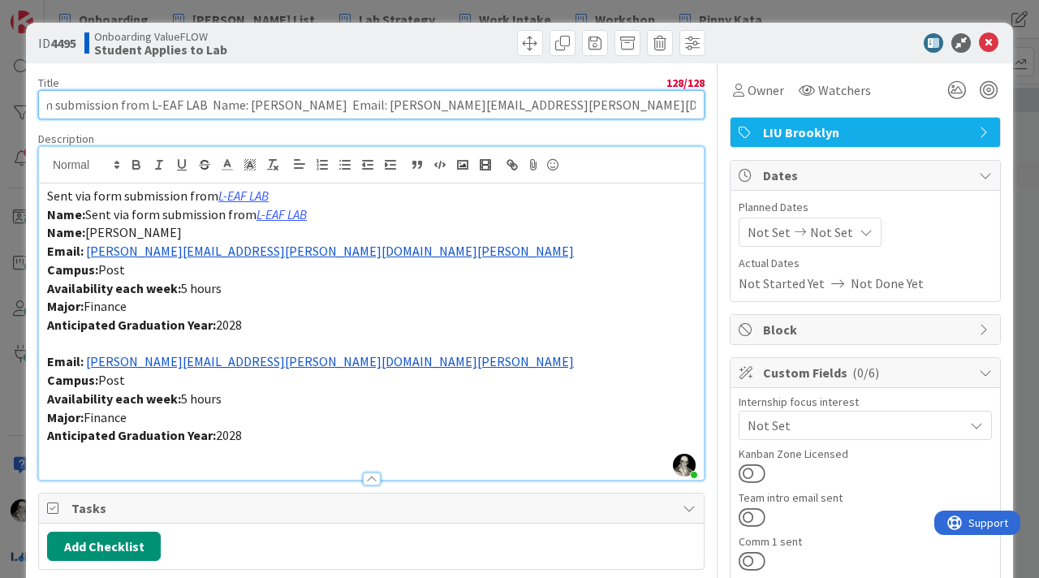
click at [182, 104] on input "Sent via form submission from L-EAF LAB Name: [PERSON_NAME] Email: [PERSON_NAME…" at bounding box center [371, 104] width 666 height 29
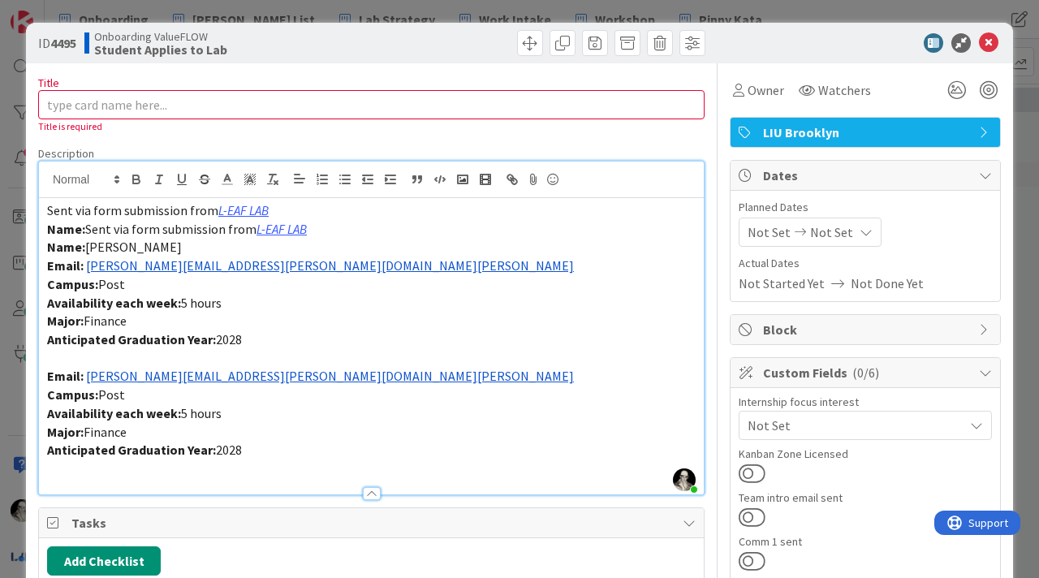
click at [230, 255] on p "Name: [PERSON_NAME]" at bounding box center [371, 247] width 648 height 19
drag, startPoint x: 227, startPoint y: 253, endPoint x: 90, endPoint y: 245, distance: 137.4
click at [90, 244] on p "Name: [PERSON_NAME]" at bounding box center [371, 247] width 648 height 19
click at [122, 110] on input "Title" at bounding box center [371, 104] width 666 height 29
paste input "[PERSON_NAME]"
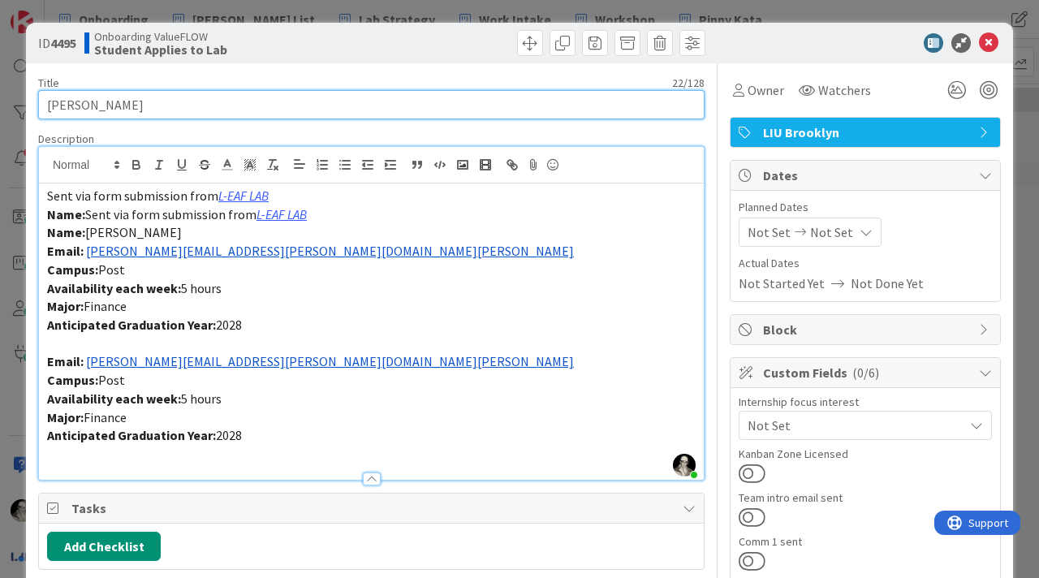
type input "[PERSON_NAME]"
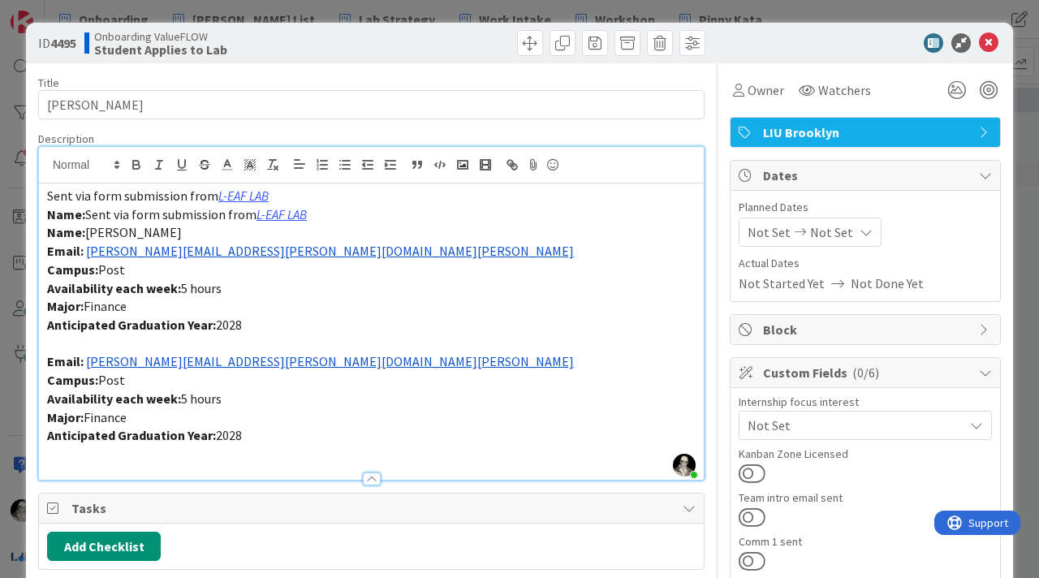
drag, startPoint x: 257, startPoint y: 438, endPoint x: 35, endPoint y: 368, distance: 233.3
click at [35, 366] on div "ID 4495 Onboarding ValueFLOW Student Applies to Lab Title 22 / 128 [PERSON_NAME…" at bounding box center [519, 507] width 987 height 968
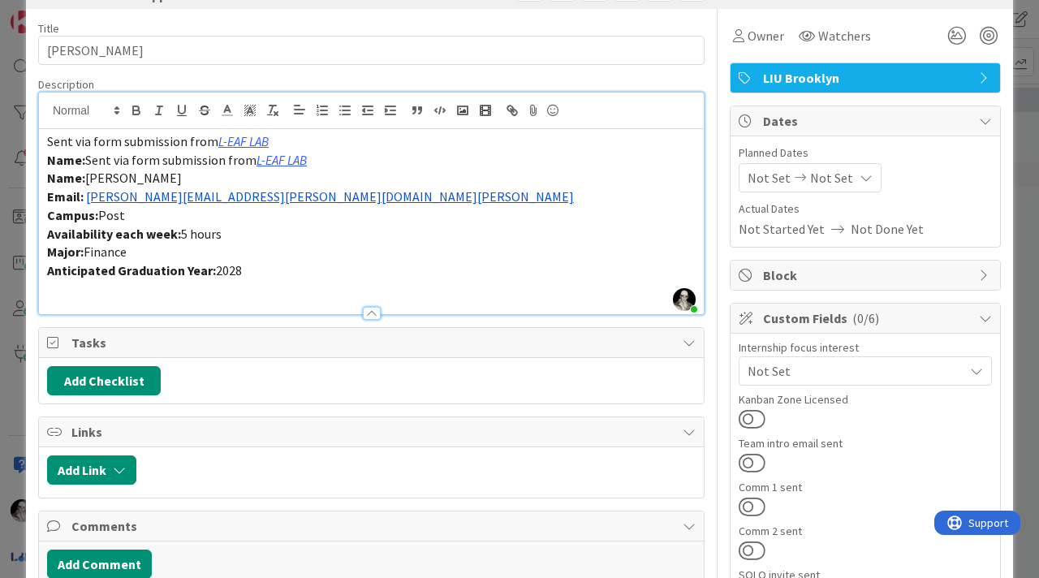
scroll to position [58, 0]
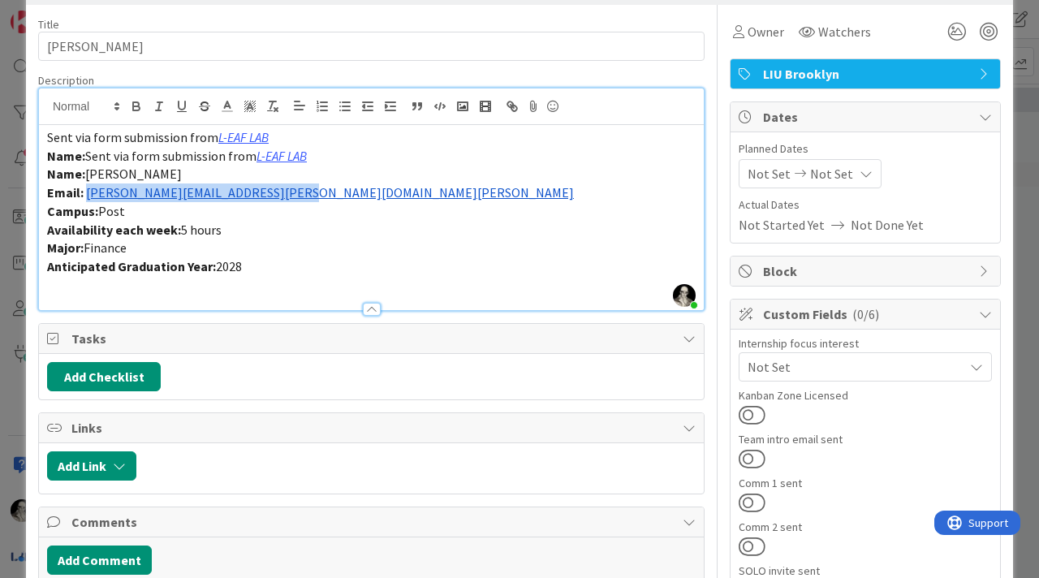
drag, startPoint x: 286, startPoint y: 196, endPoint x: 89, endPoint y: 188, distance: 197.3
click at [88, 188] on p "Email: [PERSON_NAME][EMAIL_ADDRESS][PERSON_NAME][DOMAIN_NAME][PERSON_NAME]" at bounding box center [371, 192] width 648 height 19
click at [336, 190] on p "Email: [PERSON_NAME][EMAIL_ADDRESS][PERSON_NAME][DOMAIN_NAME][PERSON_NAME]" at bounding box center [371, 192] width 648 height 19
drag, startPoint x: 303, startPoint y: 198, endPoint x: 88, endPoint y: 198, distance: 215.8
click at [88, 197] on p "Email: [PERSON_NAME][EMAIL_ADDRESS][PERSON_NAME][DOMAIN_NAME][PERSON_NAME]" at bounding box center [371, 192] width 648 height 19
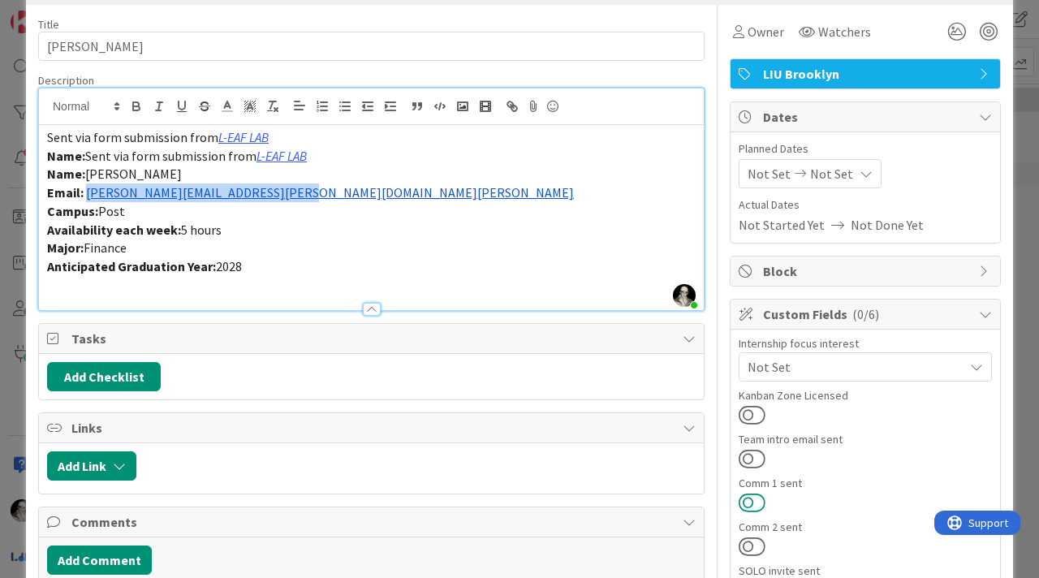
click at [745, 497] on button at bounding box center [751, 502] width 27 height 21
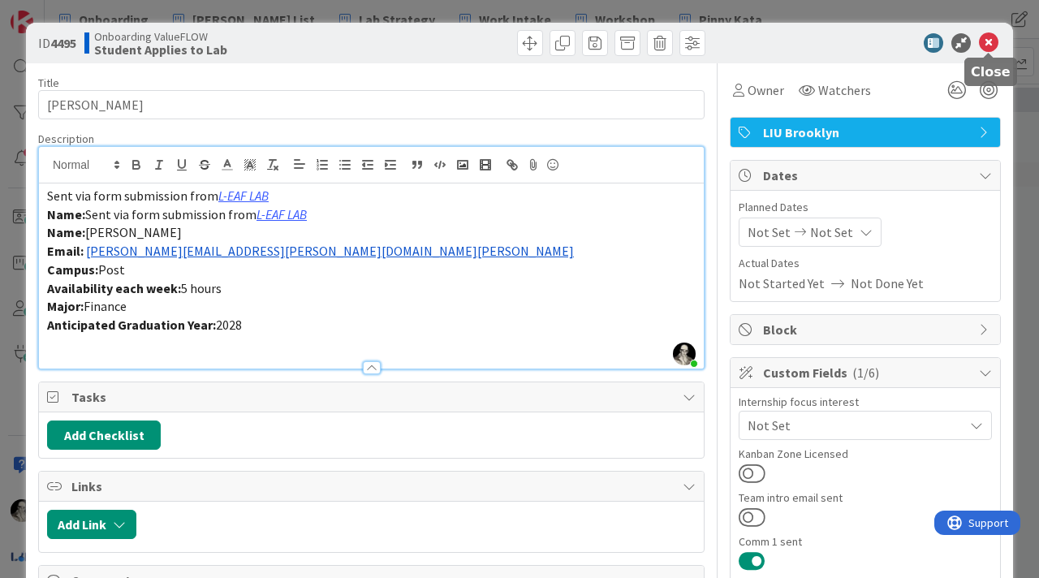
click at [992, 37] on icon at bounding box center [988, 42] width 19 height 19
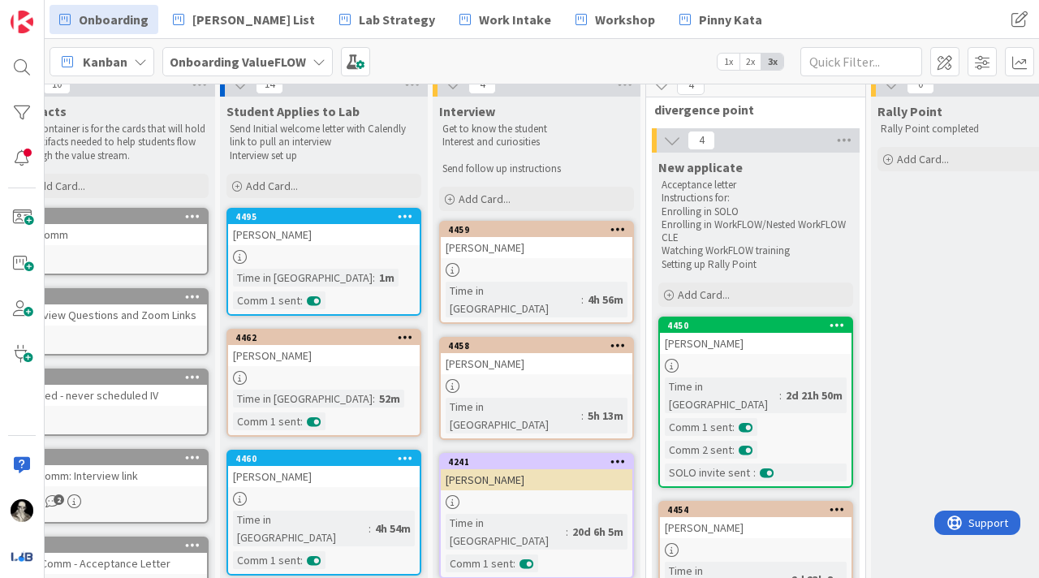
scroll to position [0, 43]
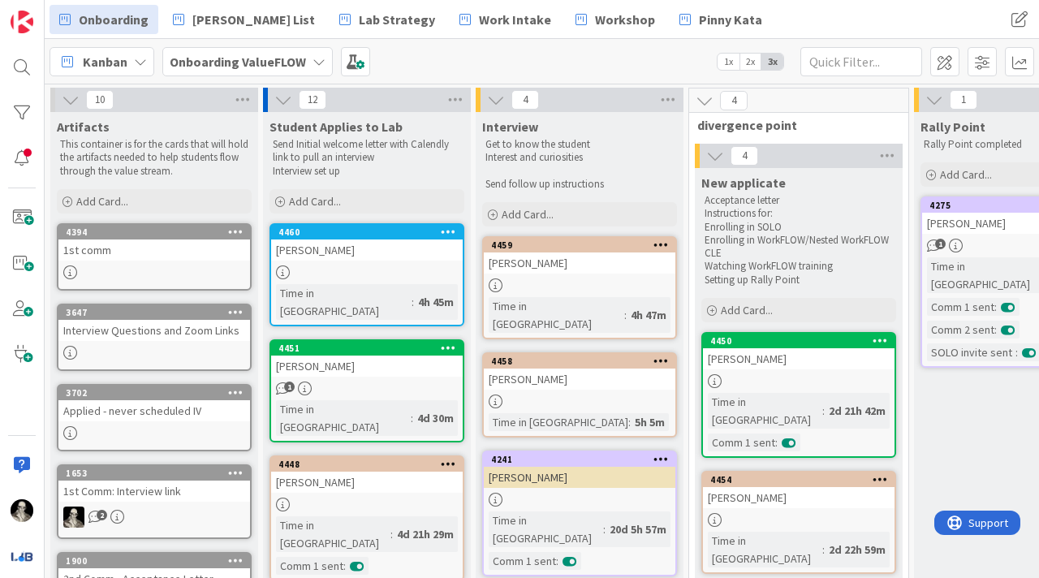
click at [316, 58] on icon at bounding box center [318, 61] width 13 height 13
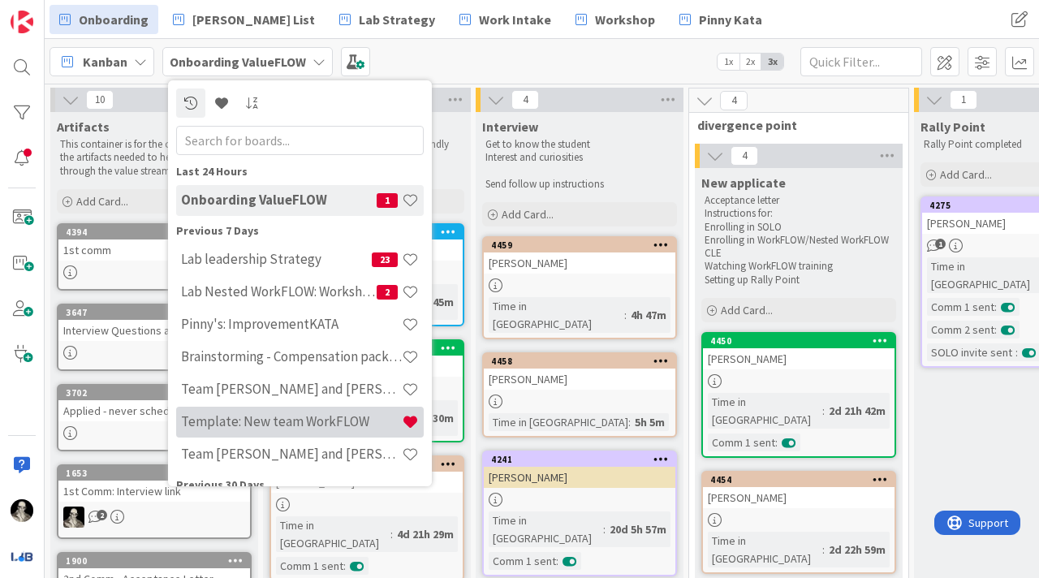
click at [275, 413] on h4 "Template: New team WorkFLOW" at bounding box center [291, 421] width 221 height 16
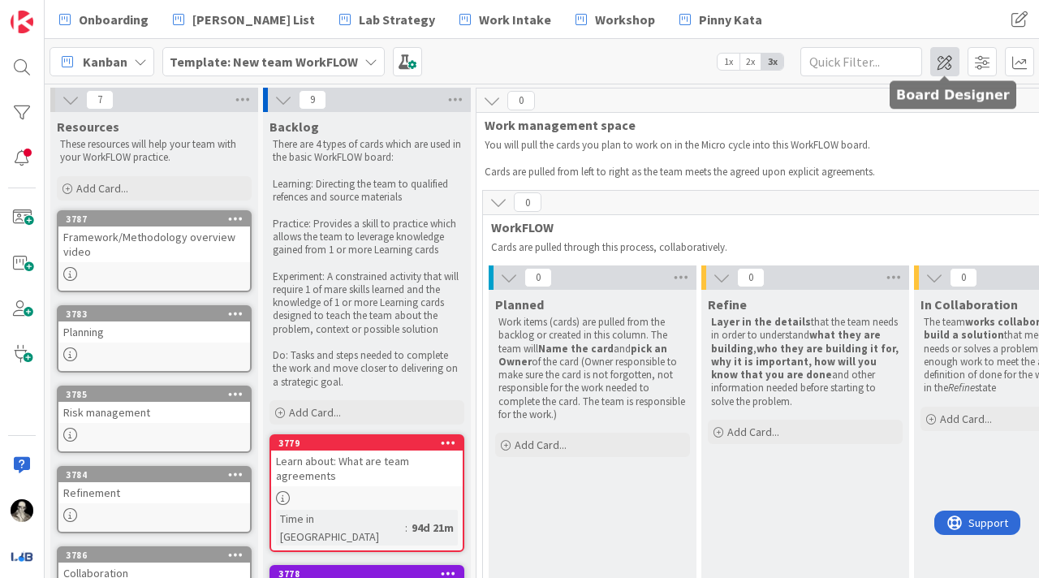
click at [944, 60] on span at bounding box center [944, 61] width 29 height 29
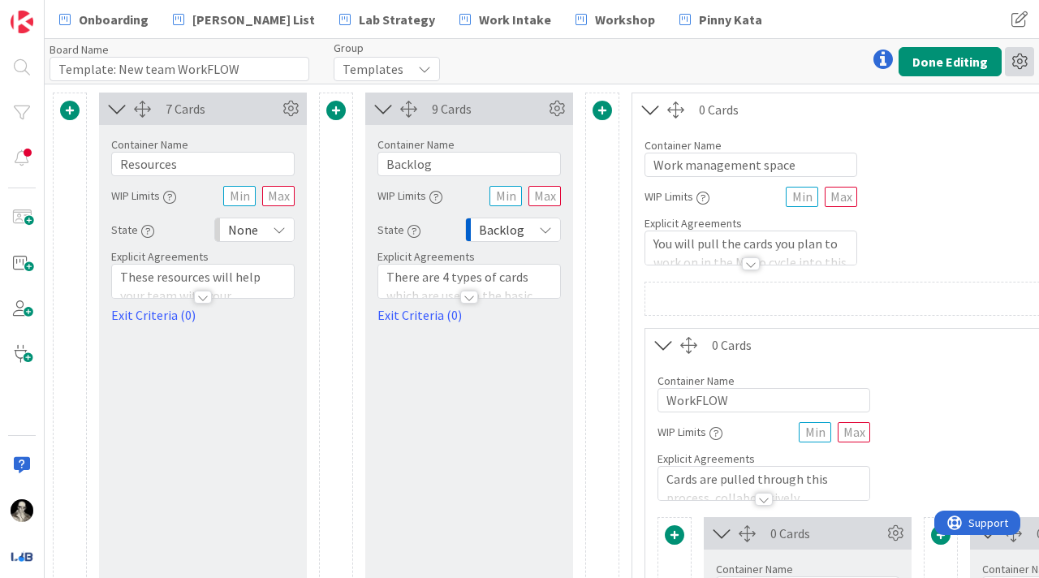
click at [1023, 62] on icon at bounding box center [1019, 61] width 29 height 29
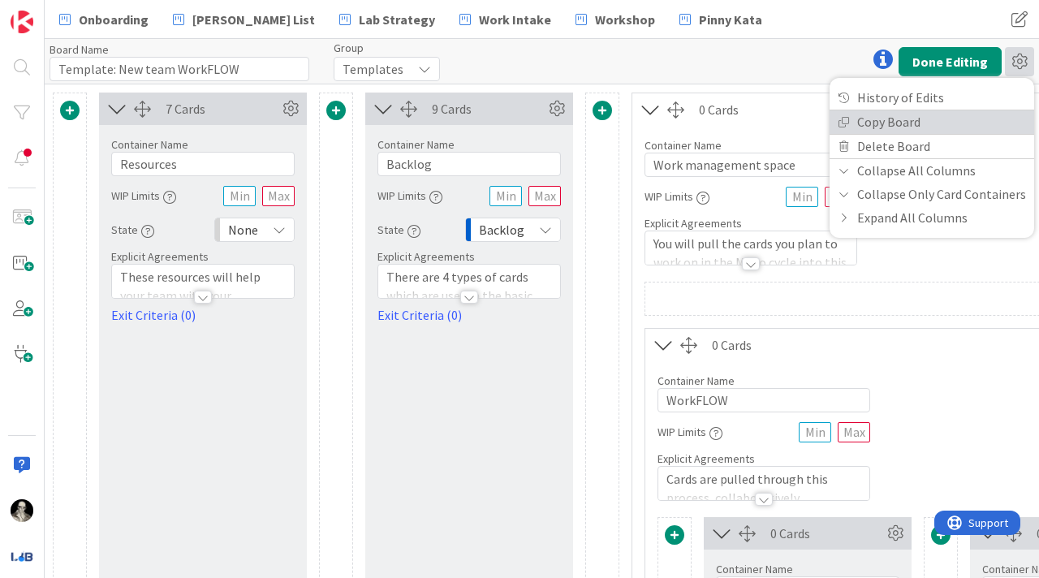
click at [885, 123] on link "Copy Board" at bounding box center [931, 122] width 204 height 24
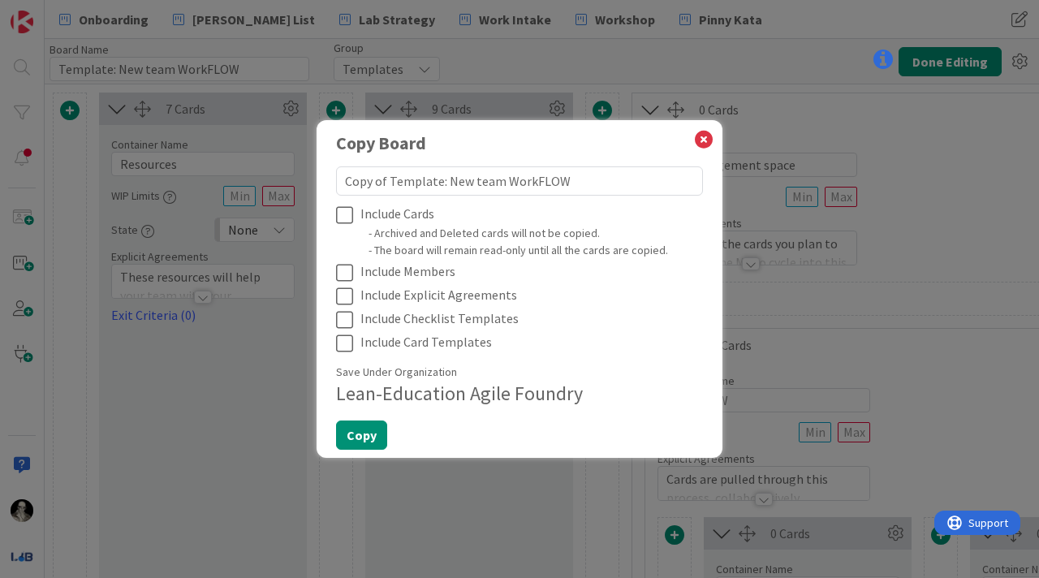
click at [339, 213] on icon at bounding box center [348, 214] width 24 height 19
click at [343, 270] on icon at bounding box center [348, 272] width 24 height 19
click at [342, 293] on icon at bounding box center [348, 295] width 24 height 19
type textarea "x"
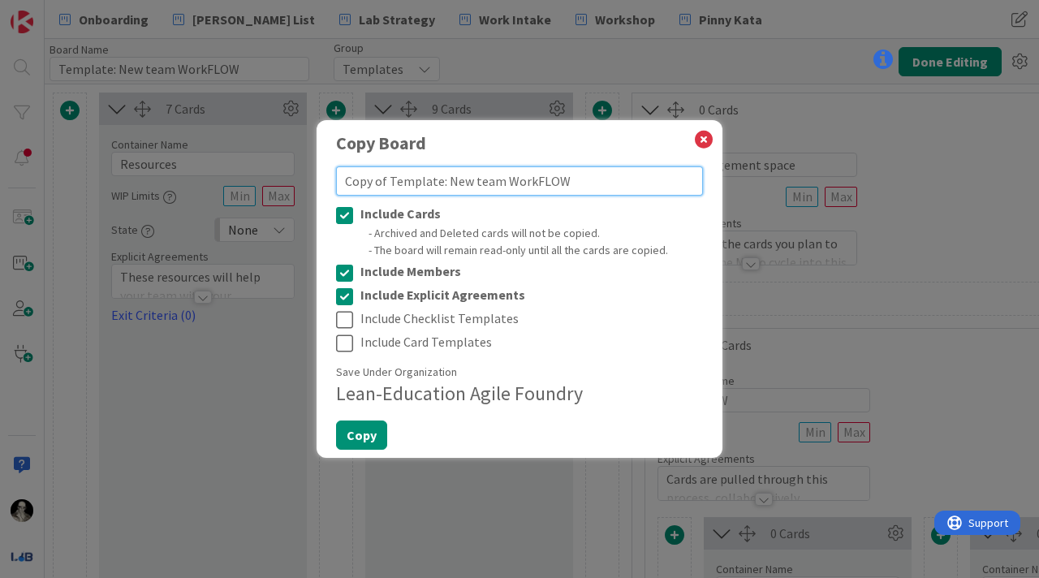
drag, startPoint x: 577, startPoint y: 182, endPoint x: 316, endPoint y: 185, distance: 261.3
click at [316, 185] on div "Copy Board Copy of Template: New team WorkFLOW Include Cards - Archived and Del…" at bounding box center [519, 288] width 406 height 337
type textarea "T"
type textarea "x"
type textarea "Te"
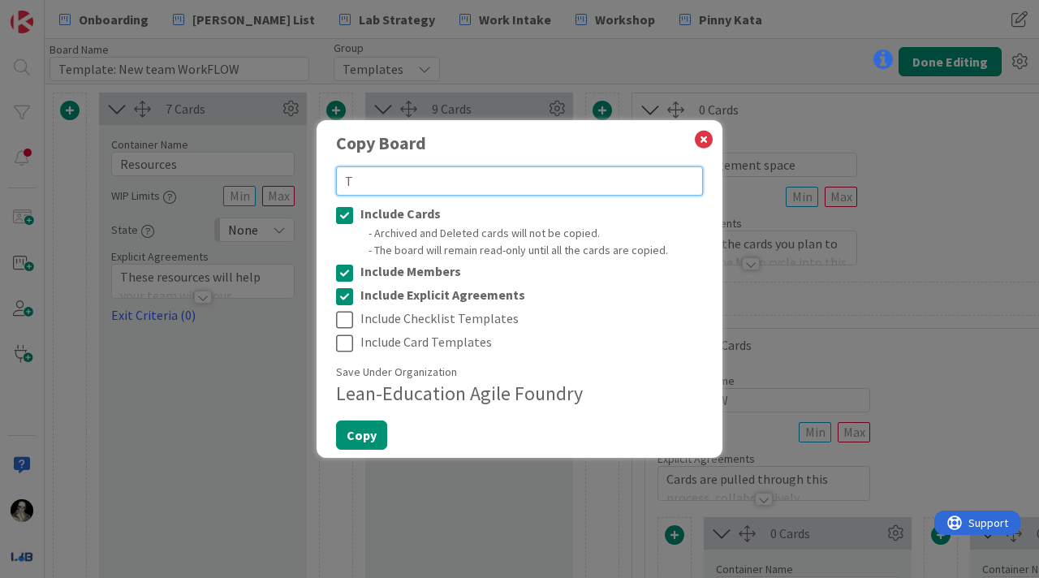
type textarea "x"
type textarea "Tea"
type textarea "x"
type textarea "Team"
type textarea "x"
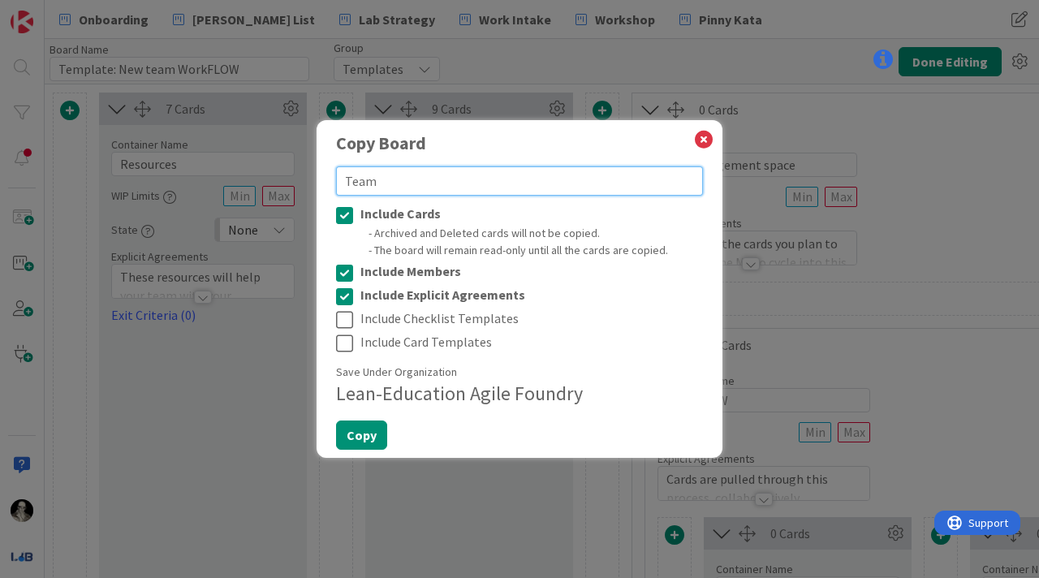
type textarea "Team"
type textarea "x"
type textarea "Team G"
type textarea "x"
type textarea "Team Ge"
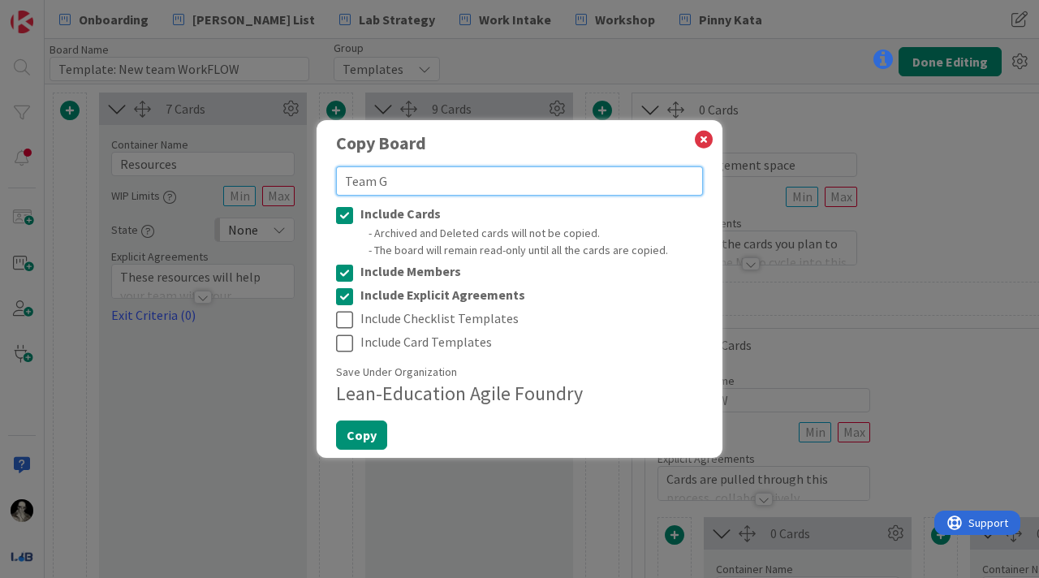
type textarea "x"
type textarea "Team Gee"
type textarea "x"
type textarea "Team Geet"
type textarea "x"
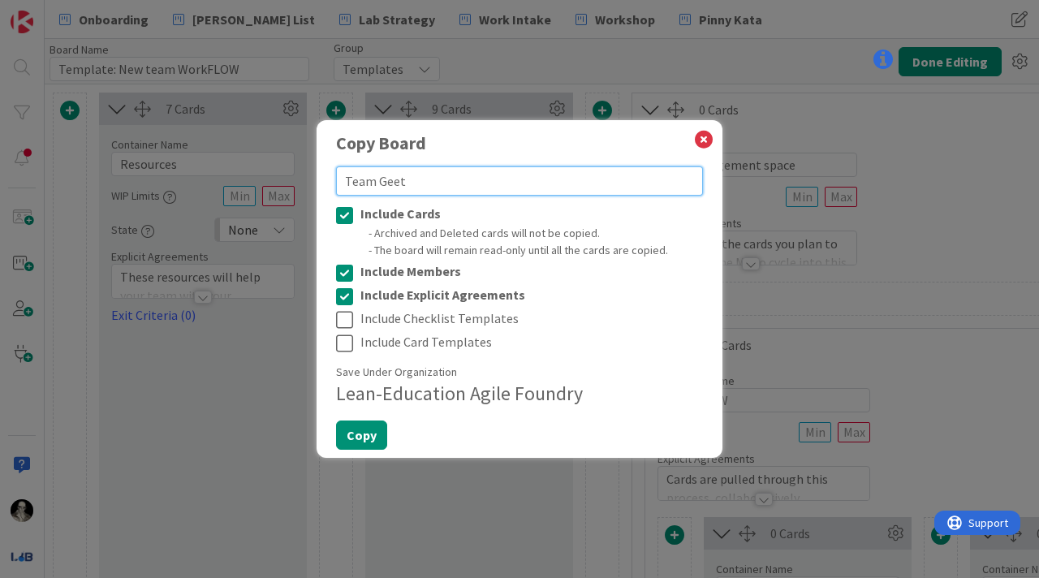
type textarea "Team Geeth"
type textarea "x"
type textarea "Team Geethi"
type textarea "x"
type textarea "Team Geethik"
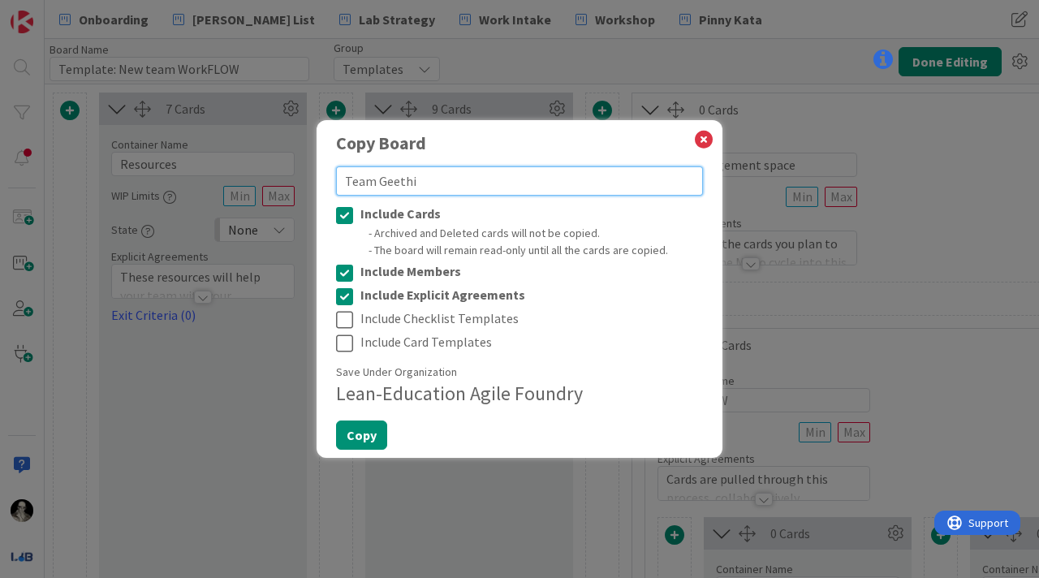
type textarea "x"
type textarea "Team Geethika"
type textarea "x"
type textarea "Team Geethika"
type textarea "x"
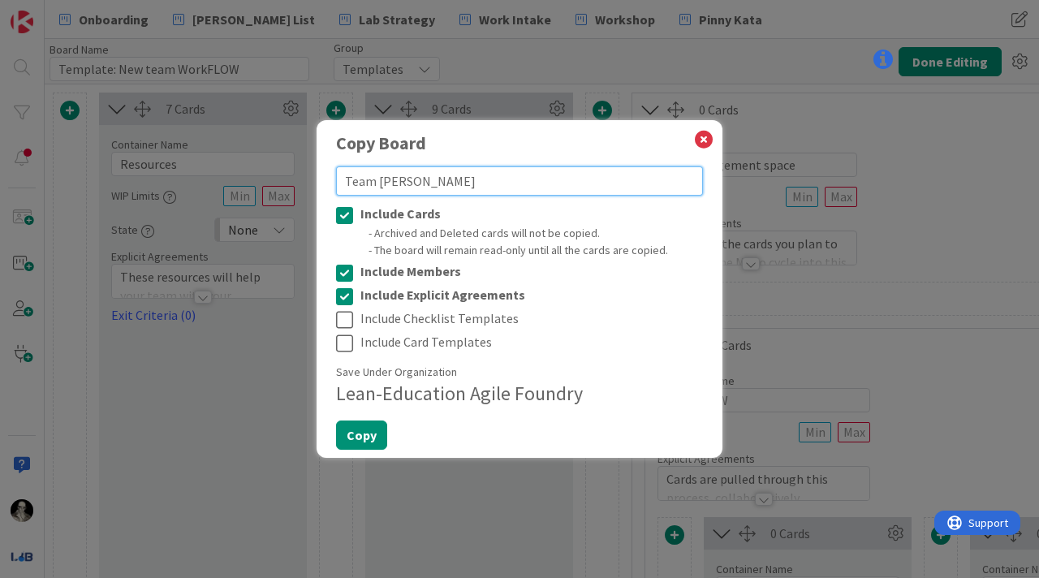
type textarea "Team Geethika a"
type textarea "x"
type textarea "Team Geethika an"
type textarea "x"
type textarea "Team Geethika and"
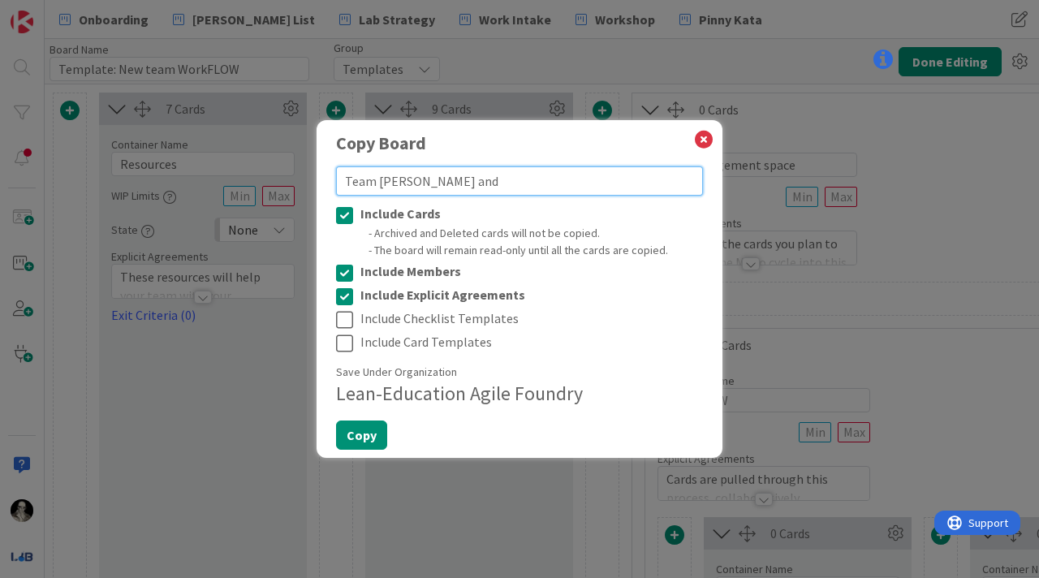
type textarea "x"
type textarea "Team Geethika and"
type textarea "x"
type textarea "Team Geethika and R"
type textarea "x"
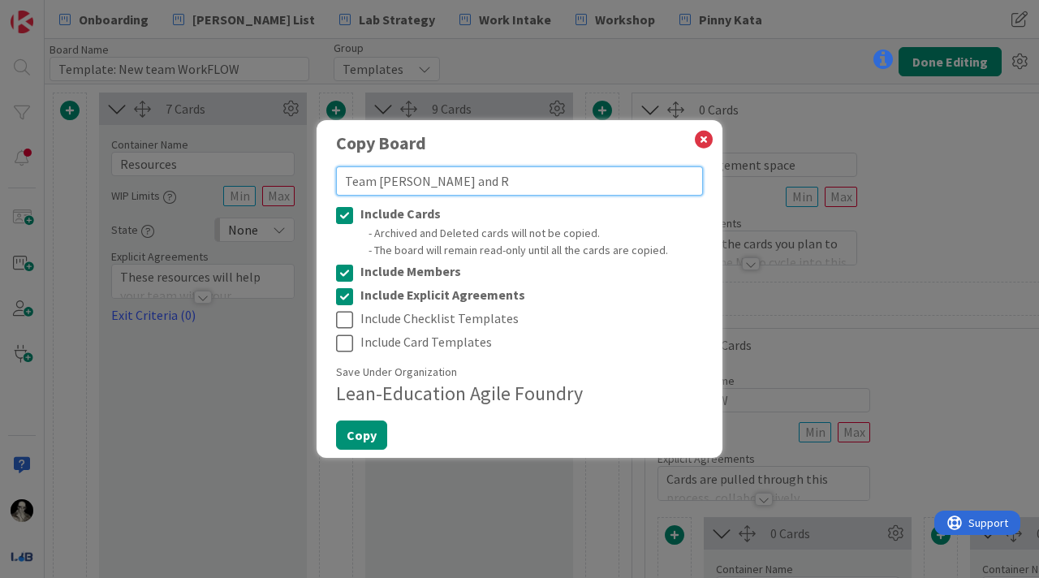
type textarea "Team Geethika and Ro"
type textarea "x"
type textarea "Team Geethika and Roy"
type textarea "x"
type textarea "Team Geethika and Roy"
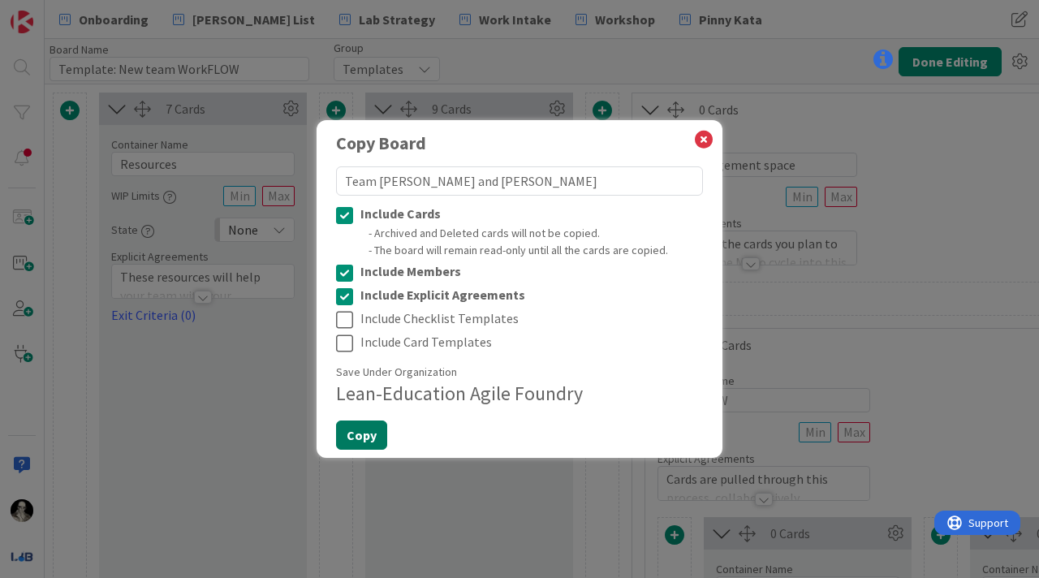
click at [353, 429] on button "Copy" at bounding box center [361, 434] width 51 height 29
type textarea "x"
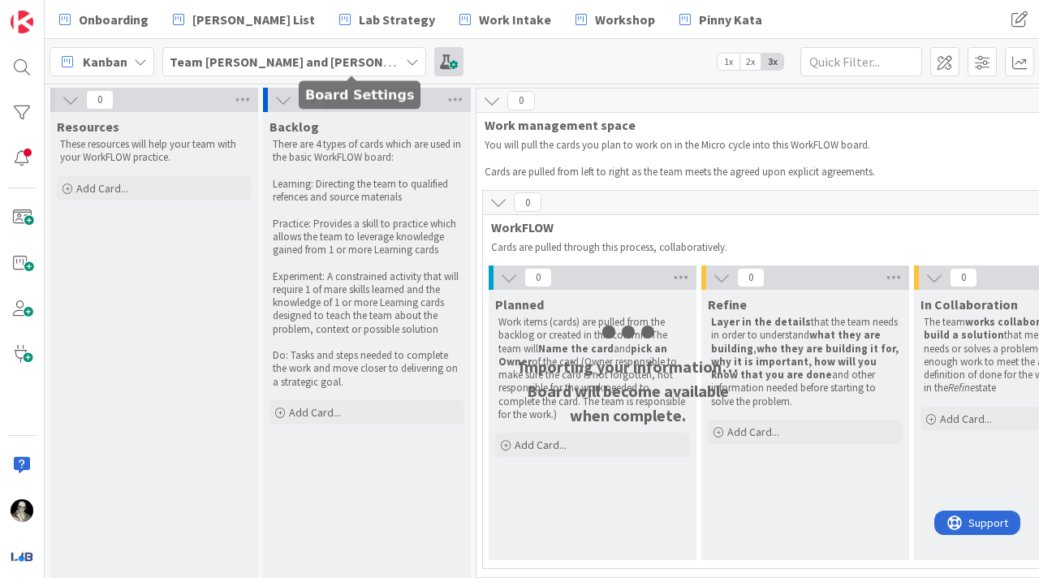
click at [434, 54] on span at bounding box center [448, 61] width 29 height 29
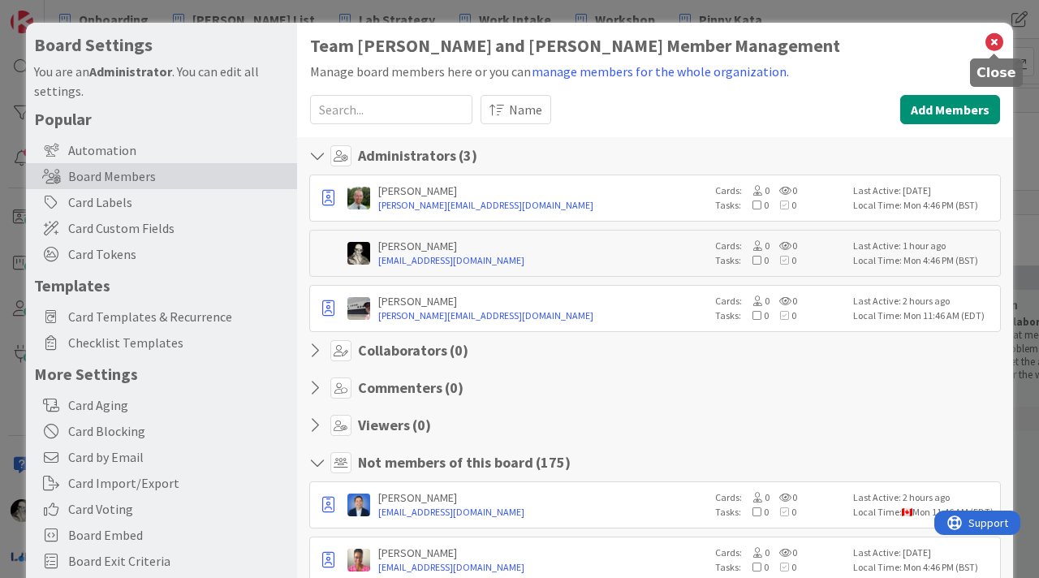
click at [992, 42] on icon at bounding box center [993, 42] width 21 height 23
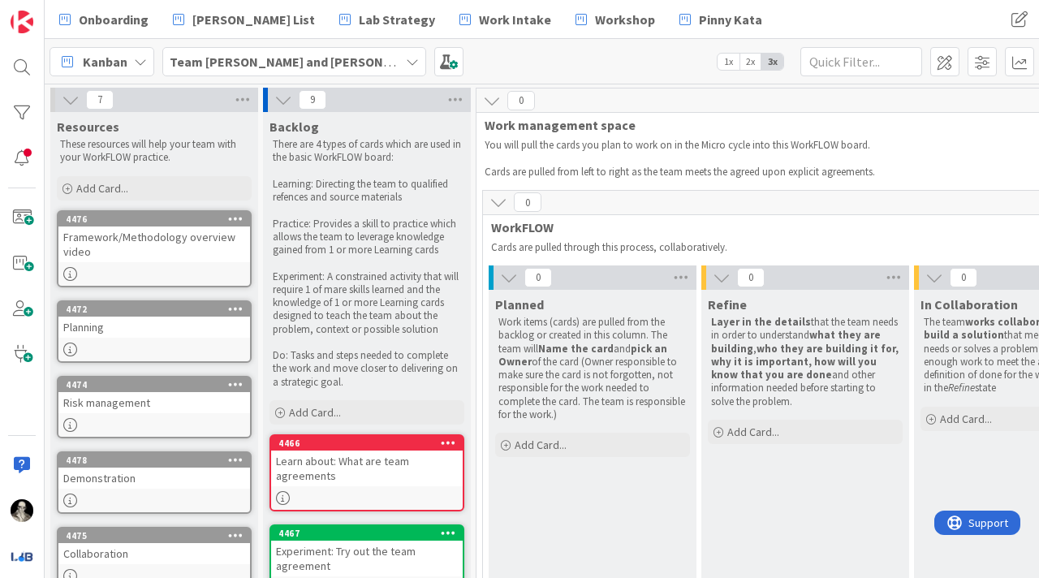
click at [406, 58] on icon at bounding box center [412, 61] width 13 height 13
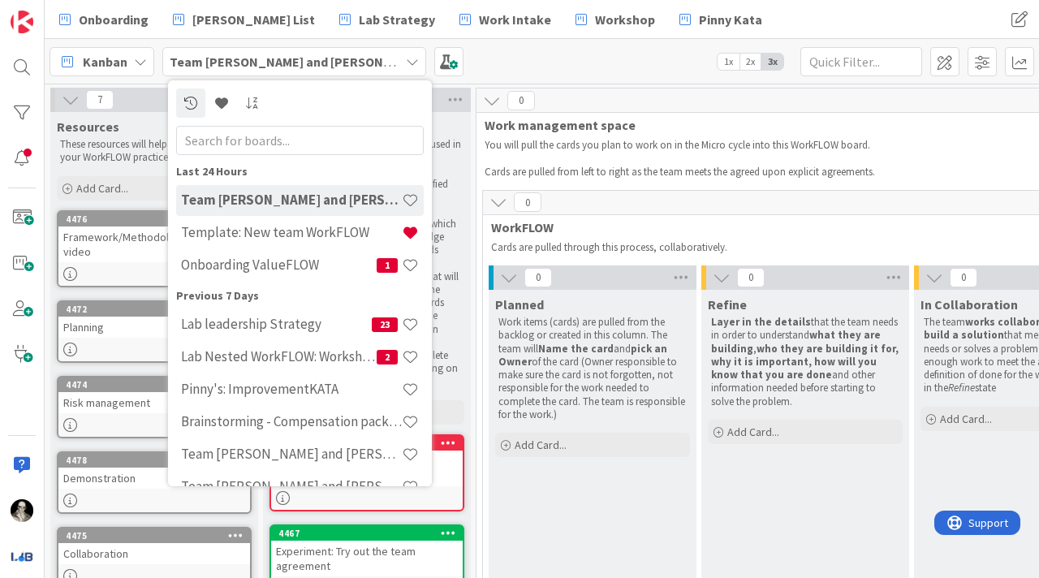
click at [406, 61] on icon at bounding box center [412, 61] width 13 height 13
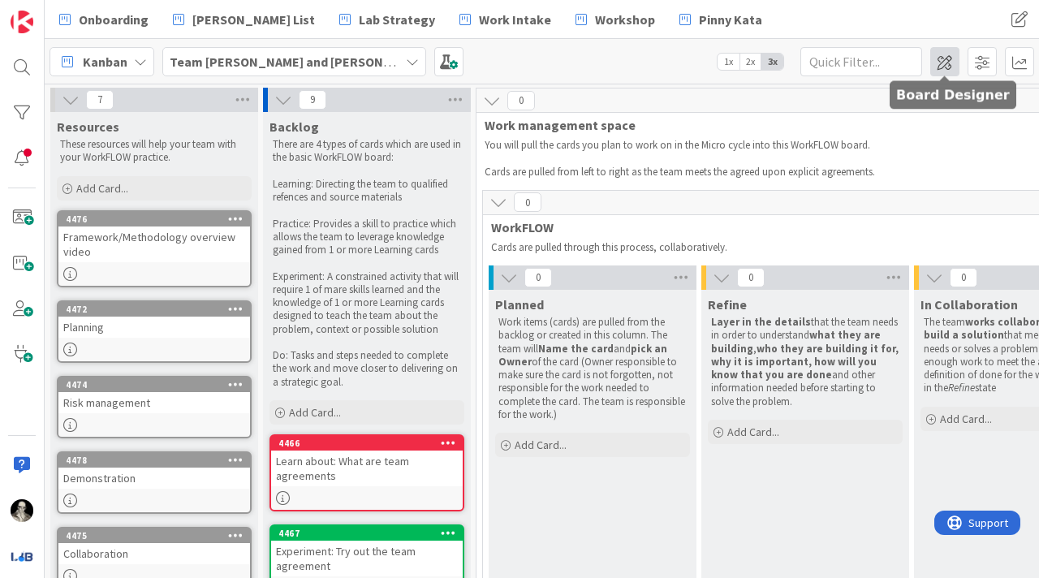
click at [946, 60] on span at bounding box center [944, 61] width 29 height 29
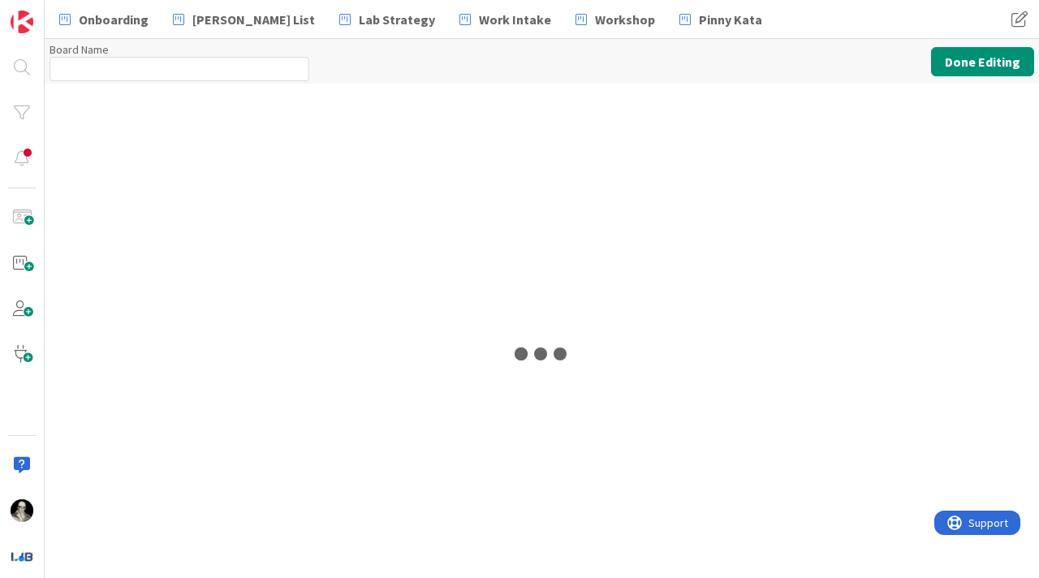
type input "Team Geethika and Roy"
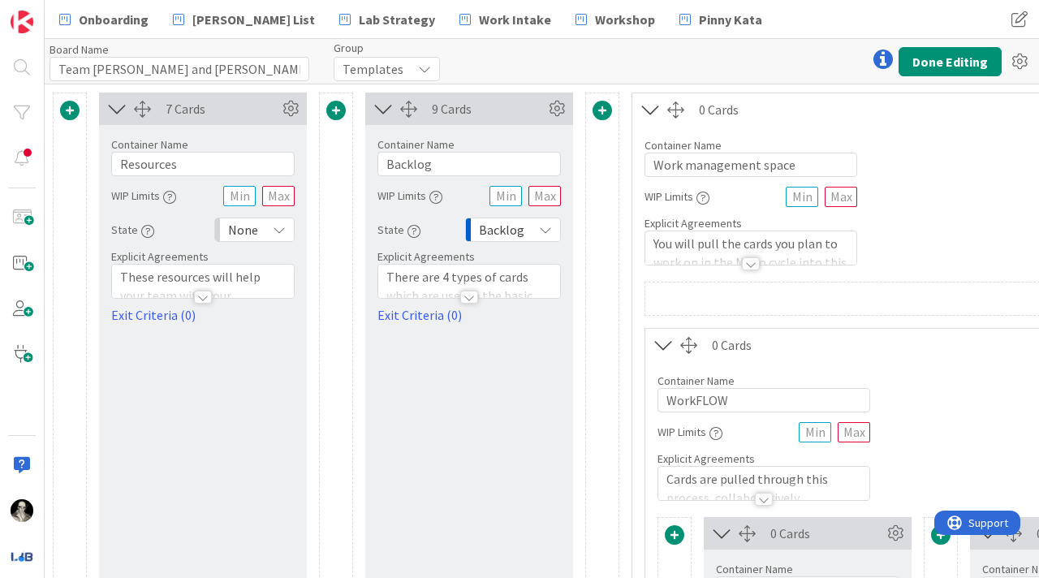
click at [425, 63] on icon at bounding box center [424, 68] width 13 height 13
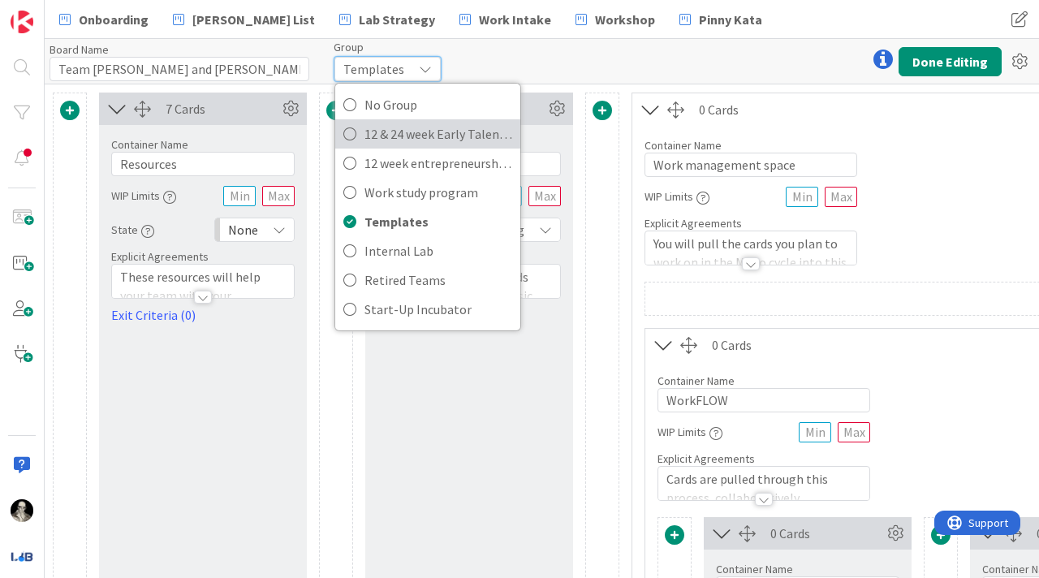
click at [415, 130] on span "12 & 24 week Early Talent incu." at bounding box center [438, 134] width 148 height 24
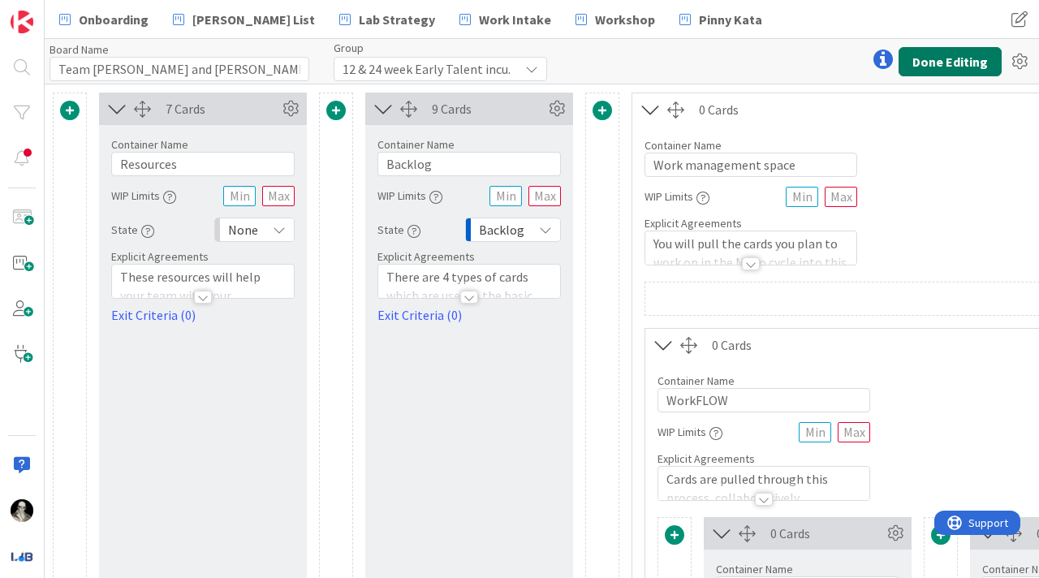
click at [946, 50] on button "Done Editing" at bounding box center [949, 61] width 103 height 29
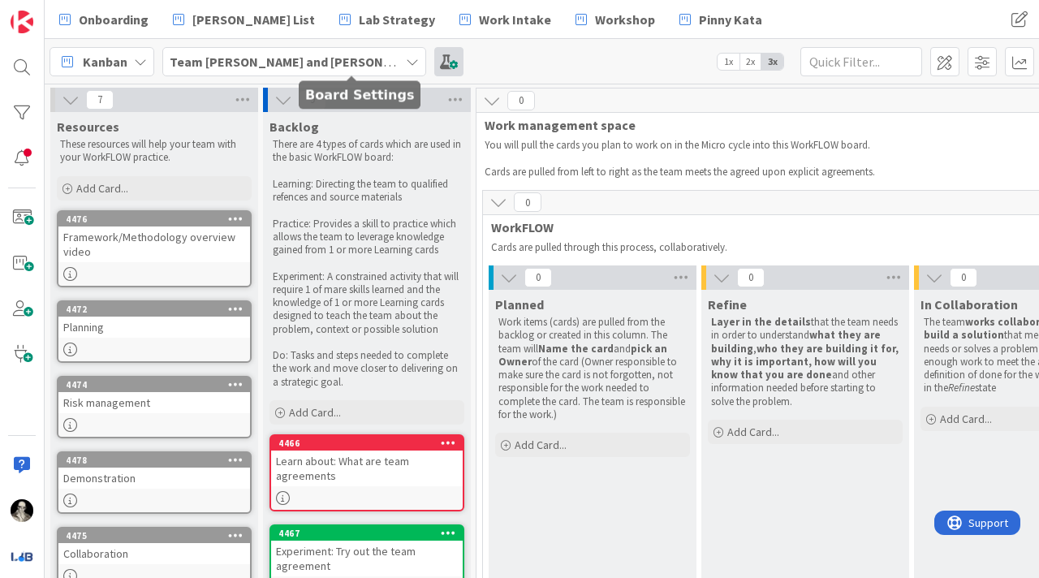
click at [434, 58] on span at bounding box center [448, 61] width 29 height 29
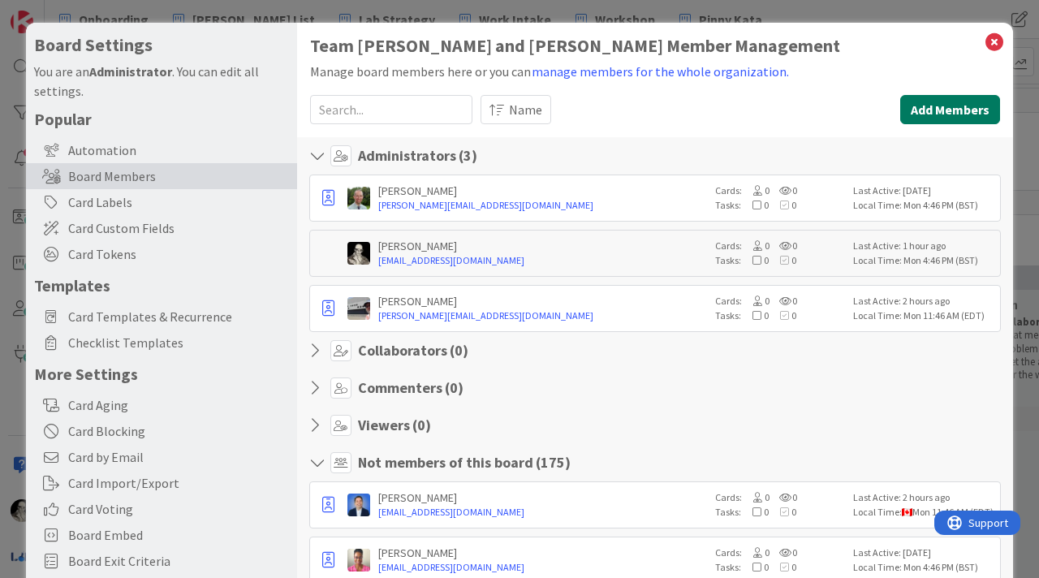
click at [959, 102] on button "Add Members" at bounding box center [950, 109] width 100 height 29
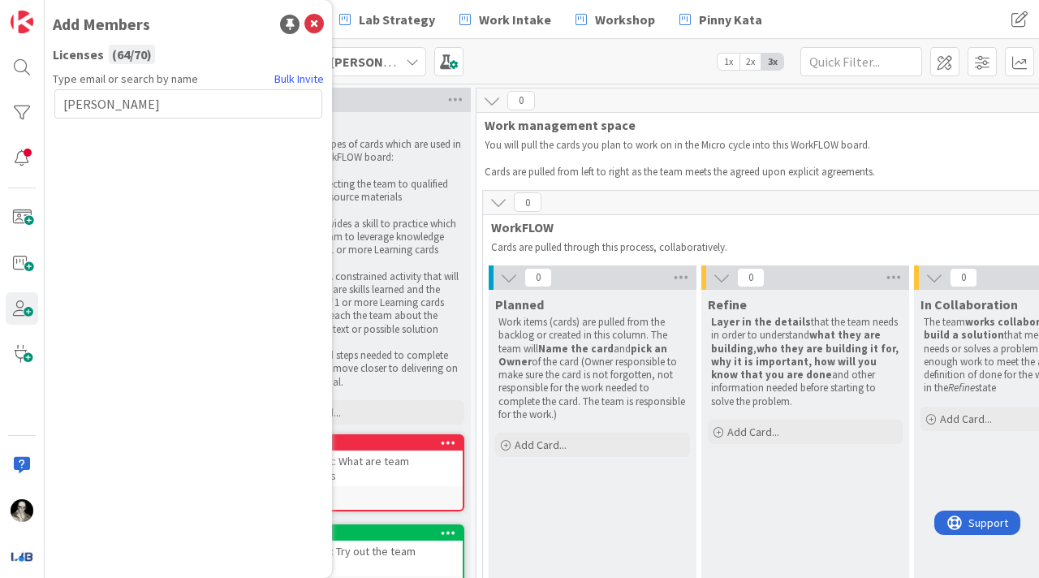
click at [127, 105] on input "geethika" at bounding box center [188, 103] width 268 height 29
drag, startPoint x: 136, startPoint y: 109, endPoint x: 33, endPoint y: 108, distance: 103.1
click at [33, 107] on div "Add Members Licenses ( 64 / 70 ) Type email or search by name Bulk Invite geeth…" at bounding box center [22, 289] width 45 height 578
type input "r"
click at [179, 108] on input "text" at bounding box center [188, 103] width 268 height 29
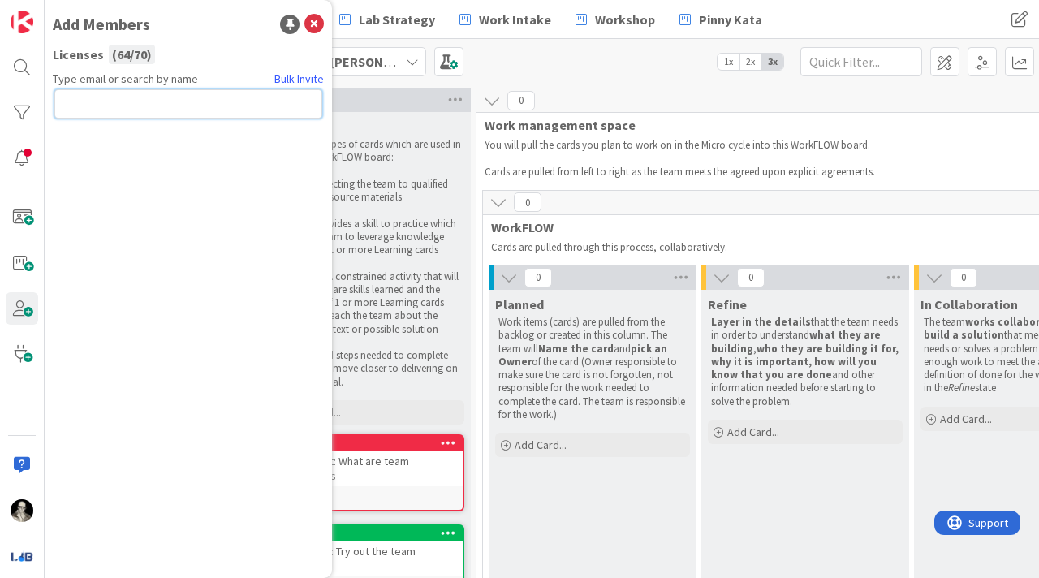
paste input "[PERSON_NAME][EMAIL_ADDRESS][DOMAIN_NAME]"
type input "[PERSON_NAME][EMAIL_ADDRESS][DOMAIN_NAME]"
click at [115, 133] on button "Send Invite" at bounding box center [97, 139] width 87 height 29
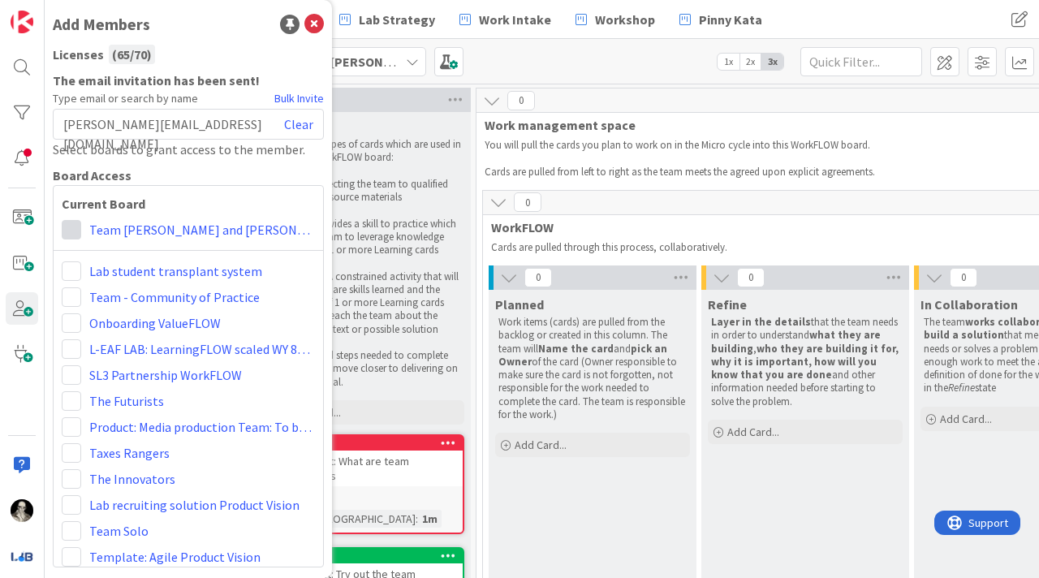
click at [70, 228] on span at bounding box center [71, 229] width 19 height 19
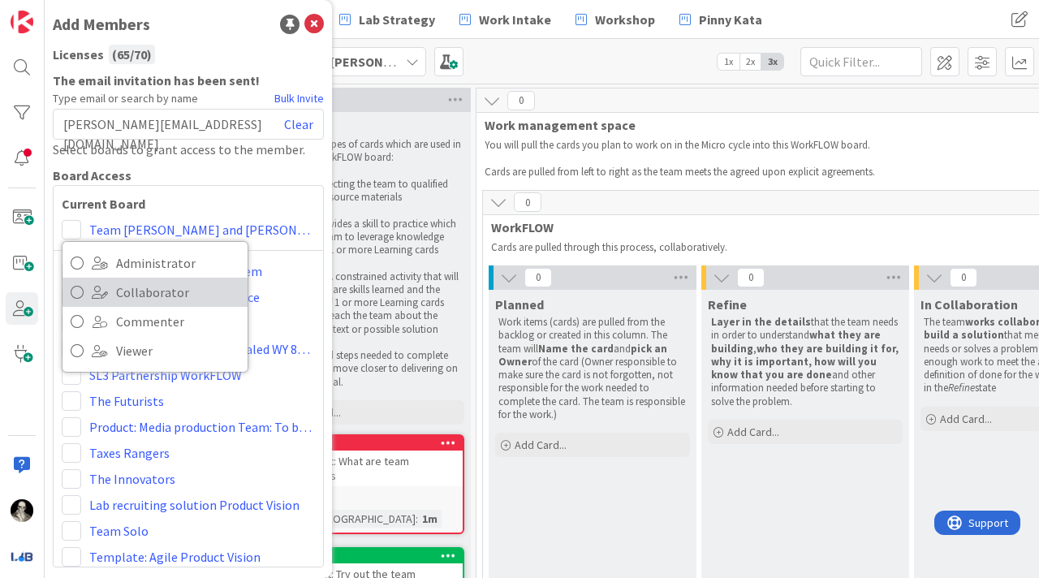
click at [75, 289] on icon at bounding box center [77, 292] width 13 height 24
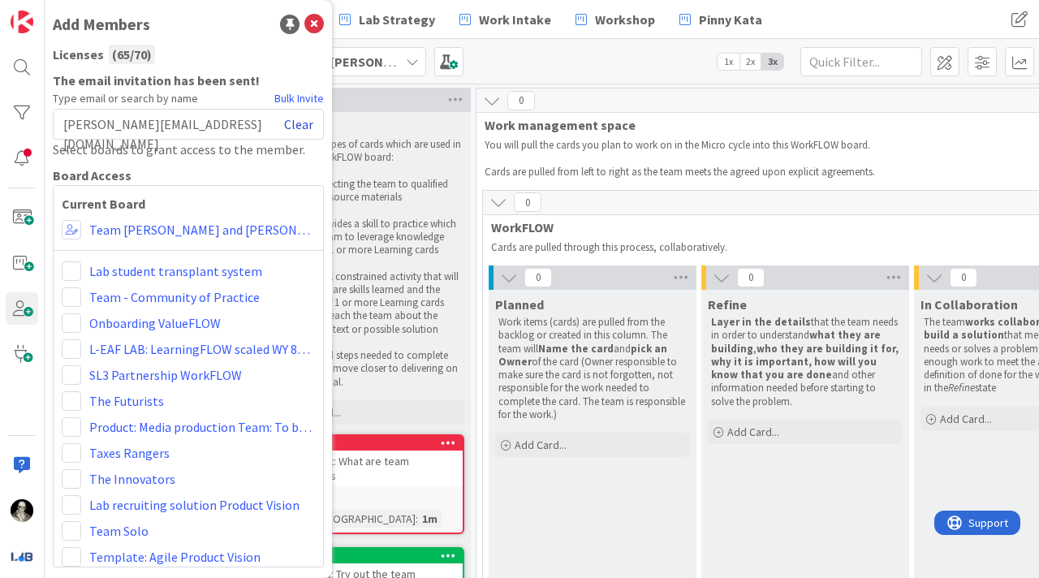
click at [303, 116] on link "Clear" at bounding box center [298, 123] width 29 height 19
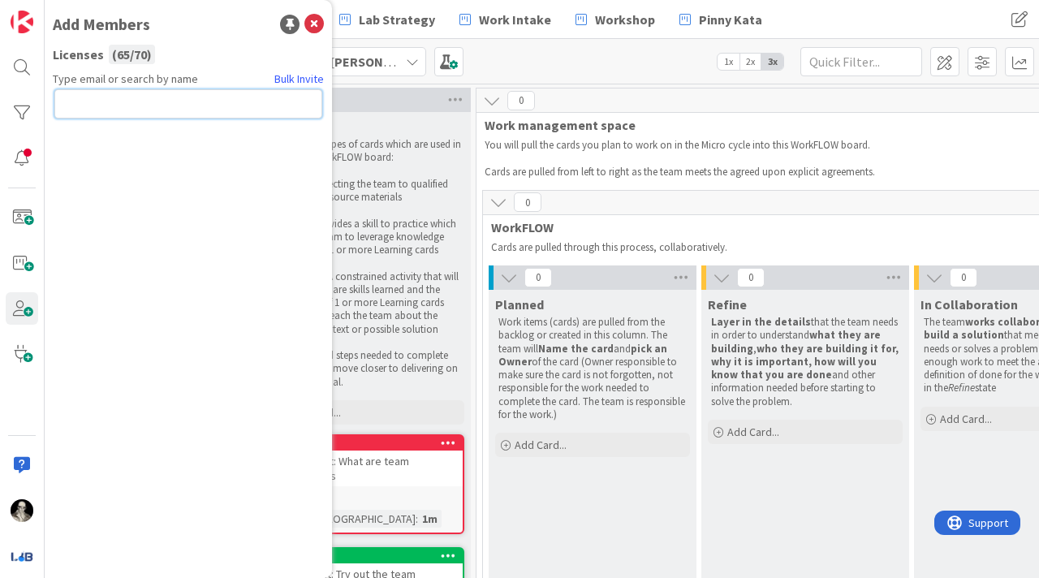
click at [170, 97] on input "text" at bounding box center [188, 103] width 268 height 29
paste input "[EMAIL_ADDRESS][DOMAIN_NAME]"
click at [67, 103] on input "[EMAIL_ADDRESS][DOMAIN_NAME]" at bounding box center [188, 103] width 268 height 29
type input "[EMAIL_ADDRESS][DOMAIN_NAME]"
click at [97, 131] on button "Send Invite" at bounding box center [97, 139] width 87 height 29
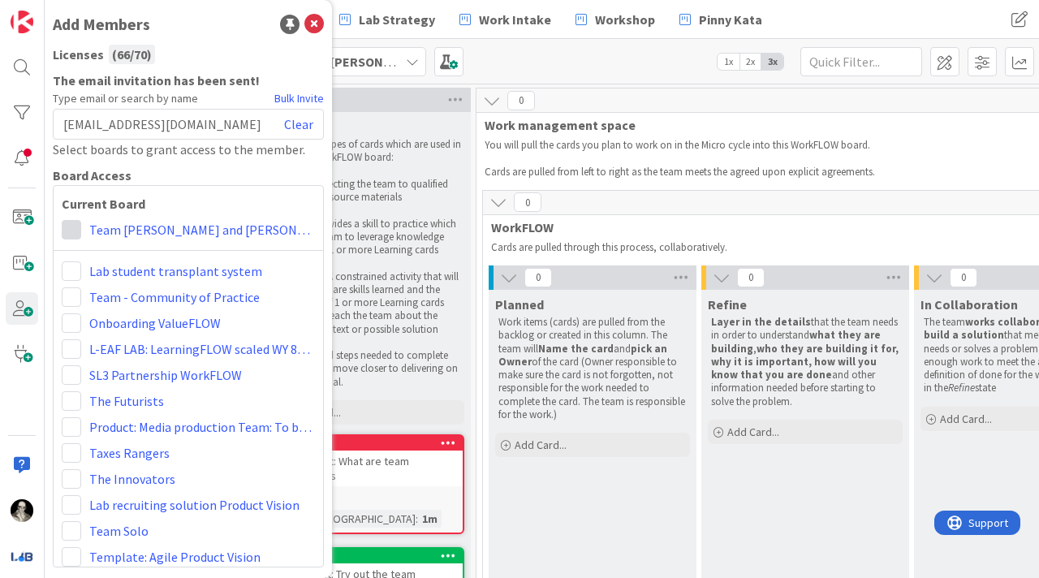
click at [68, 227] on span at bounding box center [71, 229] width 19 height 19
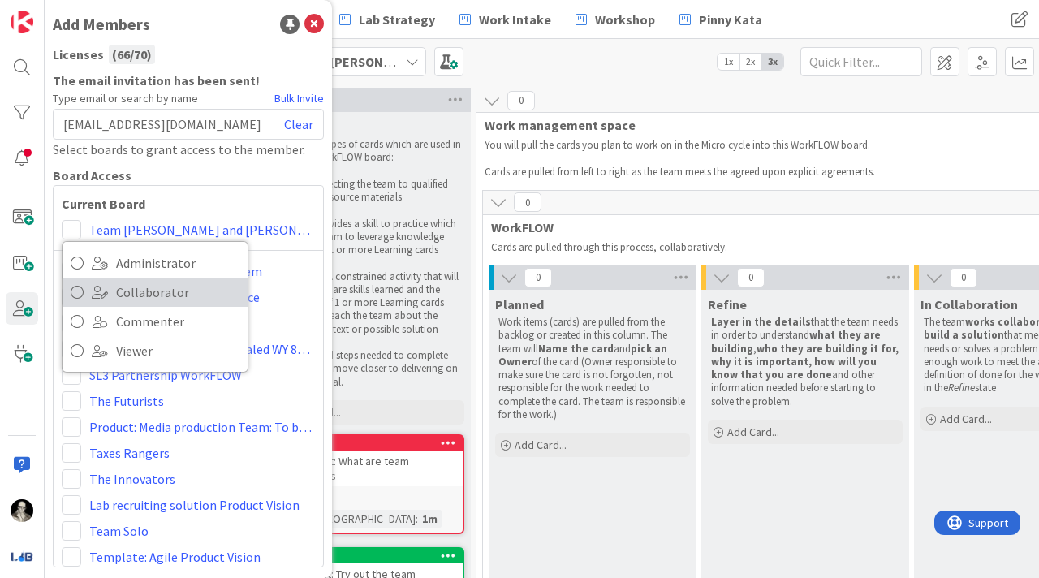
click at [75, 290] on icon at bounding box center [77, 292] width 13 height 24
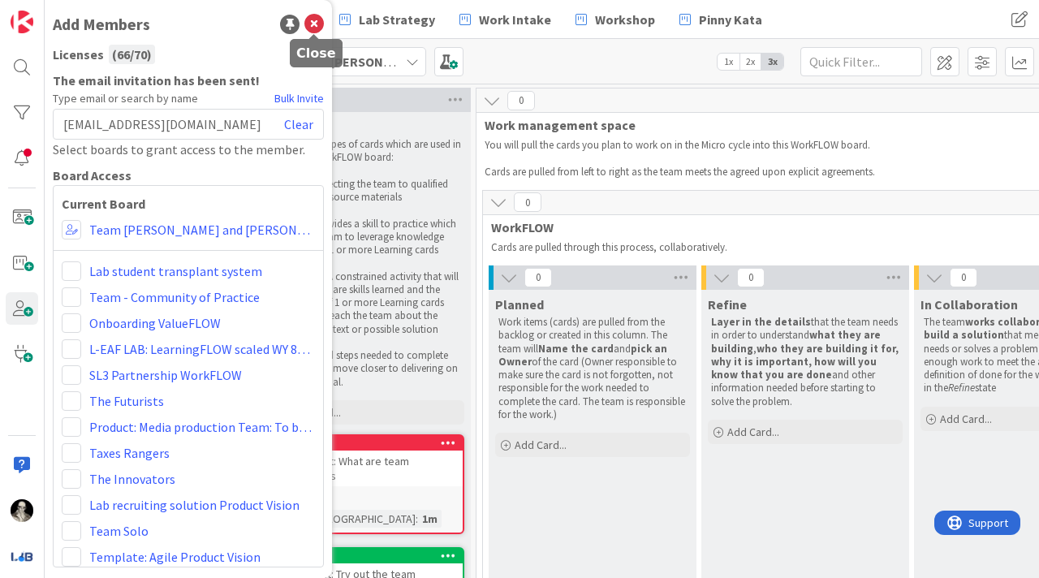
click at [313, 24] on icon at bounding box center [313, 24] width 19 height 19
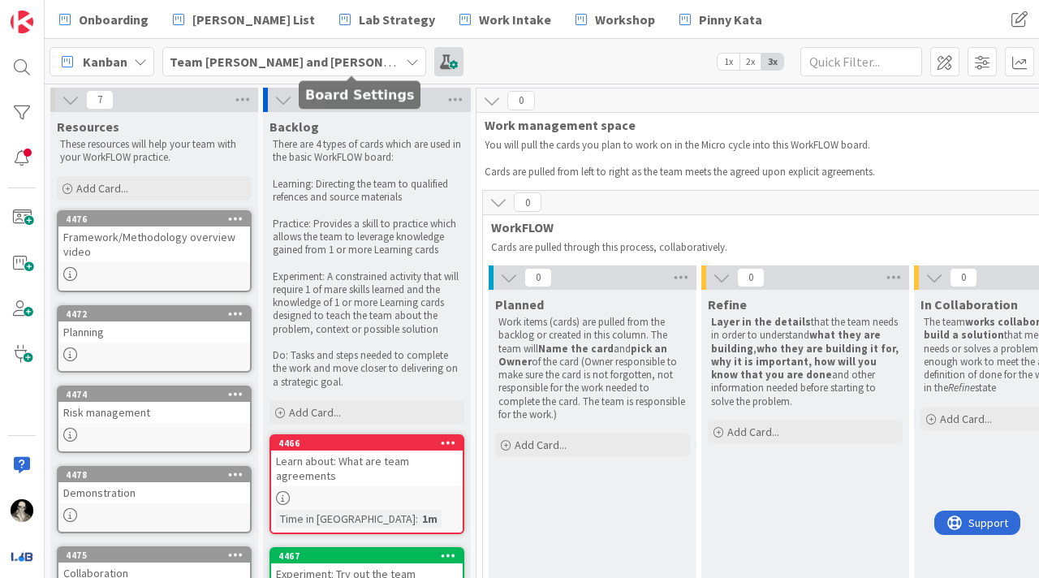
click at [434, 59] on span at bounding box center [448, 61] width 29 height 29
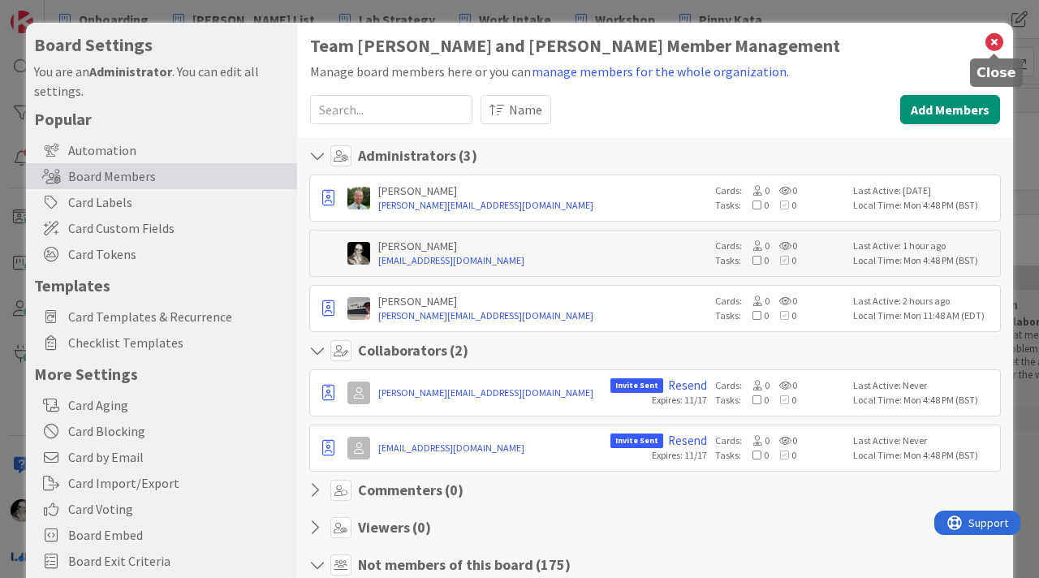
click at [994, 36] on icon at bounding box center [993, 42] width 21 height 23
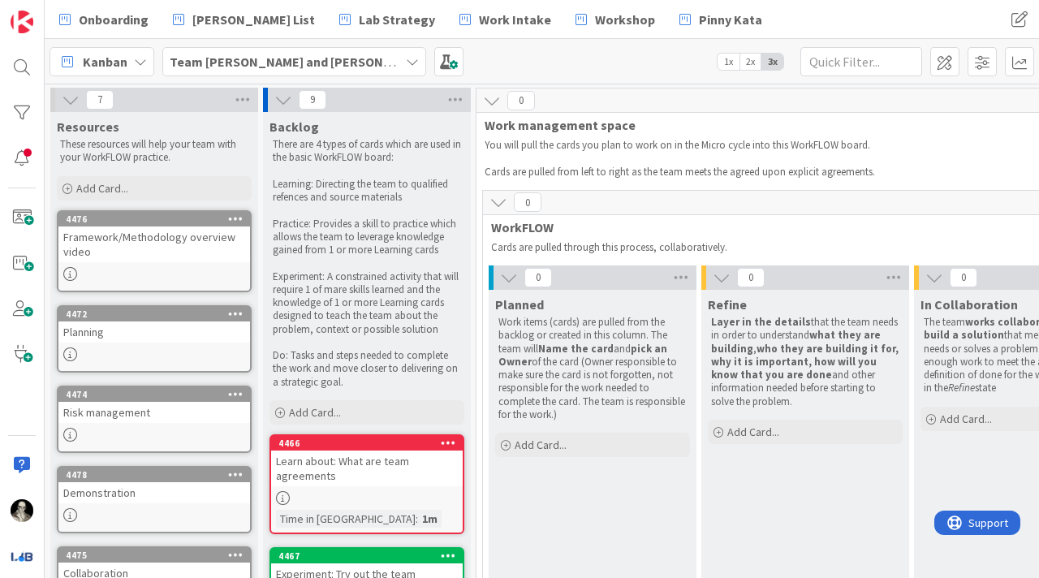
click at [406, 56] on icon at bounding box center [412, 61] width 13 height 13
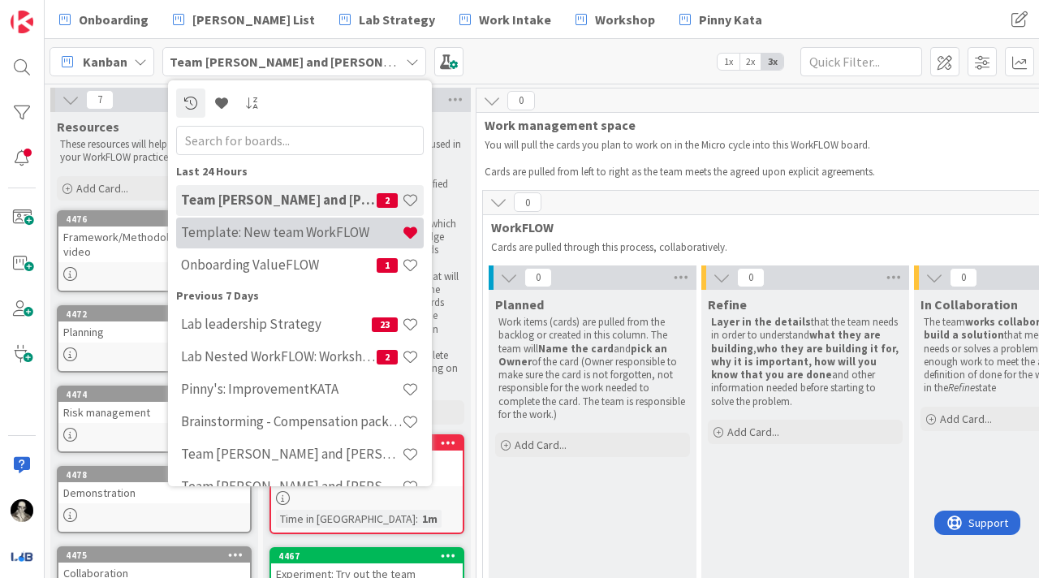
click at [287, 230] on h4 "Template: New team WorkFLOW" at bounding box center [291, 232] width 221 height 16
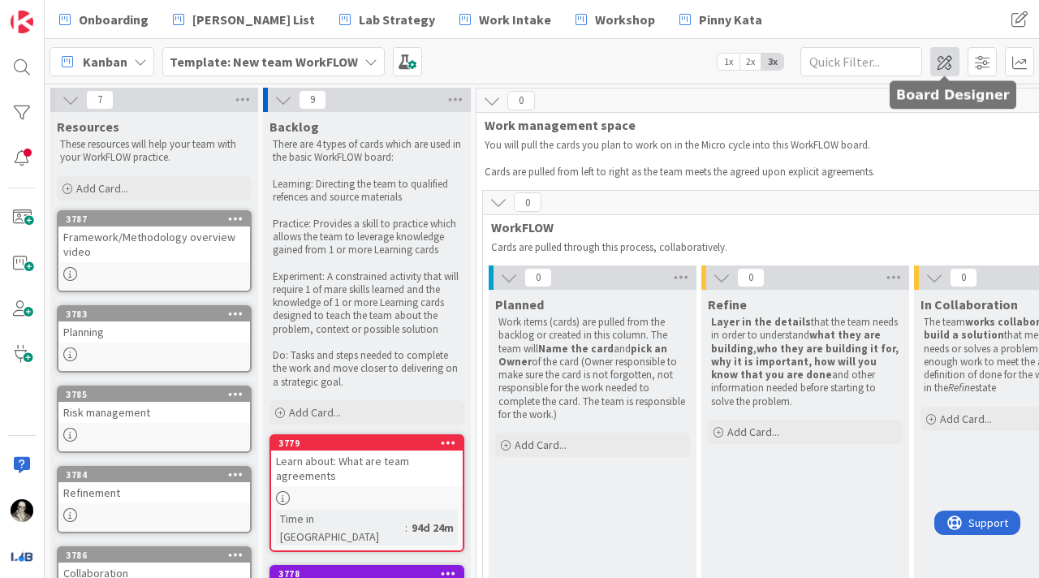
click at [944, 66] on span at bounding box center [944, 61] width 29 height 29
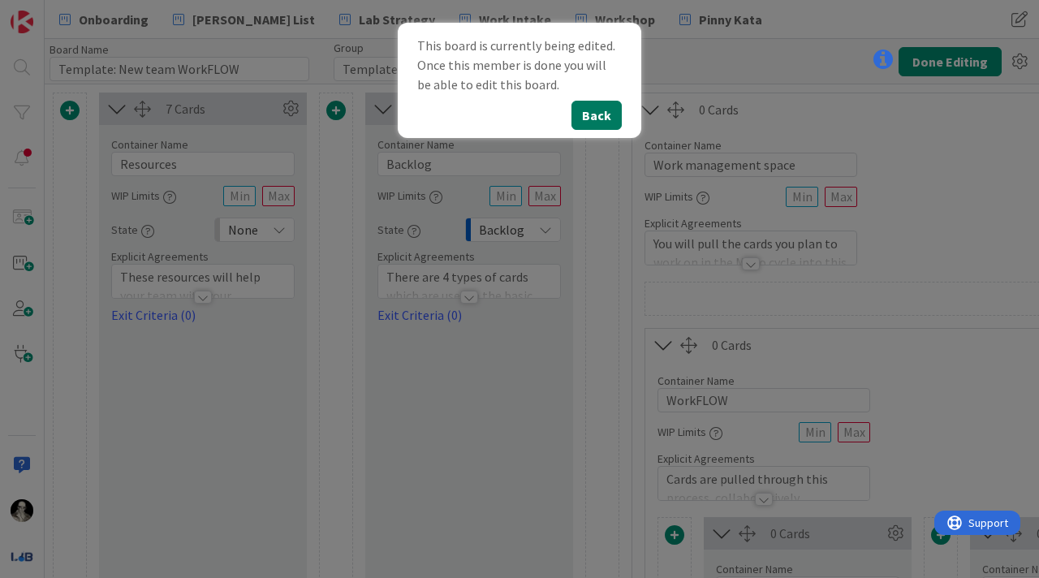
click at [592, 111] on button "Back" at bounding box center [596, 115] width 50 height 29
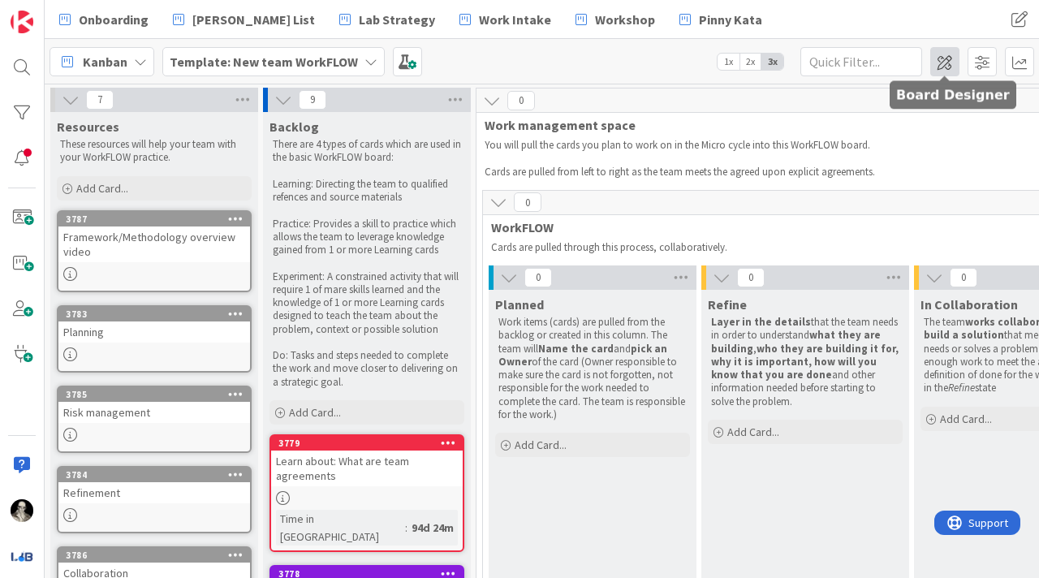
click at [942, 62] on span at bounding box center [944, 61] width 29 height 29
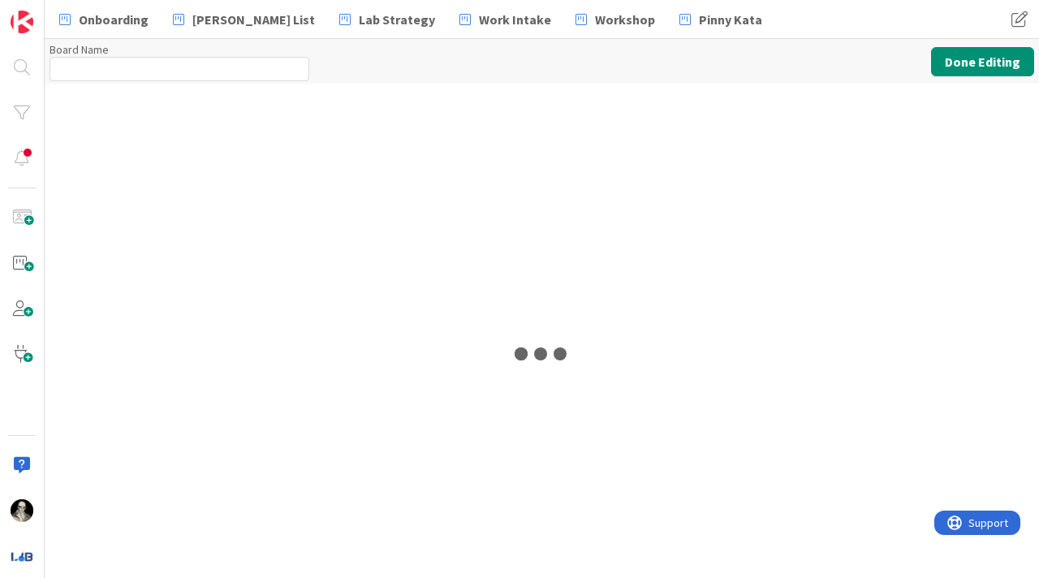
type input "Template: New team WorkFLOW"
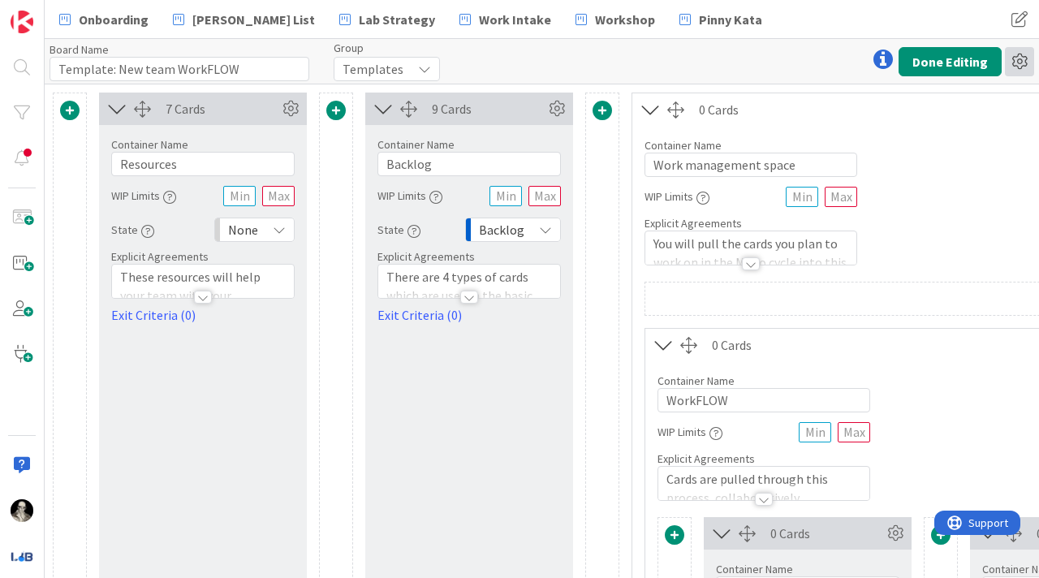
click at [1017, 58] on icon at bounding box center [1019, 61] width 29 height 29
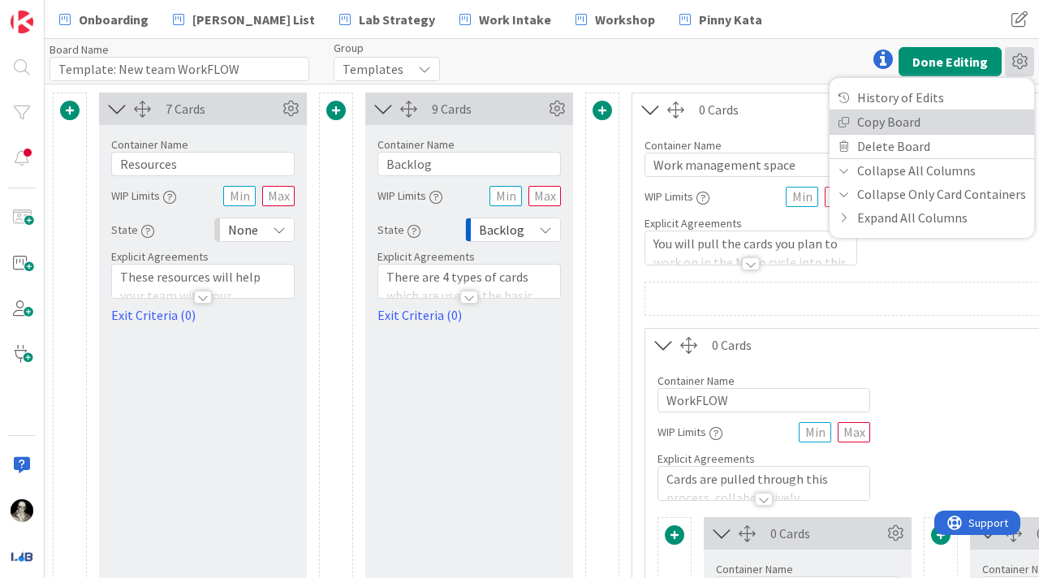
click at [905, 111] on link "Copy Board" at bounding box center [931, 122] width 204 height 24
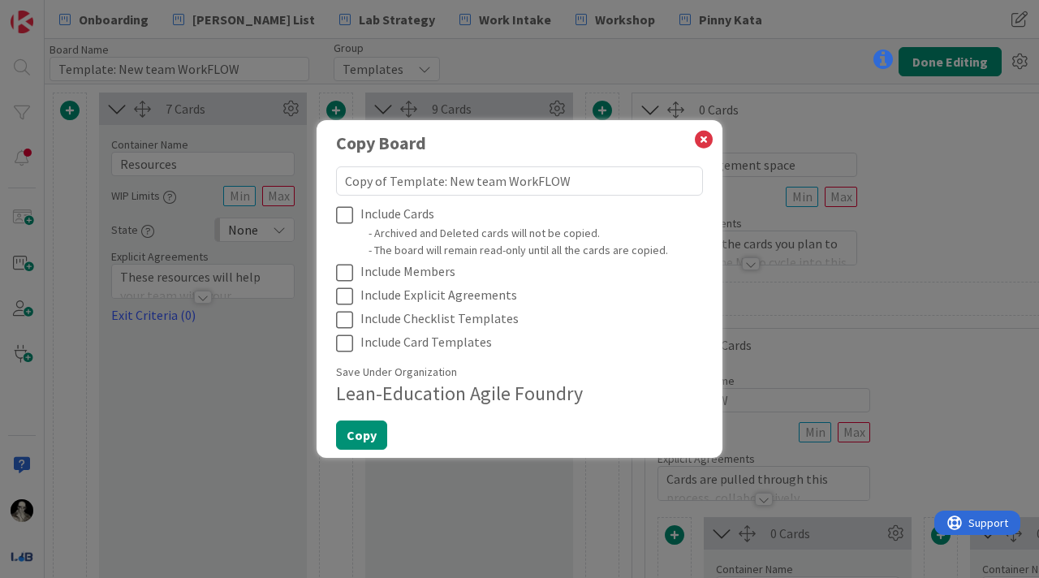
drag, startPoint x: 571, startPoint y: 176, endPoint x: 309, endPoint y: 176, distance: 262.1
click at [309, 176] on div "Copy Board Copy of Template: New team WorkFLOW Include Cards - Archived and Del…" at bounding box center [519, 289] width 1039 height 578
type textarea "x"
type textarea "T"
type textarea "x"
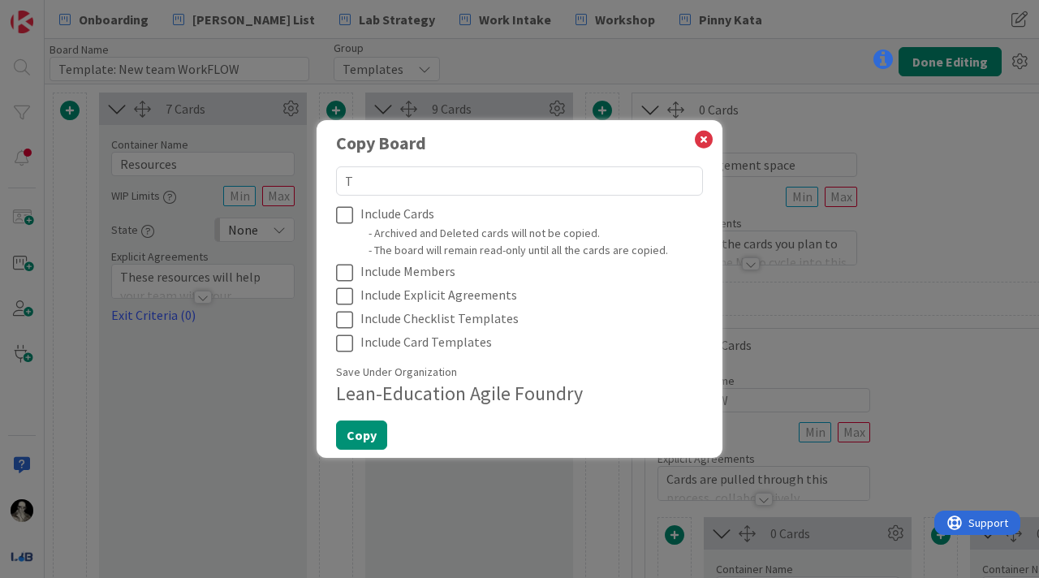
type textarea "Te"
type textarea "x"
type textarea "Tea"
type textarea "x"
type textarea "Team"
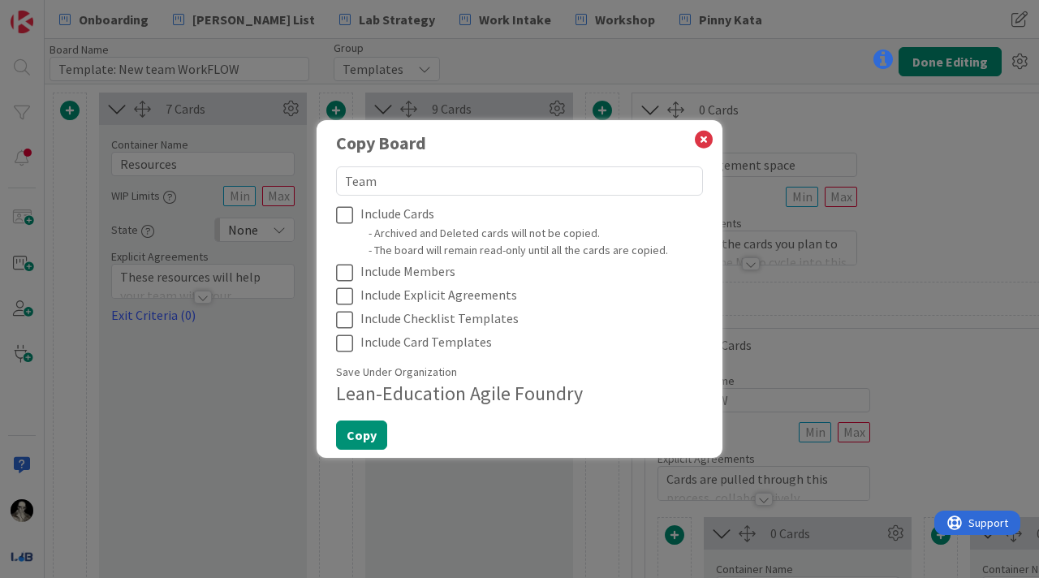
type textarea "x"
type textarea "Team"
type textarea "x"
type textarea "Team m"
type textarea "x"
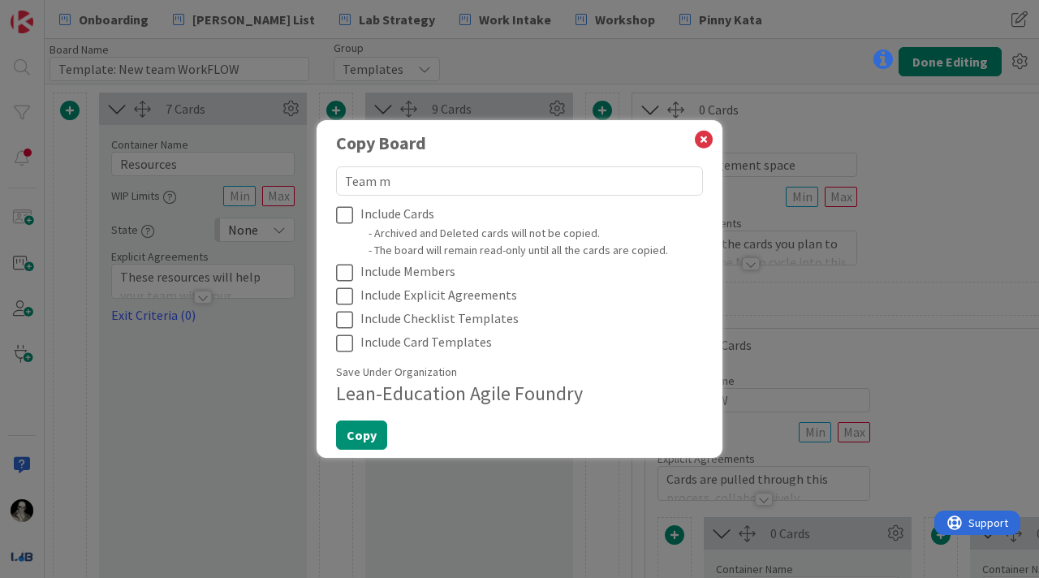
type textarea "Team ma"
type textarea "x"
type textarea "Team man"
type textarea "x"
type textarea "Team manu"
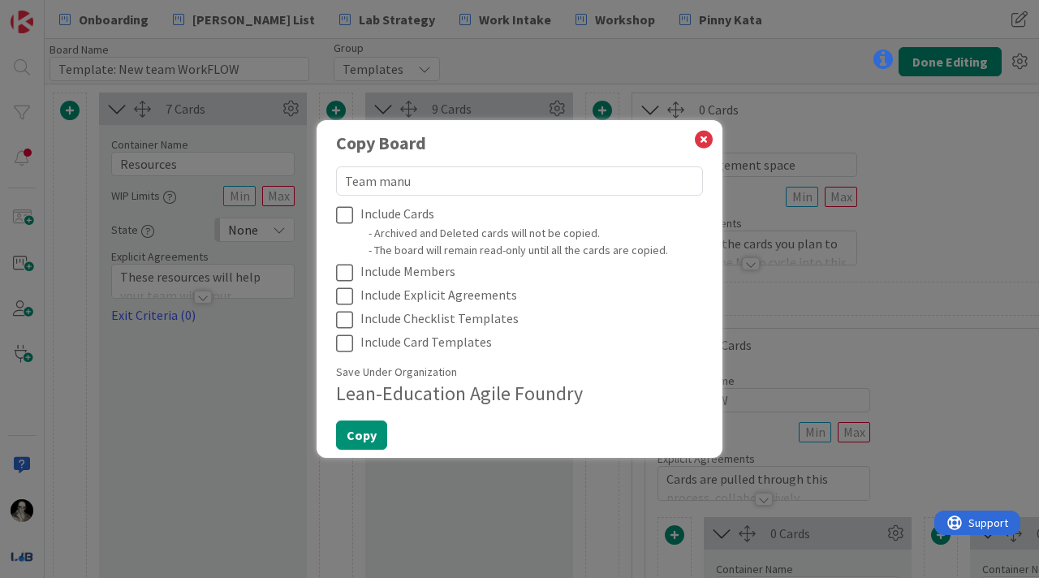
type textarea "x"
type textarea "Team manus"
type textarea "x"
type textarea "Team manush"
type textarea "x"
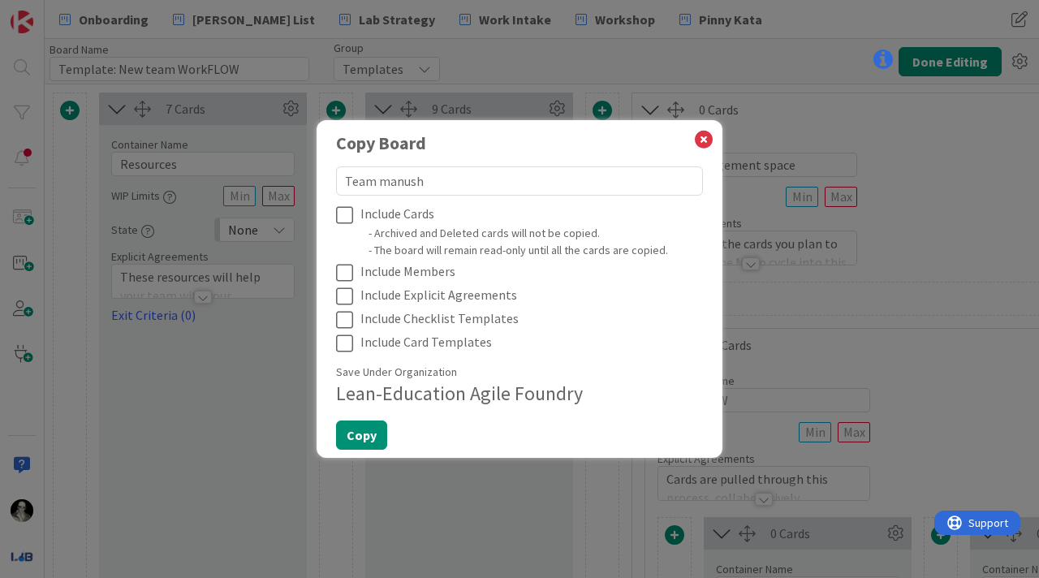
type textarea "Team manushr"
type textarea "x"
type textarea "Team manushre"
type textarea "x"
type textarea "Team manushree"
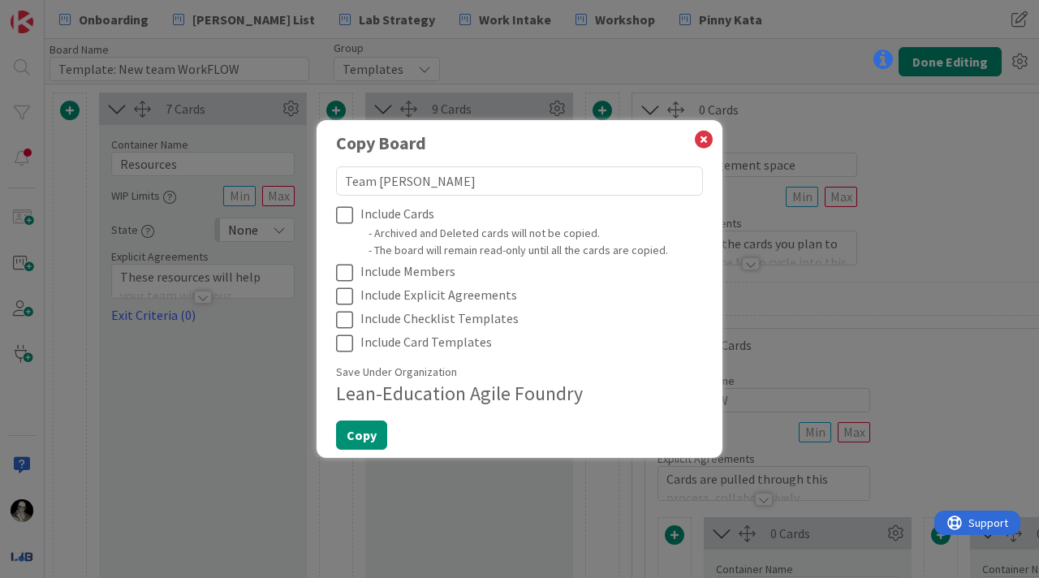
type textarea "x"
type textarea "Team manushree"
type textarea "x"
type textarea "Team anushree"
type textarea "x"
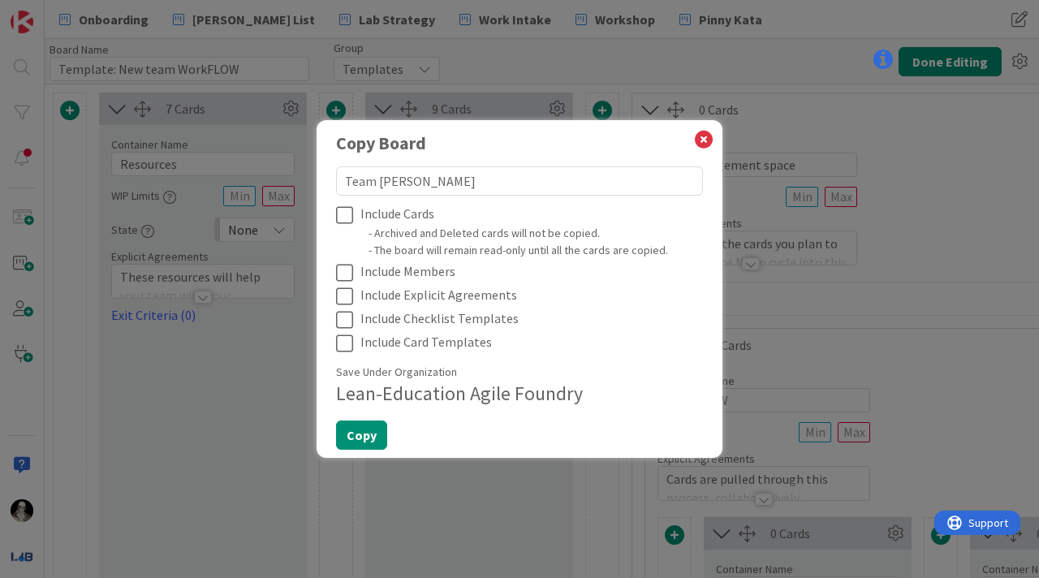
type textarea "Team Manushree"
type textarea "x"
type textarea "Team Manushree"
type textarea "x"
type textarea "Team Manushree a"
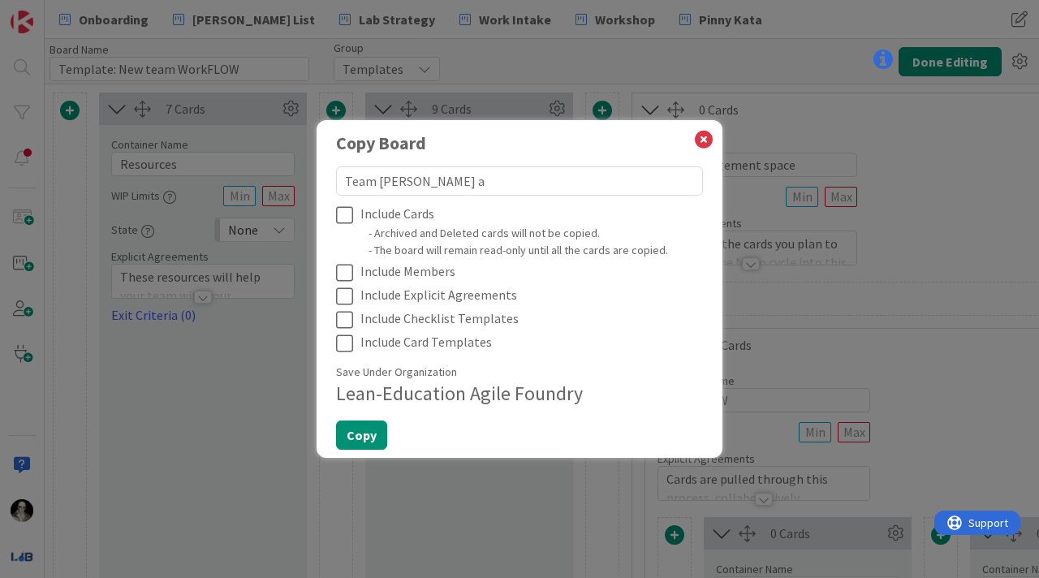
type textarea "x"
type textarea "Team Manushree an"
type textarea "x"
type textarea "Team Manushree and"
type textarea "x"
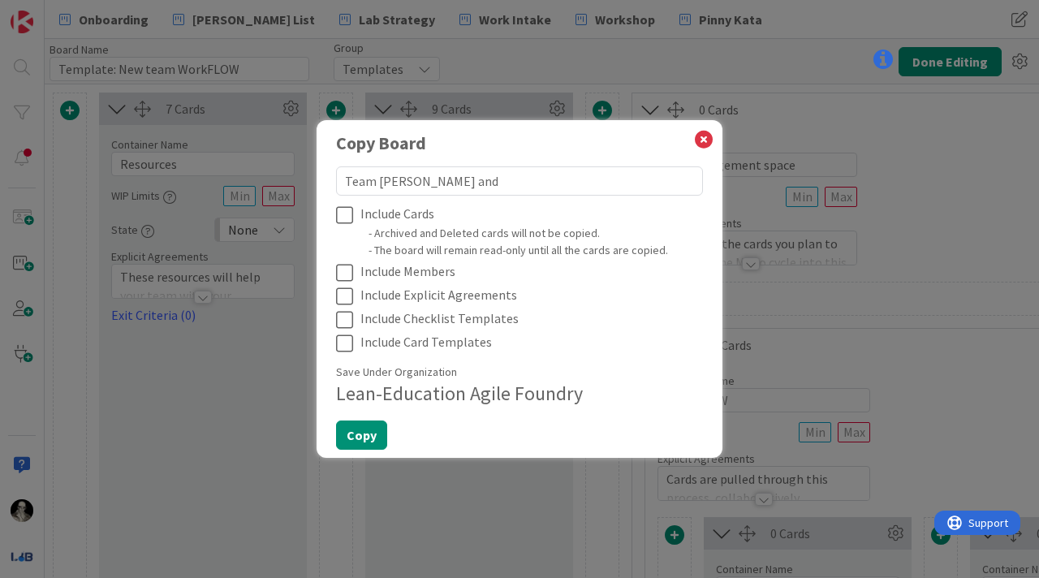
type textarea "Team Manushree and"
type textarea "x"
type textarea "Team Manushree and S"
type textarea "x"
type textarea "Team Manushree and Sa"
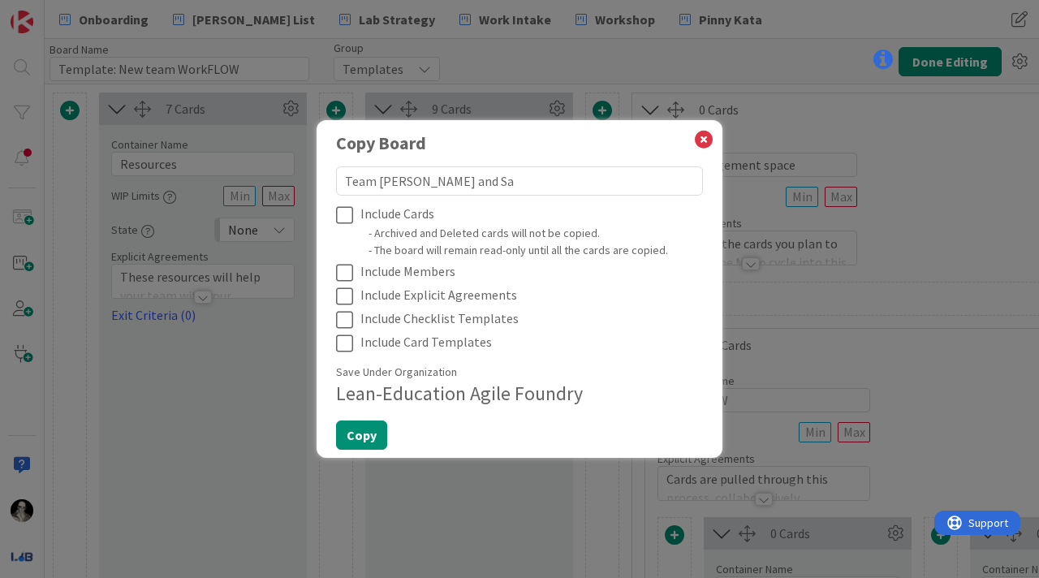
type textarea "x"
type textarea "Team Manushree and Sal"
type textarea "x"
type textarea "Team Manushree and Sall"
type textarea "x"
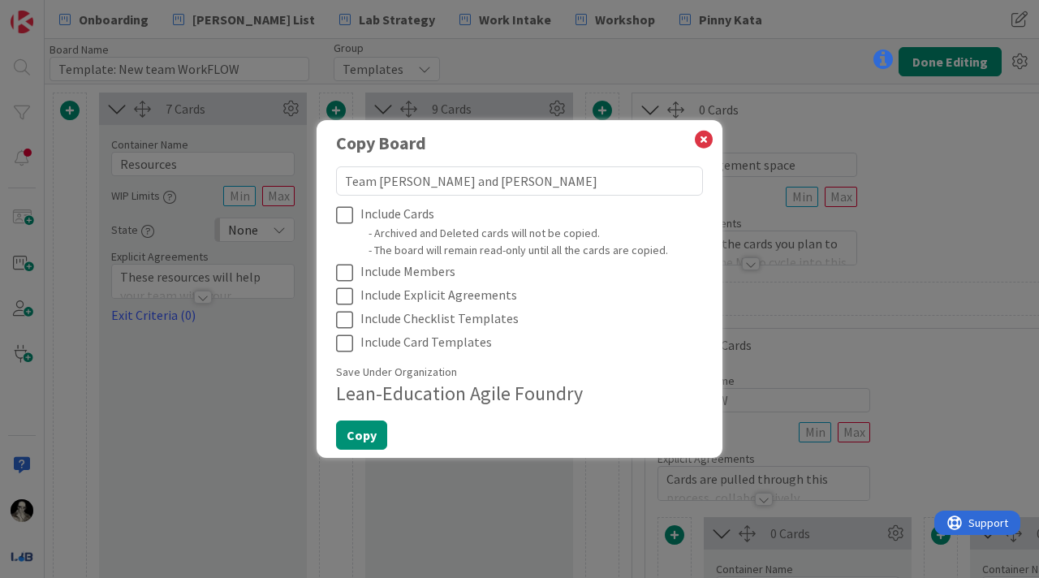
type textarea "Team Manushree and Sally"
click at [340, 211] on icon at bounding box center [348, 214] width 24 height 19
click at [340, 275] on icon at bounding box center [348, 272] width 24 height 19
click at [342, 299] on icon at bounding box center [348, 295] width 24 height 19
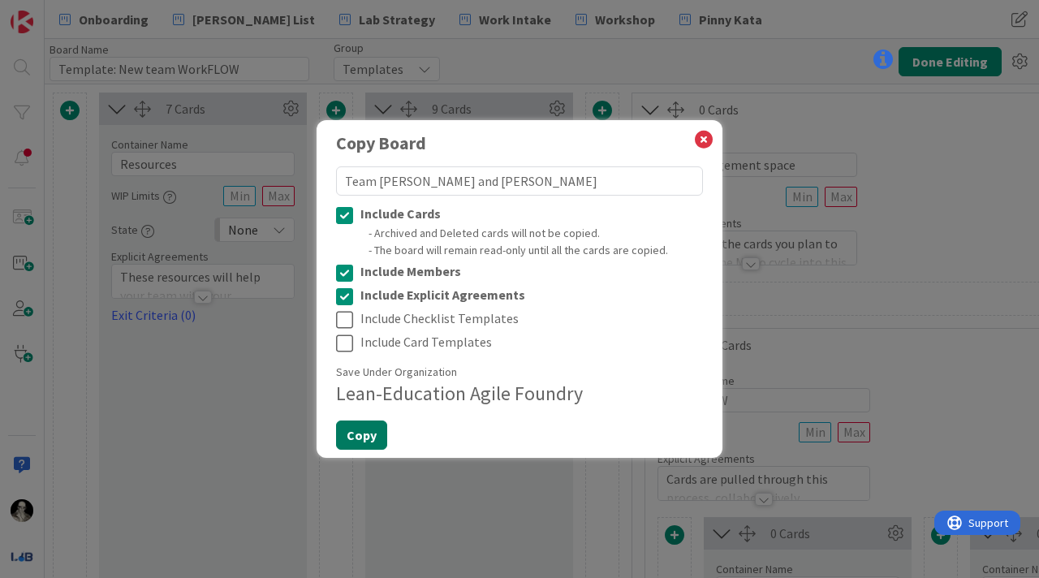
click at [355, 434] on button "Copy" at bounding box center [361, 434] width 51 height 29
type textarea "x"
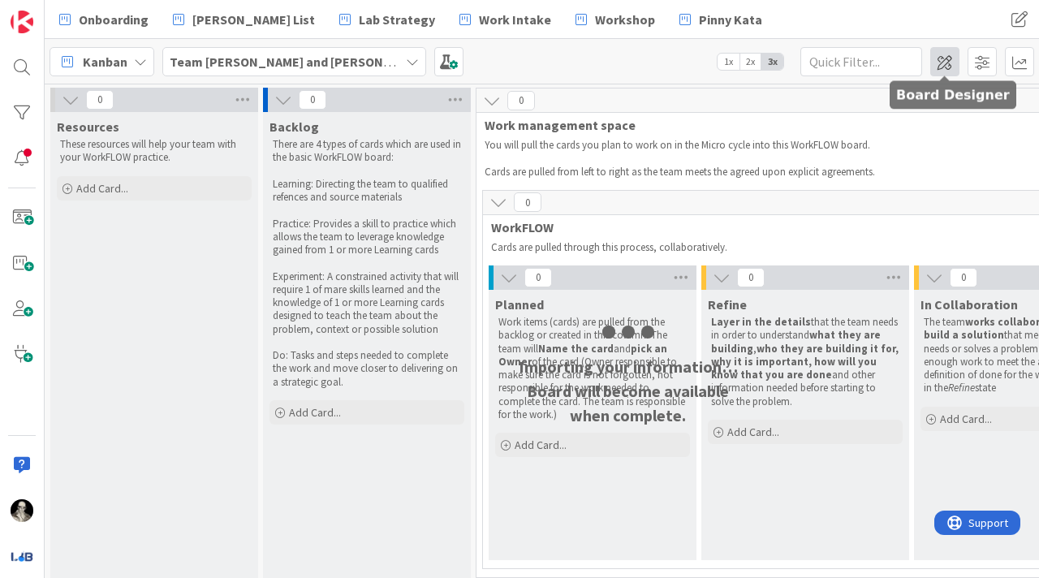
click at [940, 64] on span at bounding box center [944, 61] width 29 height 29
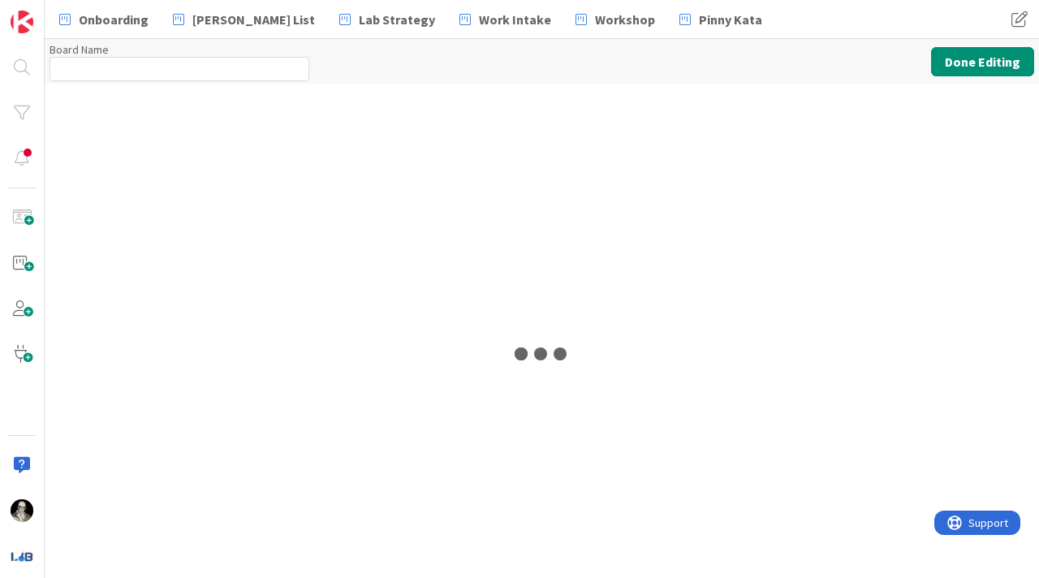
type input "Team Manushree and Sally"
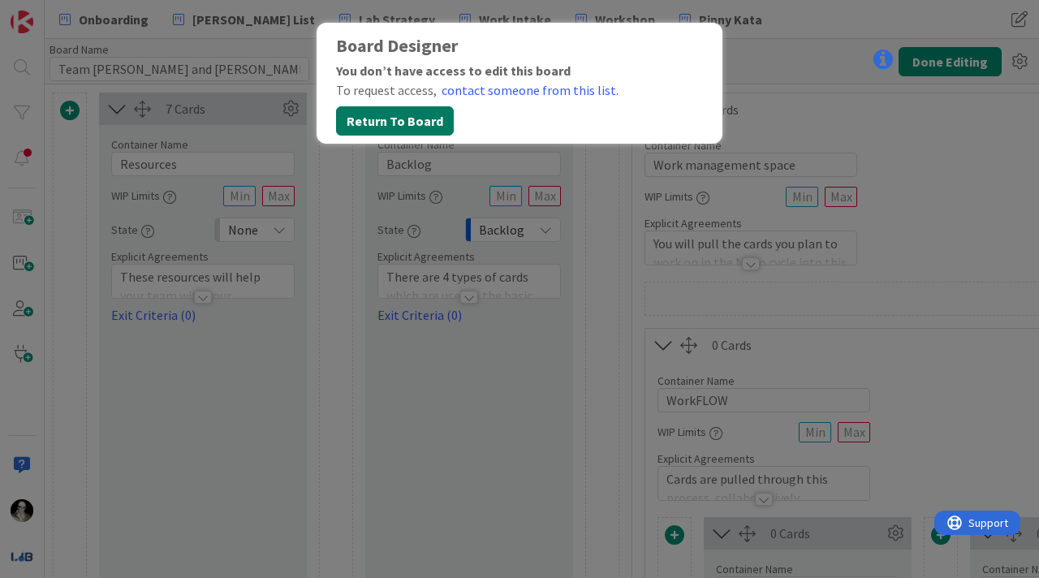
click at [416, 115] on button "Return To Board" at bounding box center [395, 120] width 118 height 29
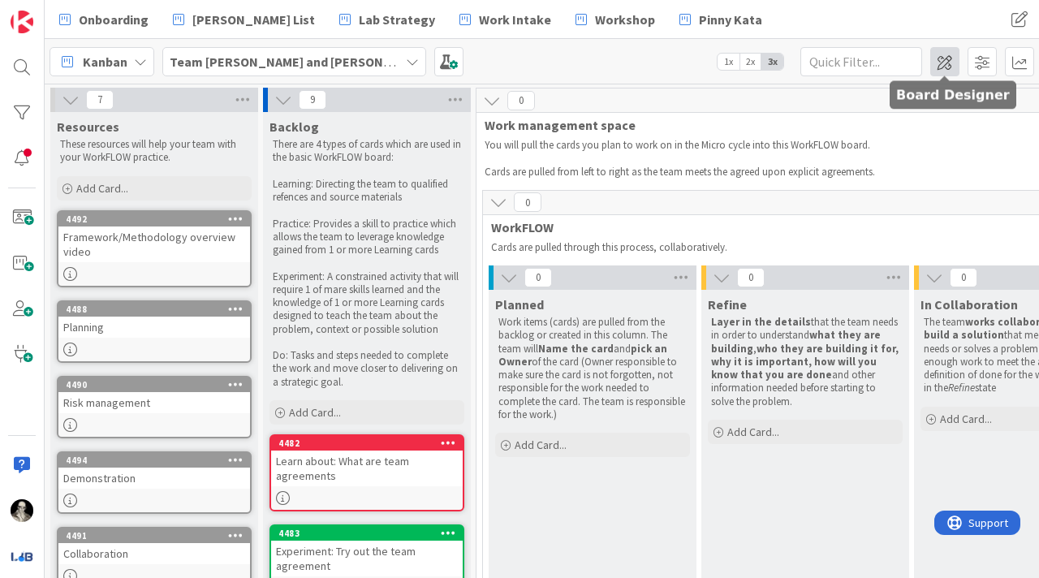
click at [946, 56] on span at bounding box center [944, 61] width 29 height 29
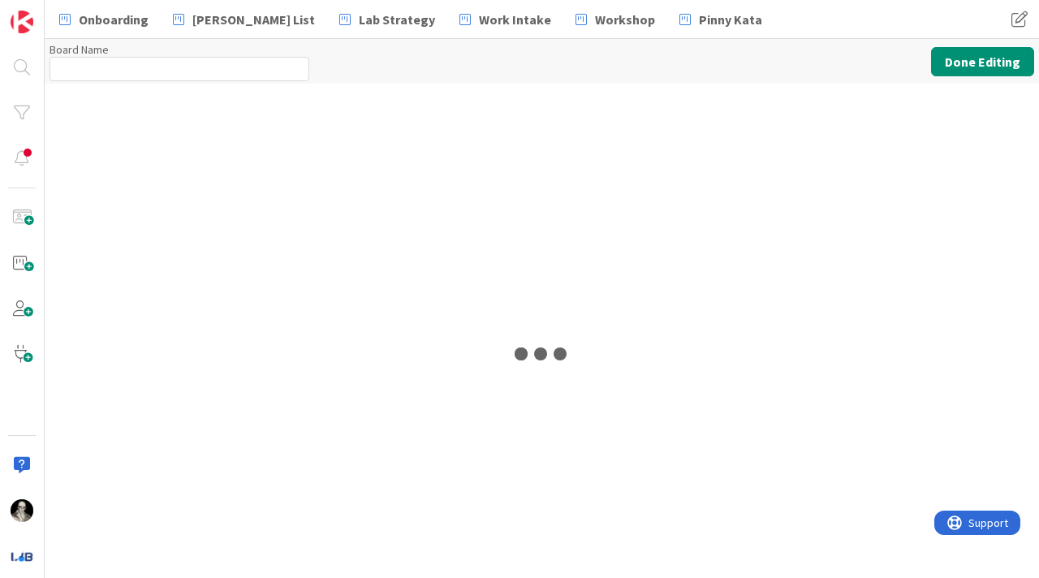
type input "Team Manushree and Sally"
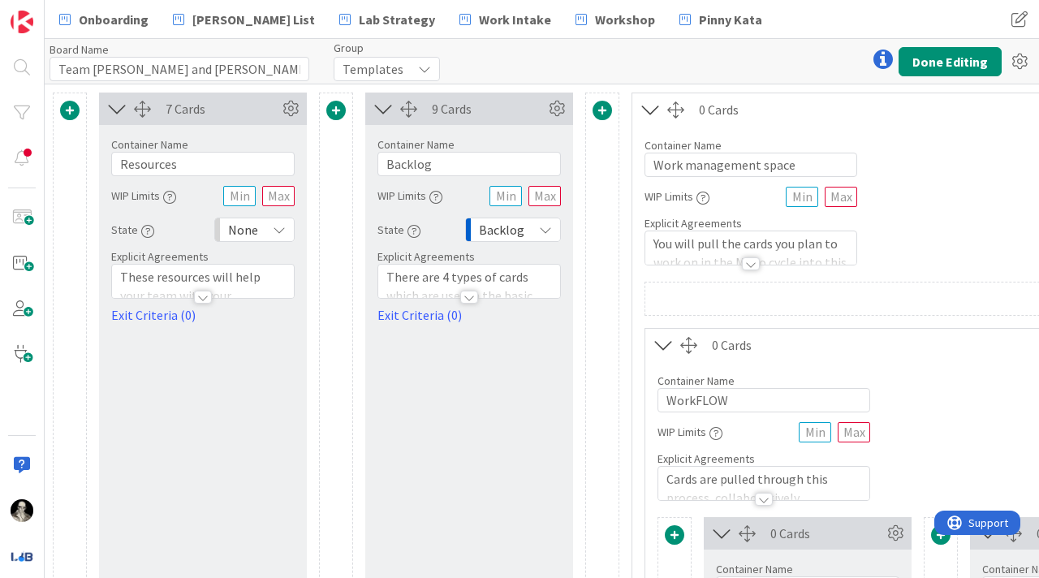
click at [421, 65] on icon at bounding box center [424, 68] width 13 height 13
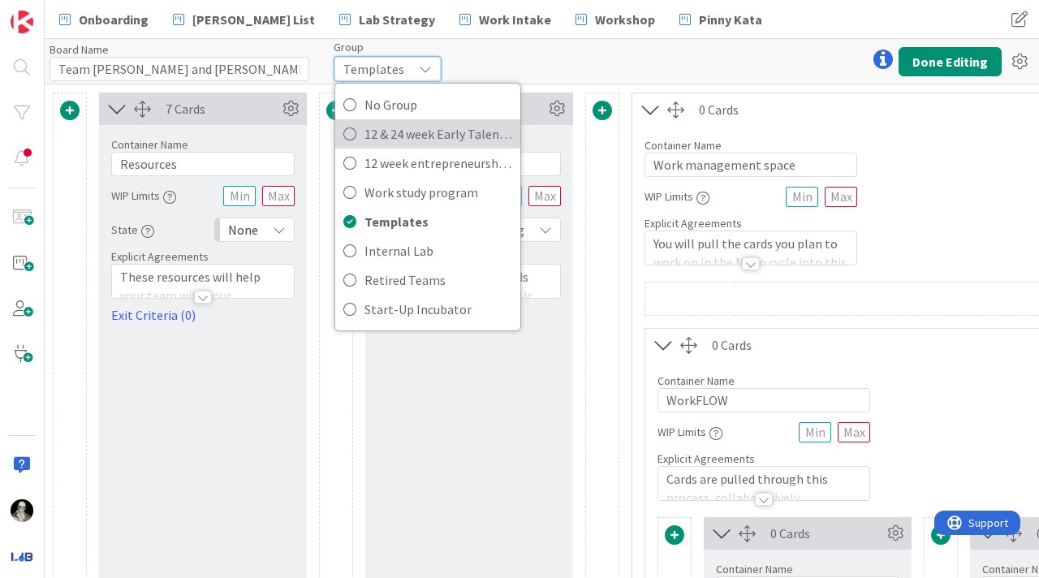
click at [407, 132] on span "12 & 24 week Early Talent incu." at bounding box center [438, 134] width 148 height 24
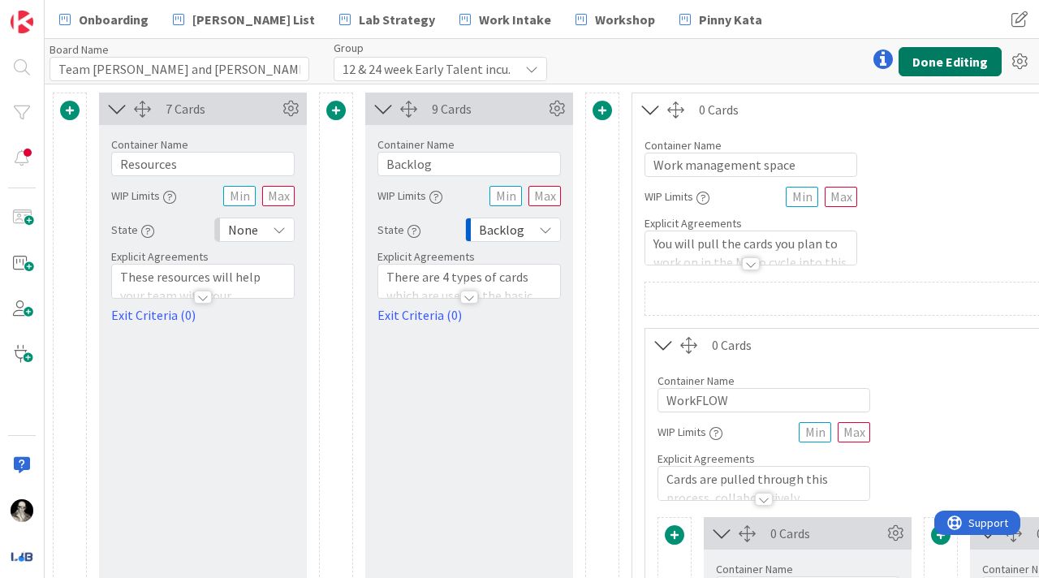
click at [949, 56] on button "Done Editing" at bounding box center [949, 61] width 103 height 29
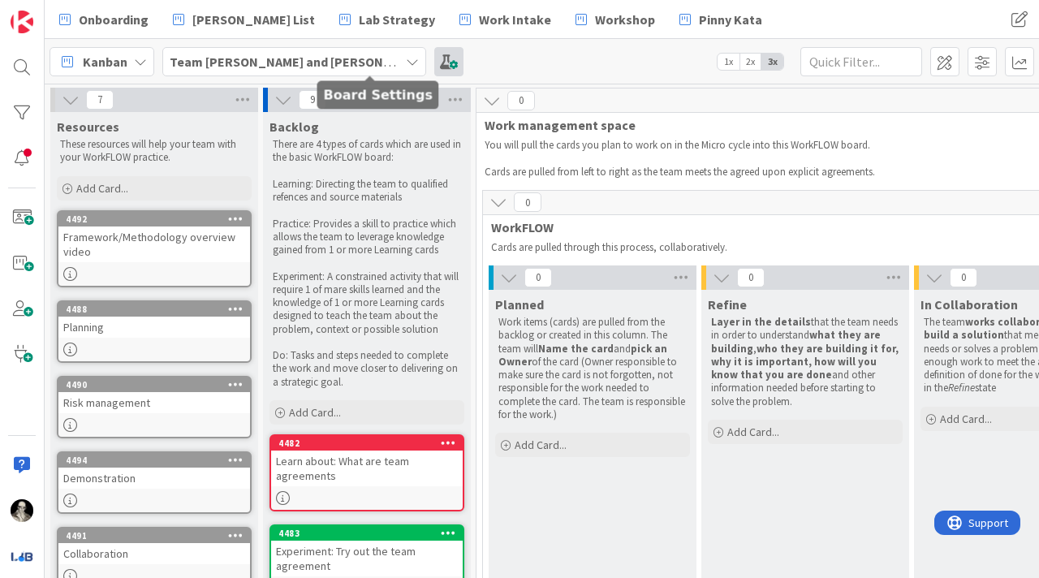
click at [434, 56] on span at bounding box center [448, 61] width 29 height 29
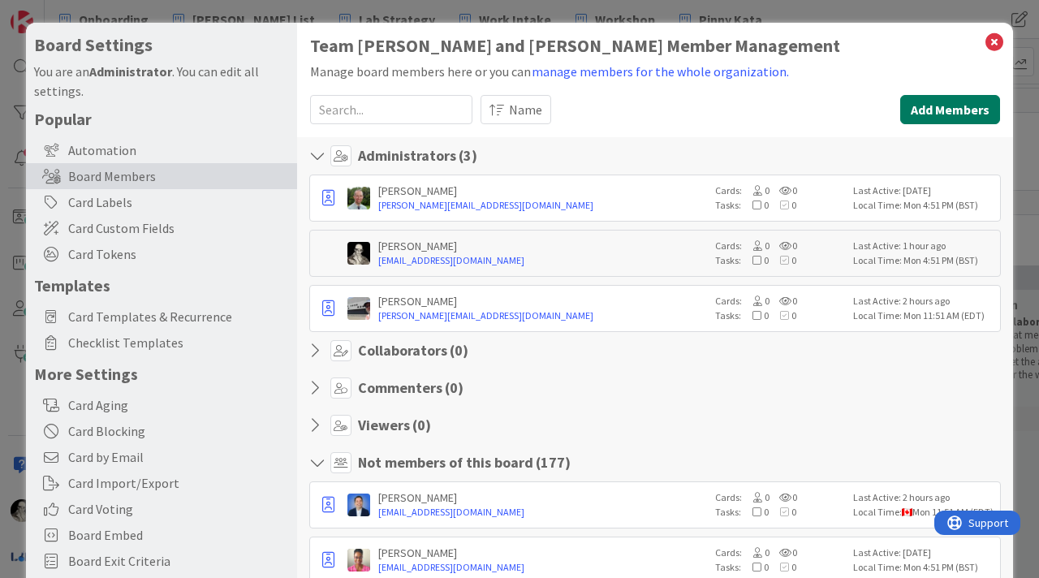
click at [939, 98] on button "Add Members" at bounding box center [950, 109] width 100 height 29
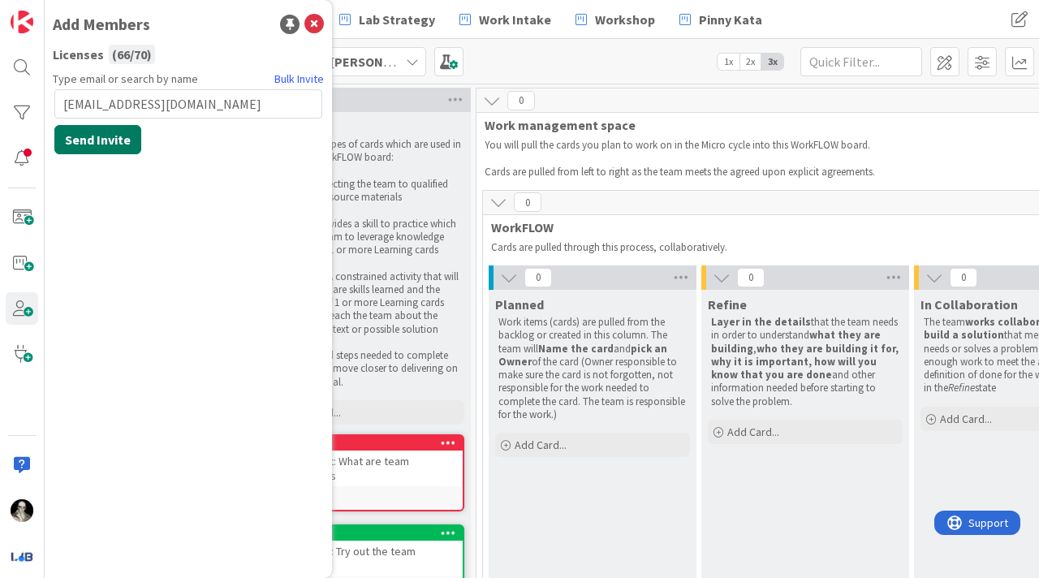
type input "[EMAIL_ADDRESS][DOMAIN_NAME]"
click at [115, 131] on button "Send Invite" at bounding box center [97, 139] width 87 height 29
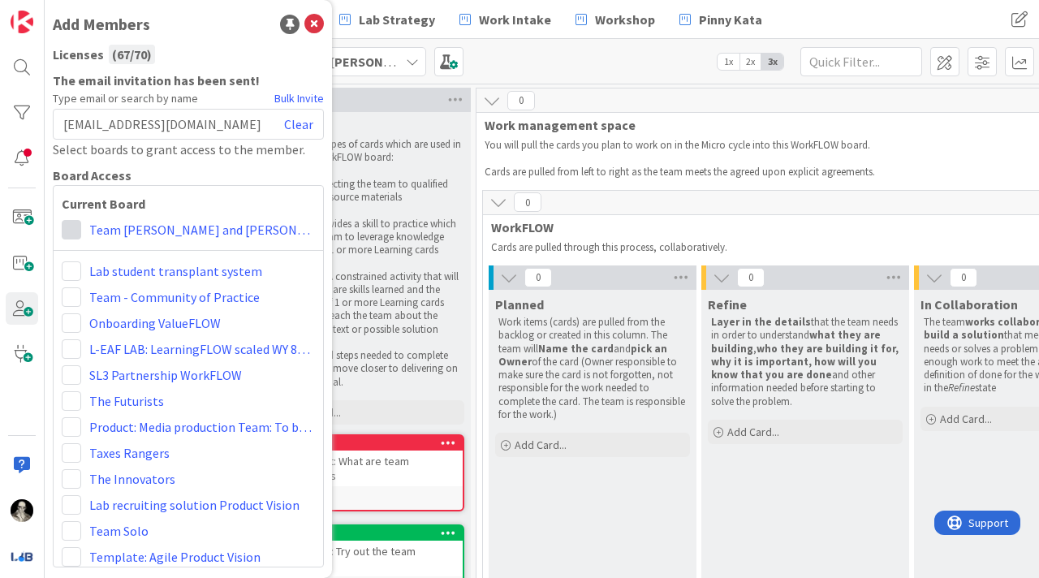
click at [67, 233] on span at bounding box center [71, 229] width 19 height 19
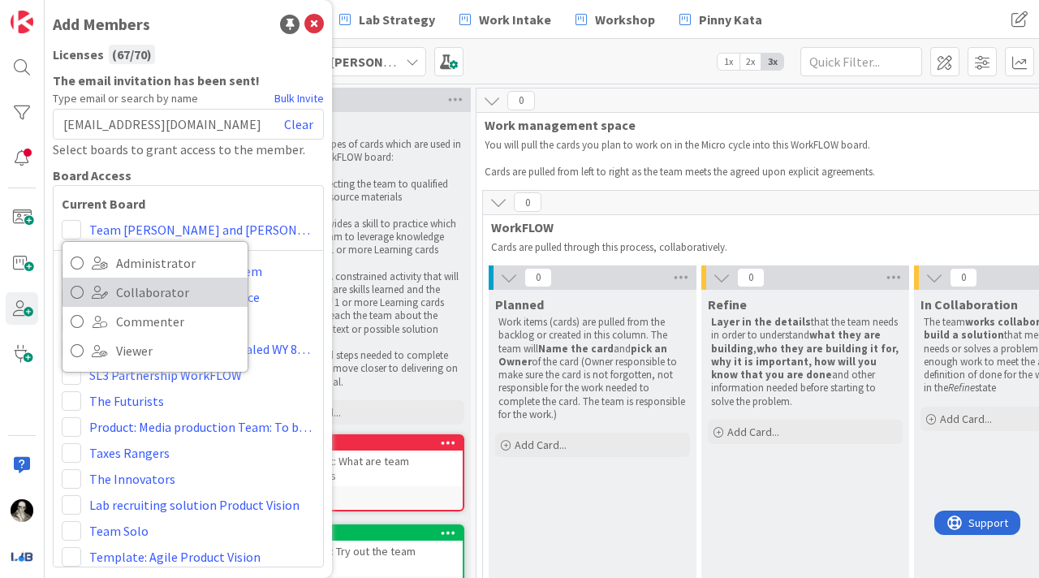
click at [82, 287] on icon at bounding box center [77, 292] width 13 height 24
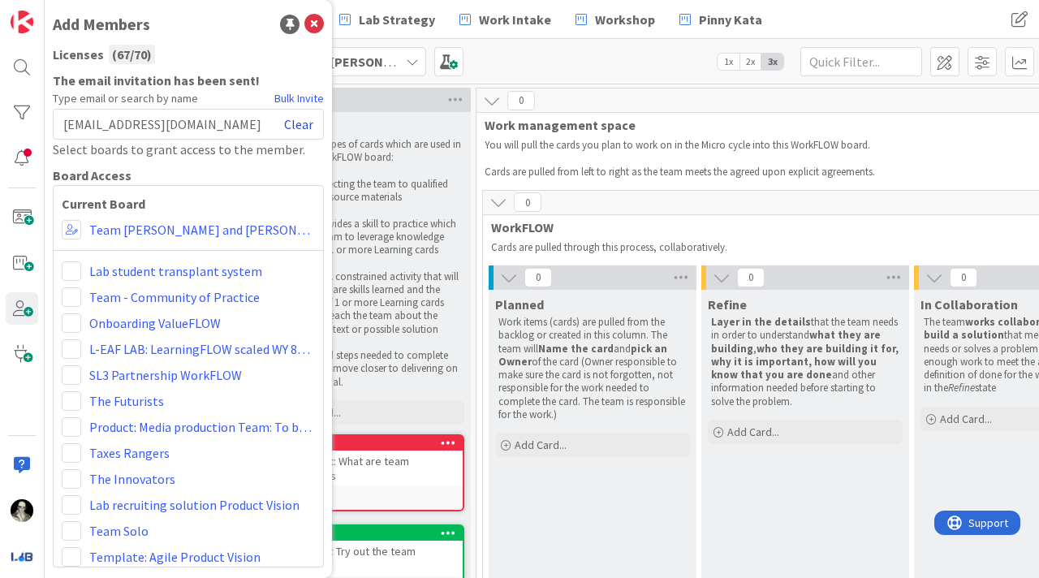
click at [300, 118] on link "Clear" at bounding box center [298, 123] width 29 height 19
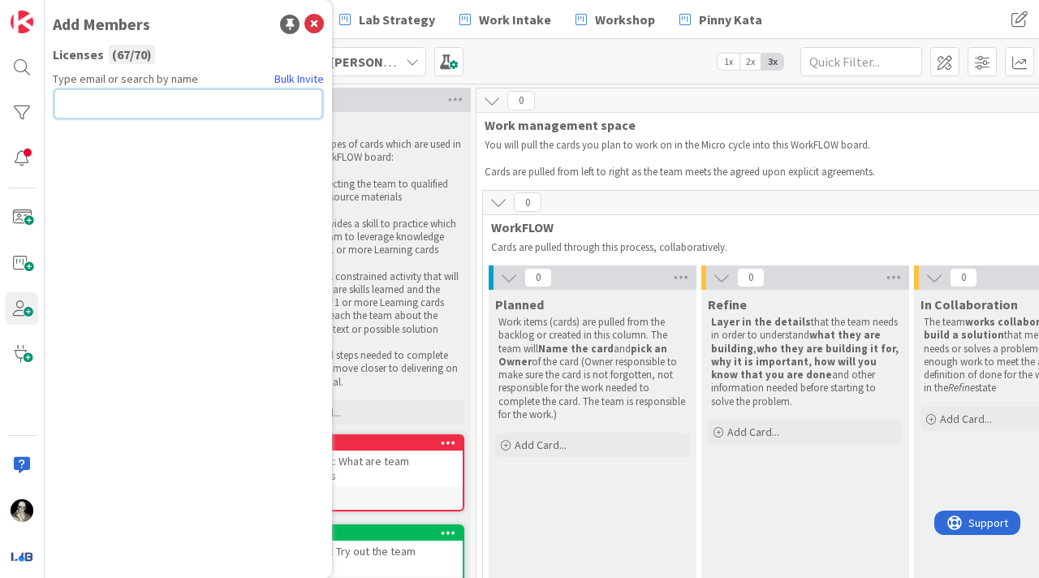
paste input "[EMAIL_ADDRESS][DOMAIN_NAME]"
type input "[EMAIL_ADDRESS][DOMAIN_NAME]"
click at [106, 132] on button "Send Invite" at bounding box center [97, 139] width 87 height 29
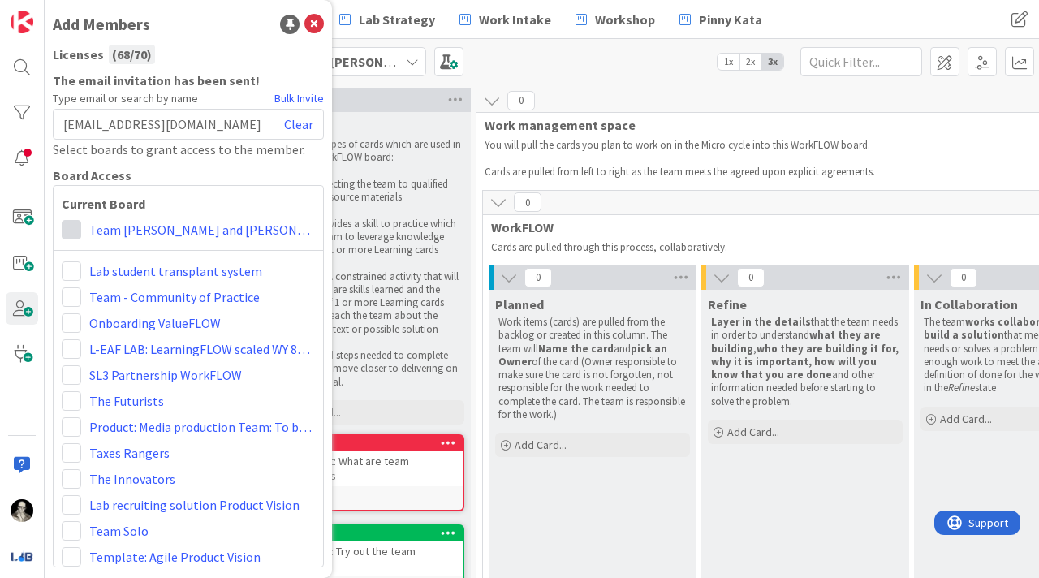
click at [72, 230] on span at bounding box center [71, 229] width 19 height 19
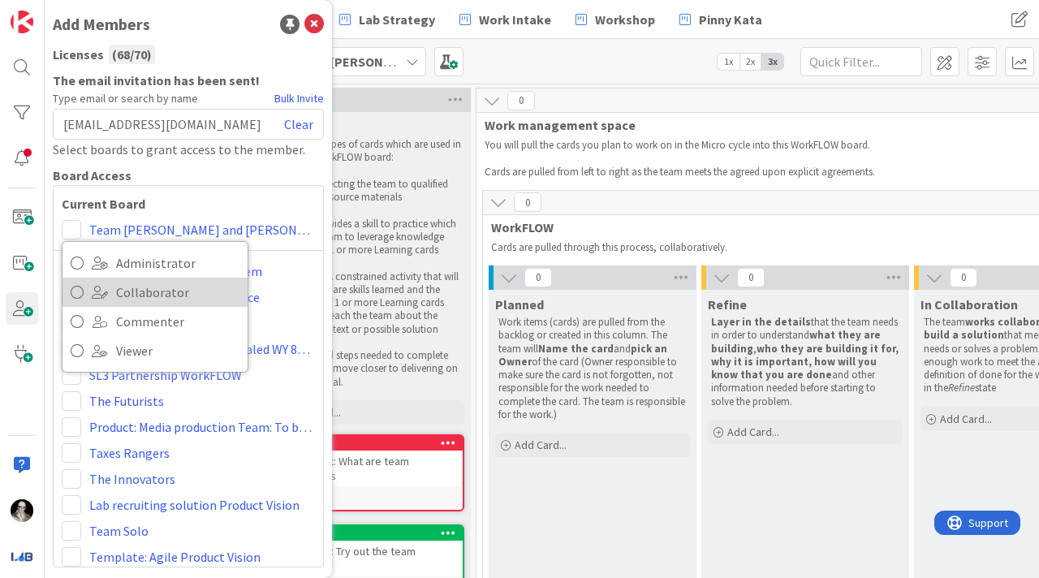
click at [121, 293] on span "Collaborator" at bounding box center [177, 292] width 123 height 24
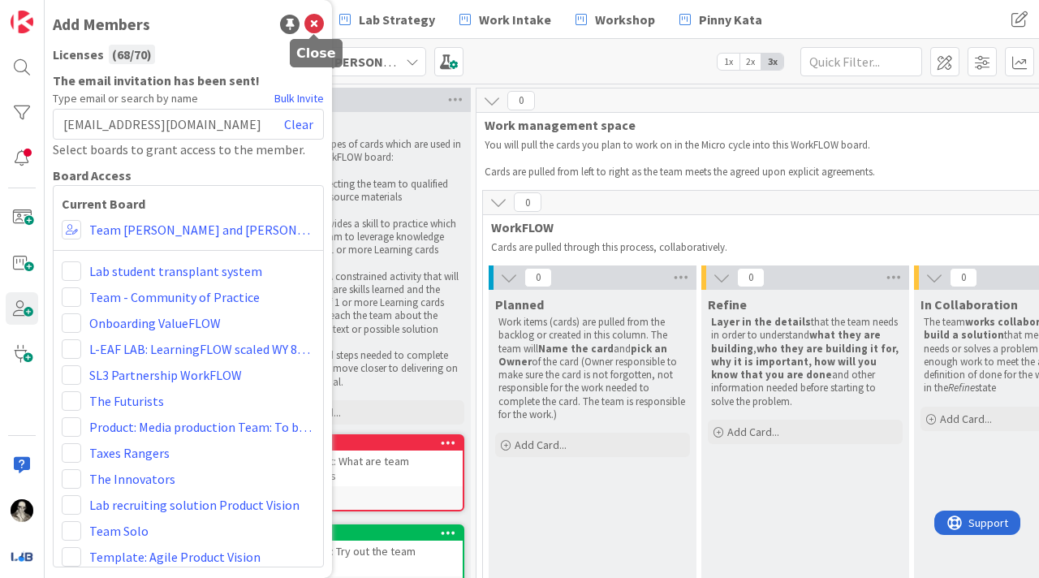
click at [316, 23] on icon at bounding box center [313, 24] width 19 height 19
